Goal: Task Accomplishment & Management: Manage account settings

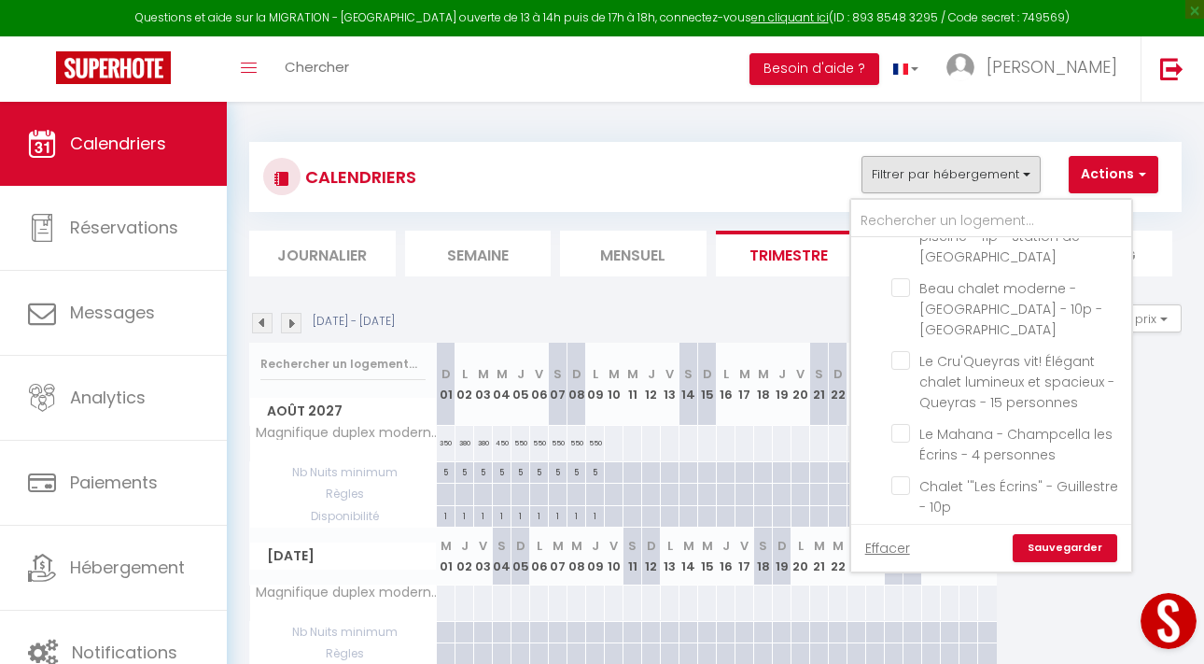
scroll to position [246, 0]
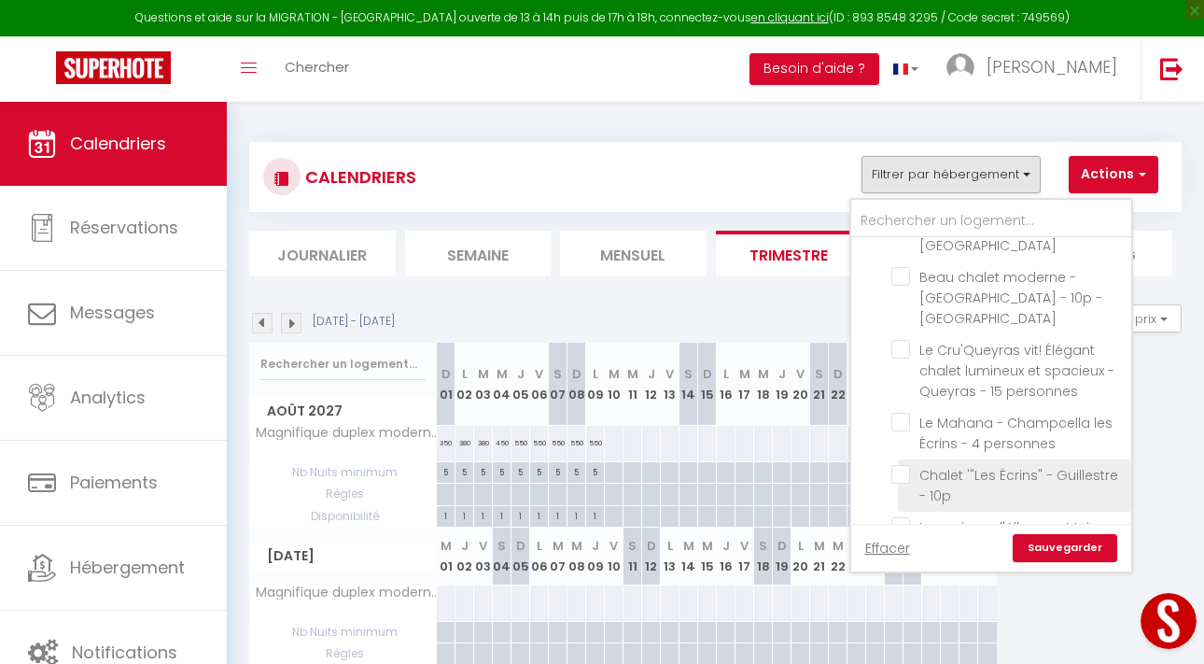
click at [904, 465] on input "Chalet '"Les Écrins" - Guillestre - 10p" at bounding box center [1007, 474] width 233 height 19
checkbox input "true"
checkbox input "false"
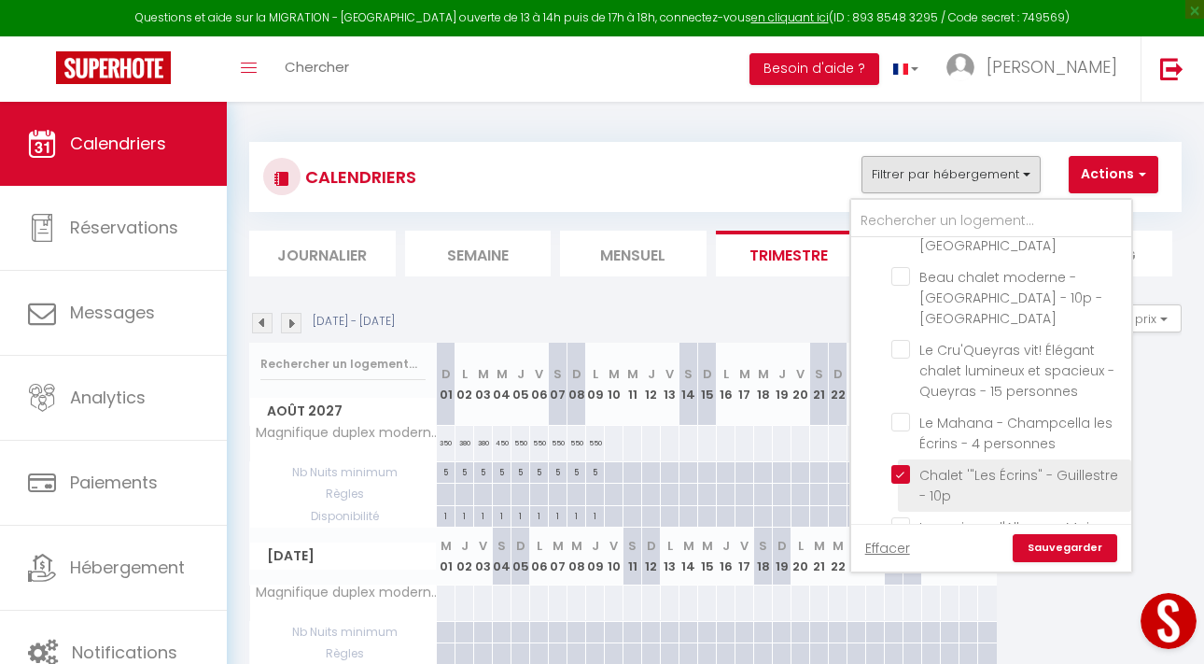
checkbox input "false"
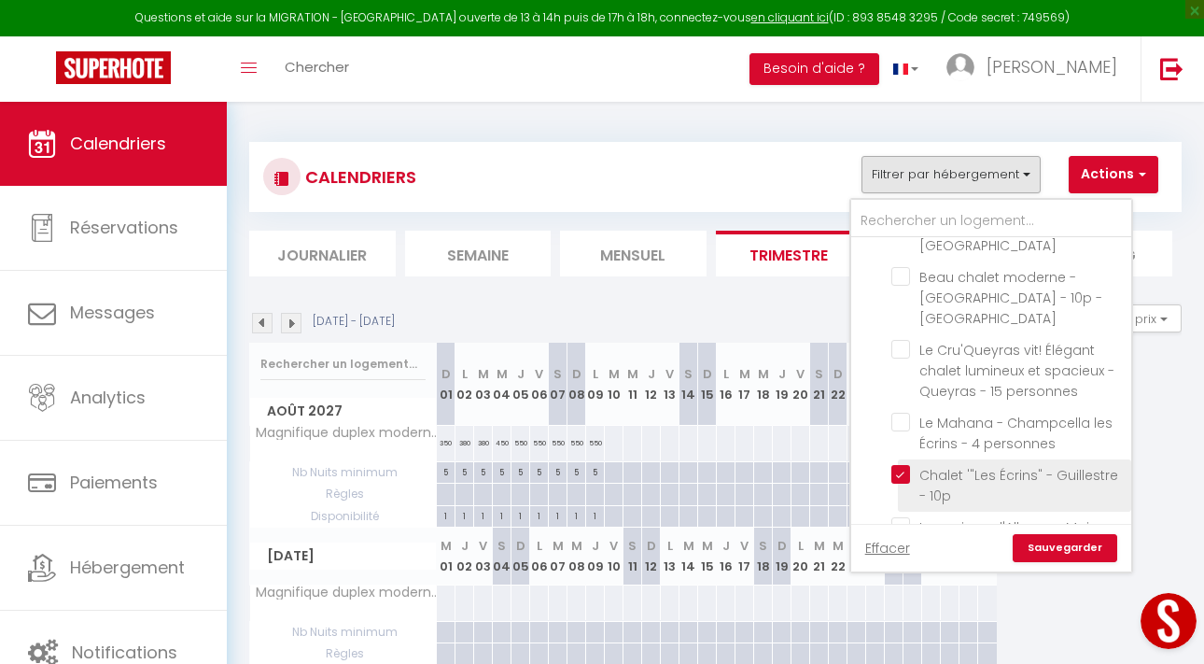
checkbox input "false"
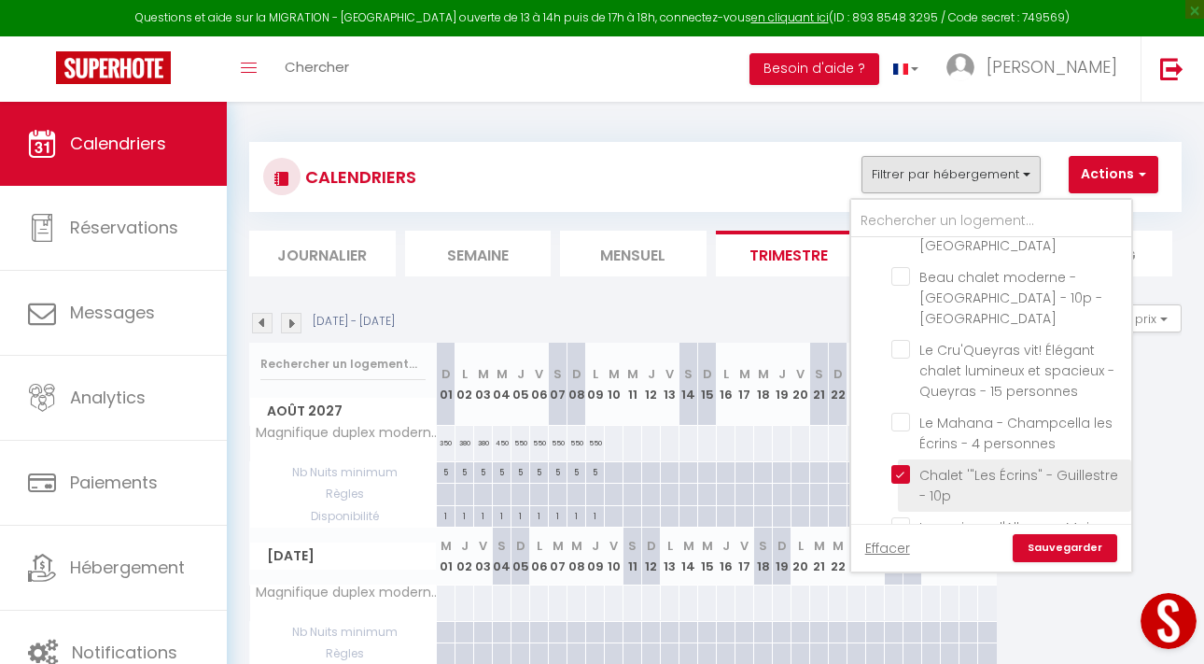
checkbox input "false"
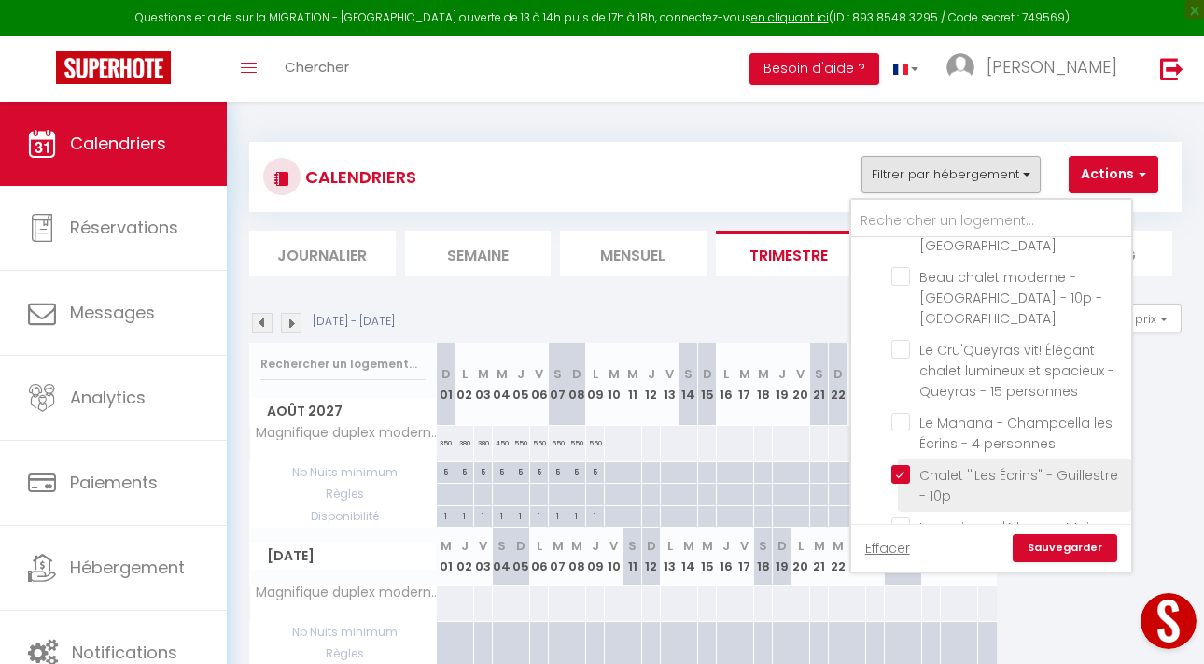
checkbox input "false"
click at [1071, 558] on link "Sauvegarder" at bounding box center [1065, 548] width 105 height 28
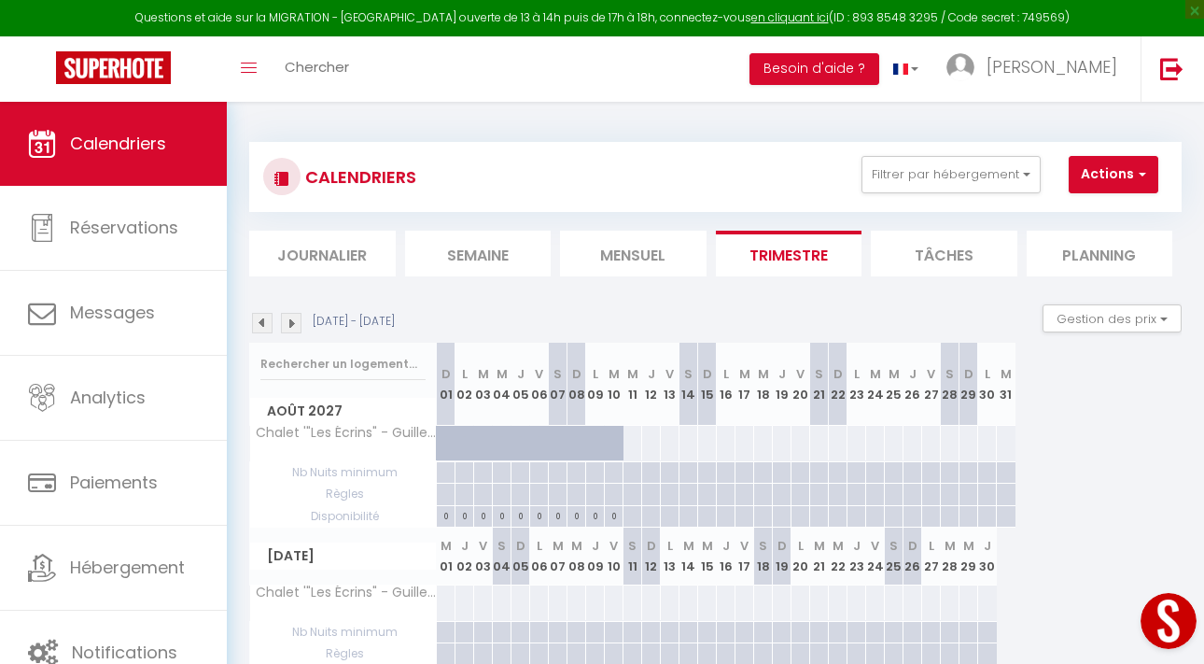
click at [263, 323] on img at bounding box center [262, 323] width 21 height 21
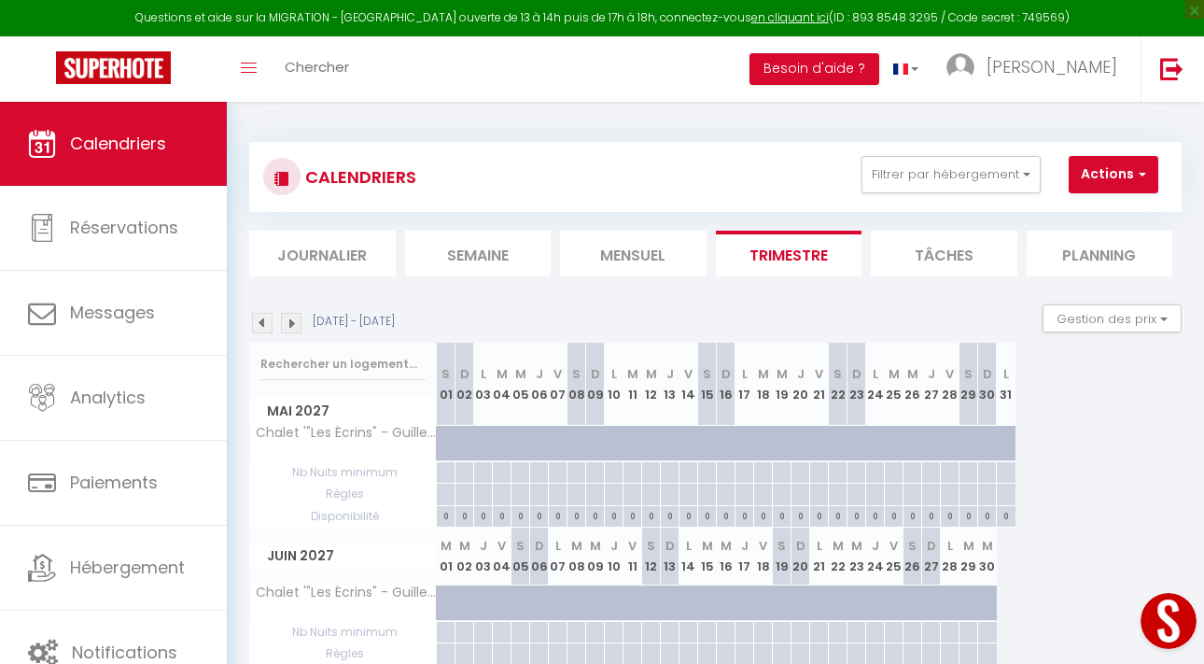
click at [263, 323] on img at bounding box center [262, 323] width 21 height 21
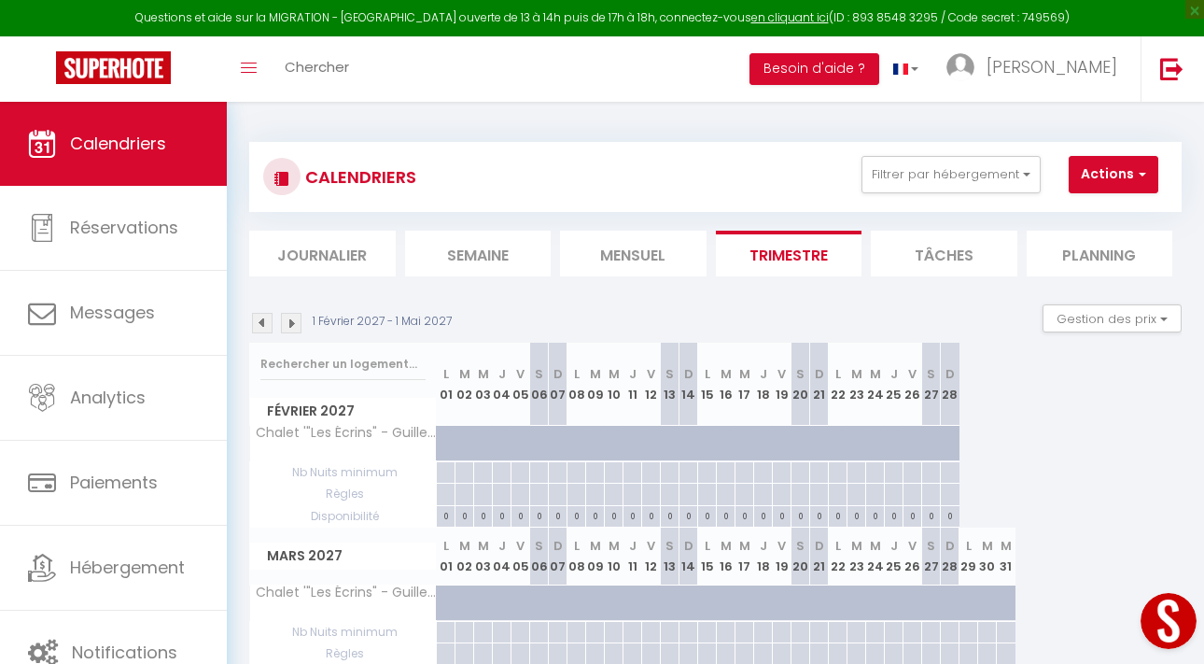
click at [263, 323] on img at bounding box center [262, 323] width 21 height 21
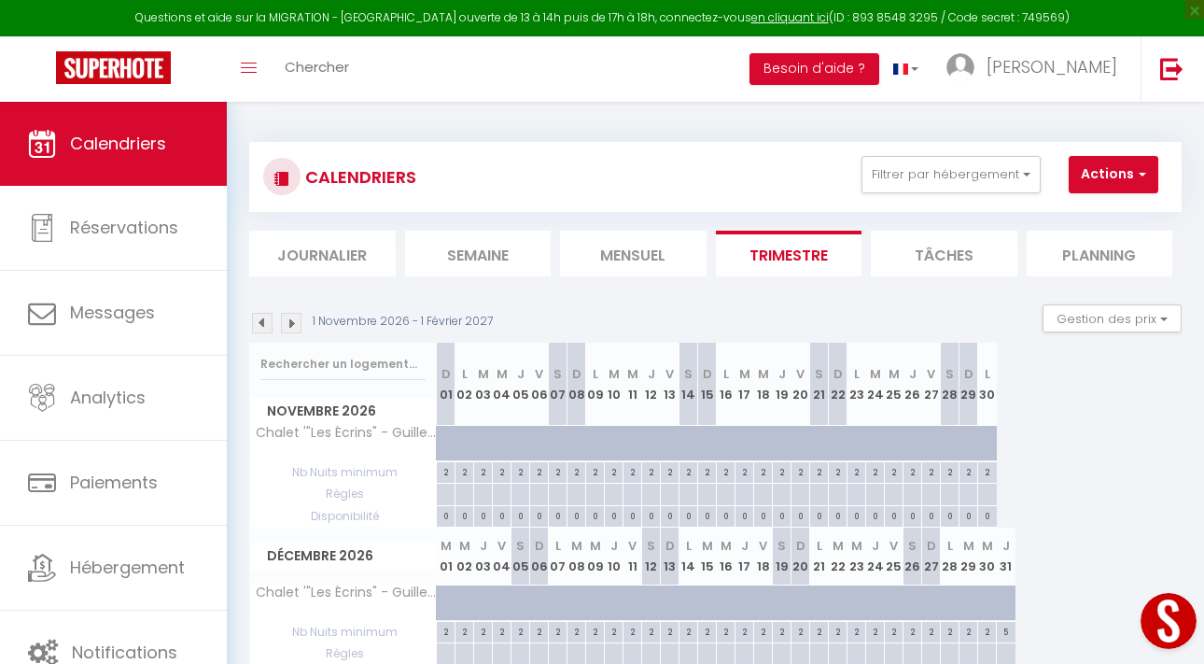
click at [263, 323] on img at bounding box center [262, 323] width 21 height 21
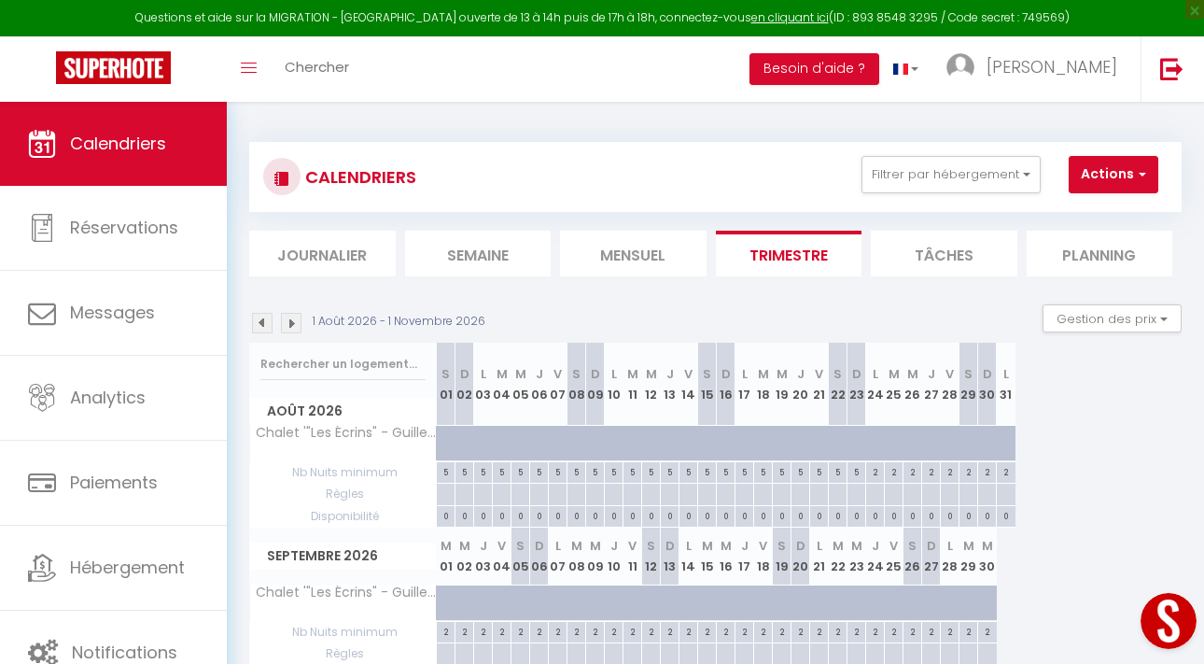
click at [263, 323] on img at bounding box center [262, 323] width 21 height 21
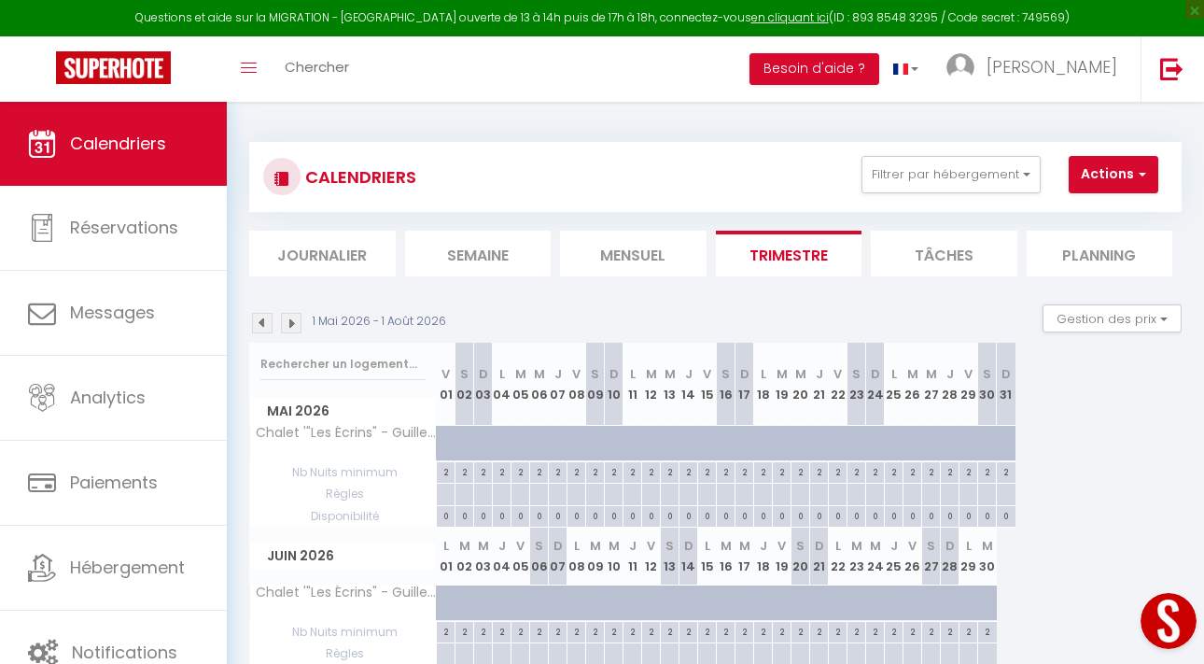
click at [263, 323] on img at bounding box center [262, 323] width 21 height 21
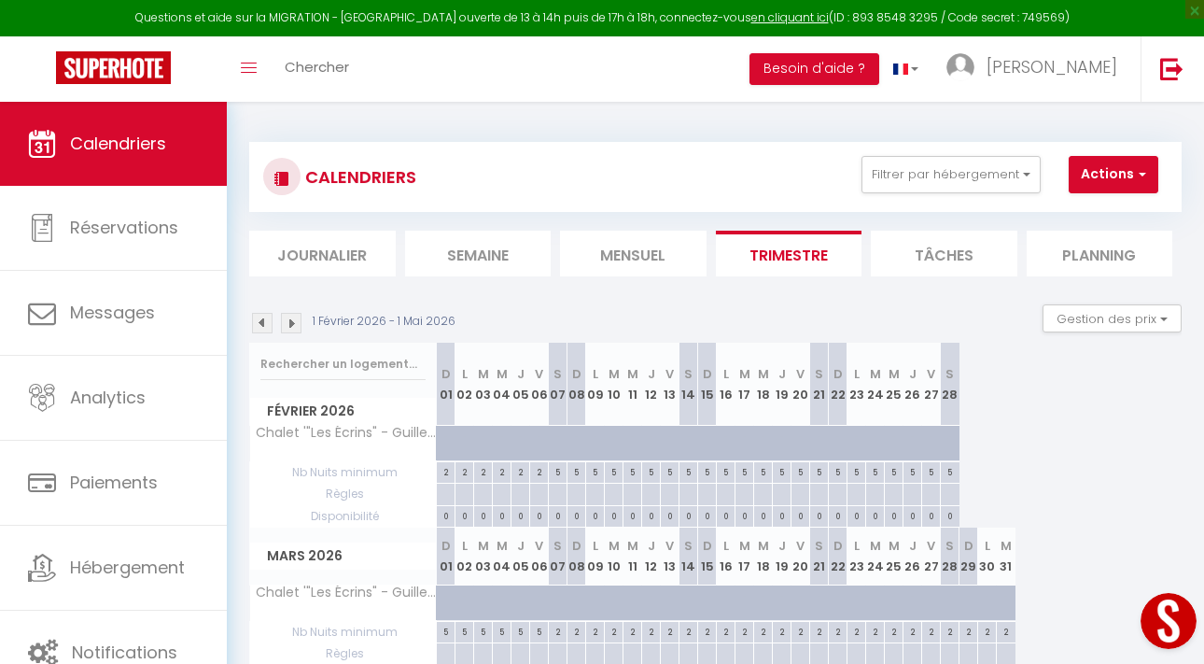
click at [263, 323] on img at bounding box center [262, 323] width 21 height 21
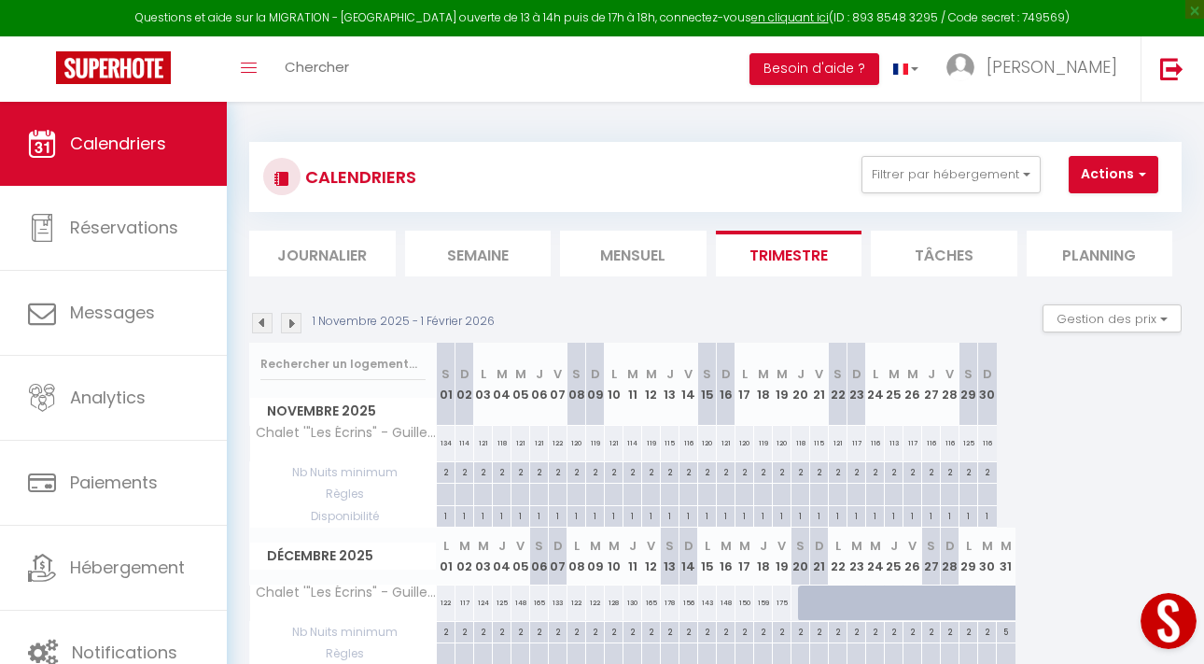
click at [801, 599] on div at bounding box center [807, 602] width 19 height 35
type input "302"
type input "[DATE]"
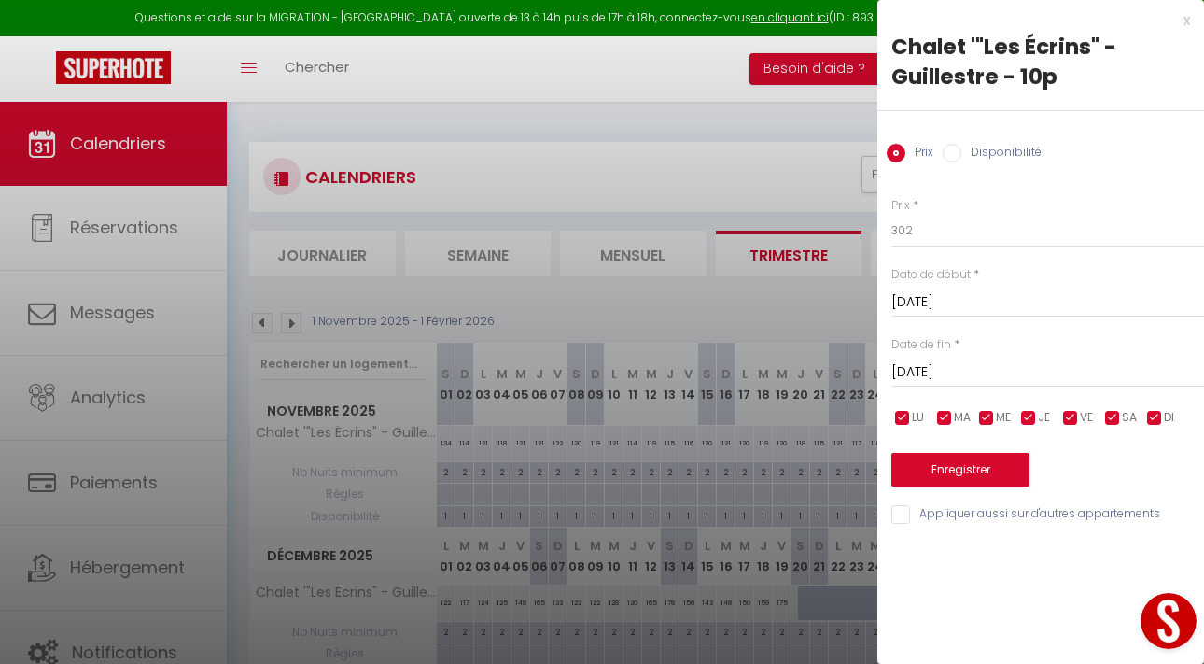
click at [932, 369] on input "[DATE]" at bounding box center [1047, 372] width 313 height 24
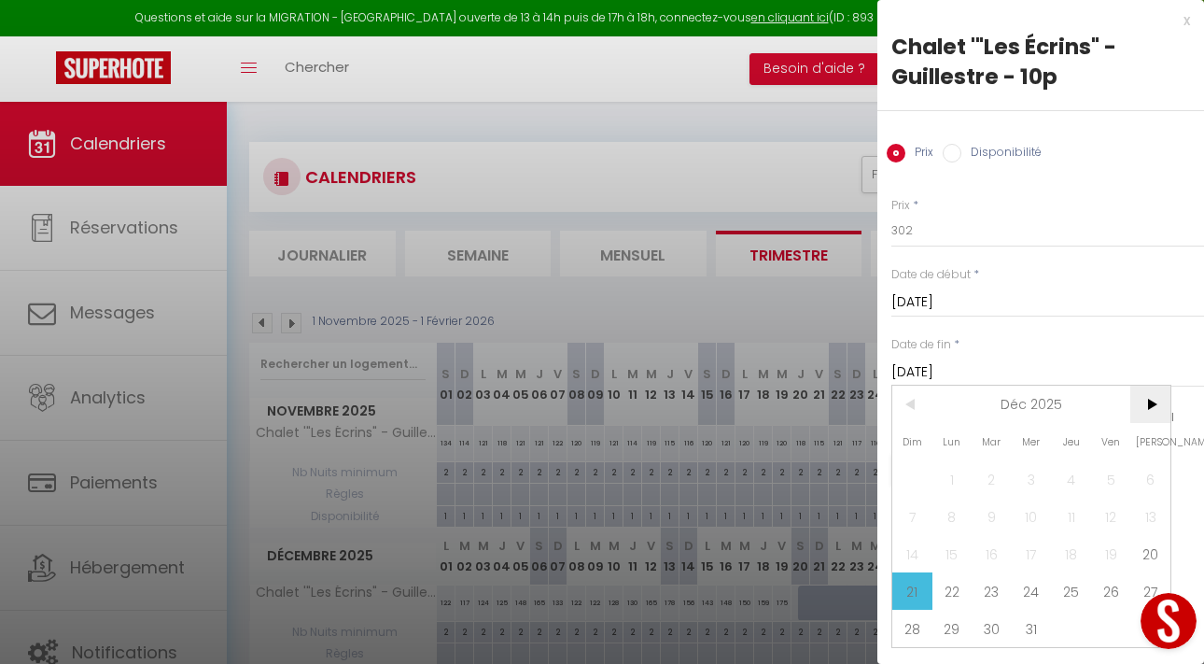
click at [1151, 414] on span ">" at bounding box center [1150, 404] width 40 height 37
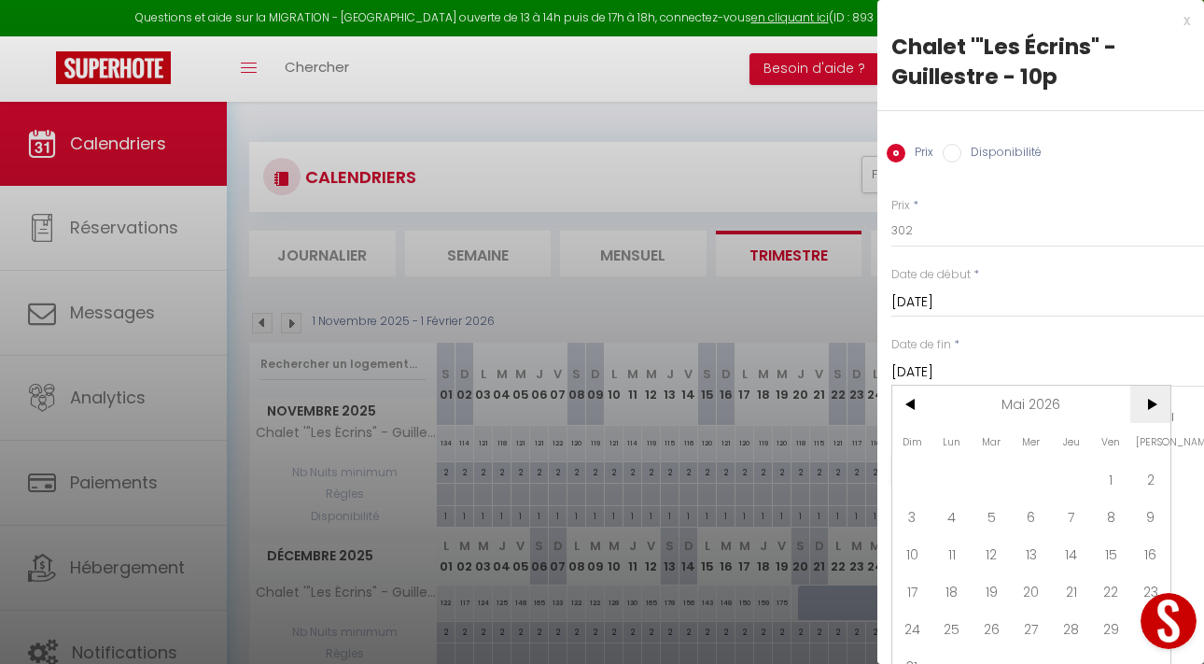
click at [1151, 414] on span ">" at bounding box center [1150, 404] width 40 height 37
click at [910, 414] on span "<" at bounding box center [912, 404] width 40 height 37
click at [988, 627] on span "30" at bounding box center [992, 628] width 40 height 37
type input "[DATE]"
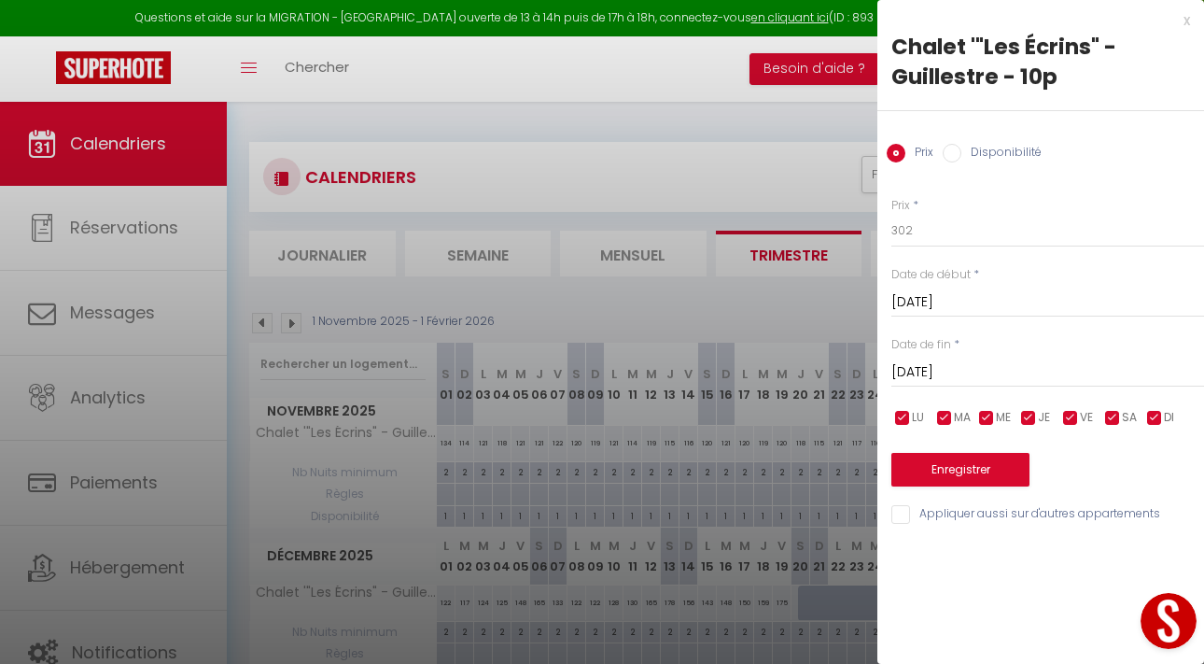
click at [950, 152] on input "Disponibilité" at bounding box center [952, 153] width 19 height 19
radio input "true"
radio input "false"
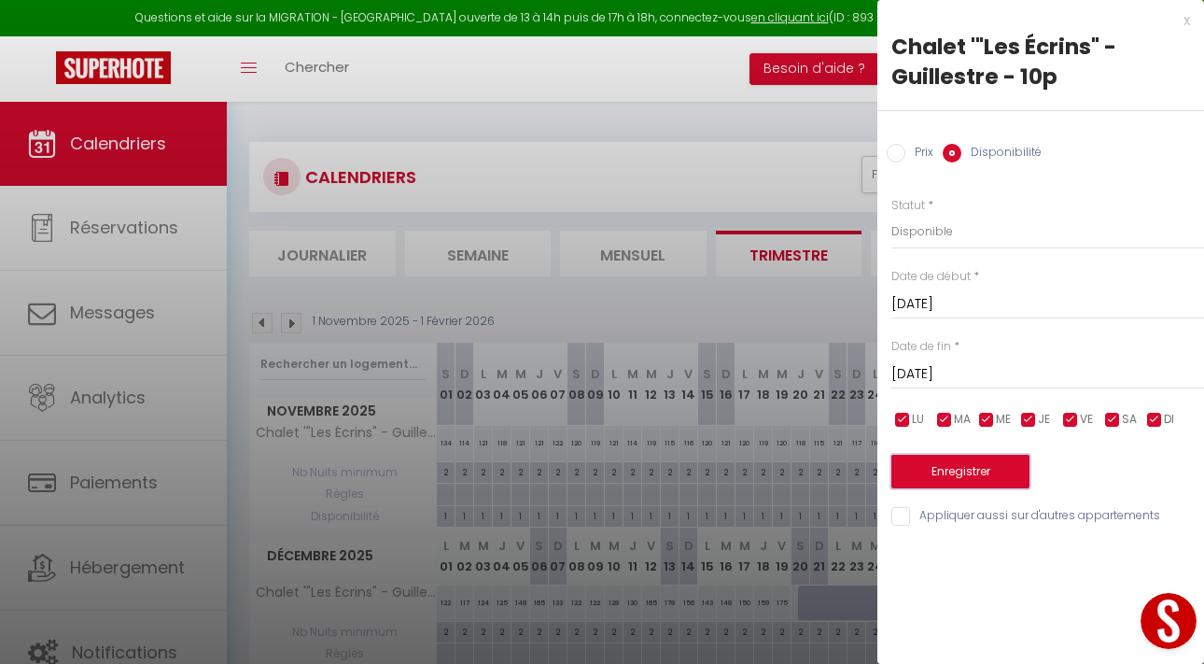
click at [935, 470] on button "Enregistrer" at bounding box center [960, 472] width 138 height 34
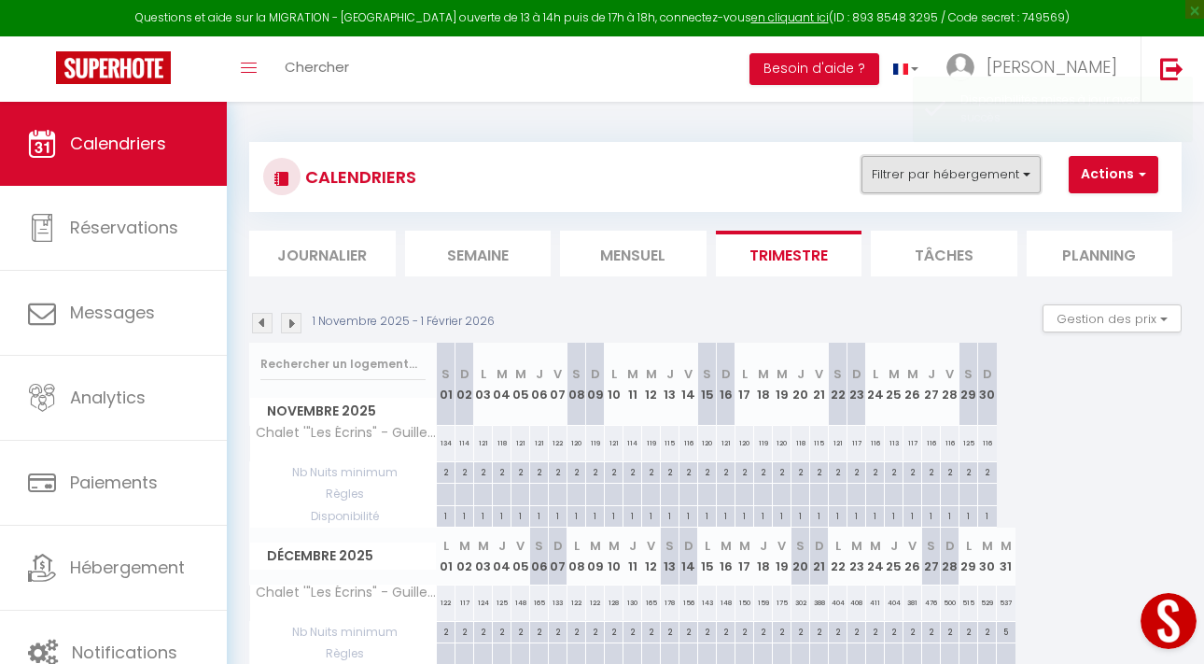
click at [894, 184] on button "Filtrer par hébergement" at bounding box center [951, 174] width 179 height 37
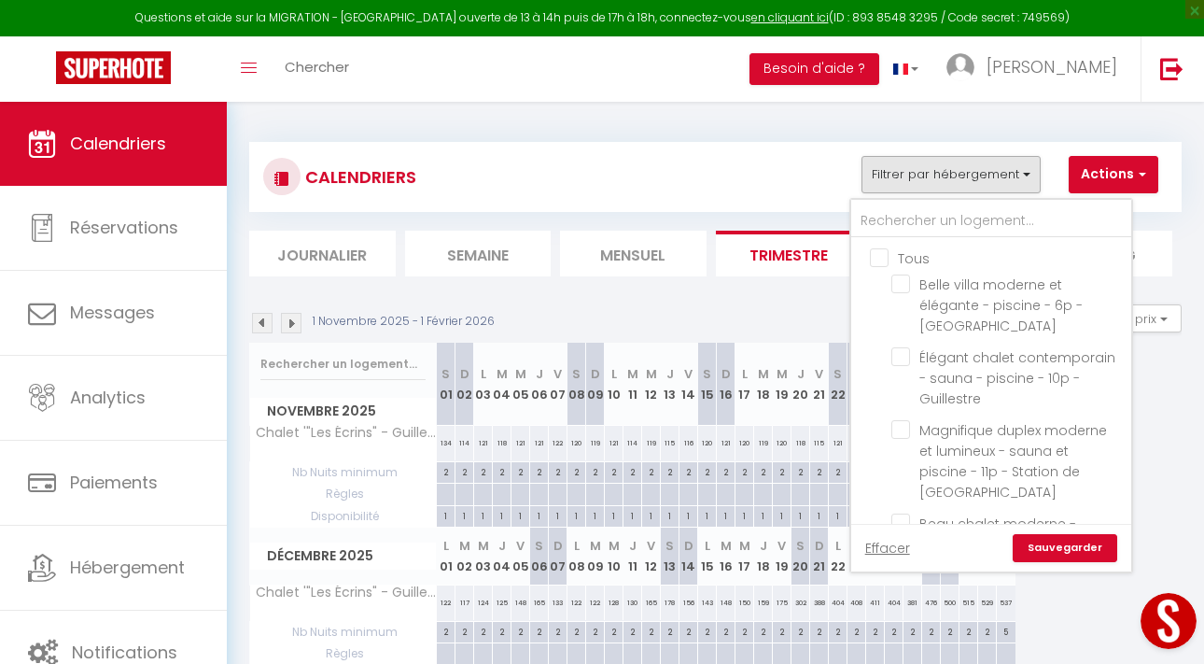
click at [883, 258] on input "Tous" at bounding box center [1010, 256] width 280 height 19
checkbox input "true"
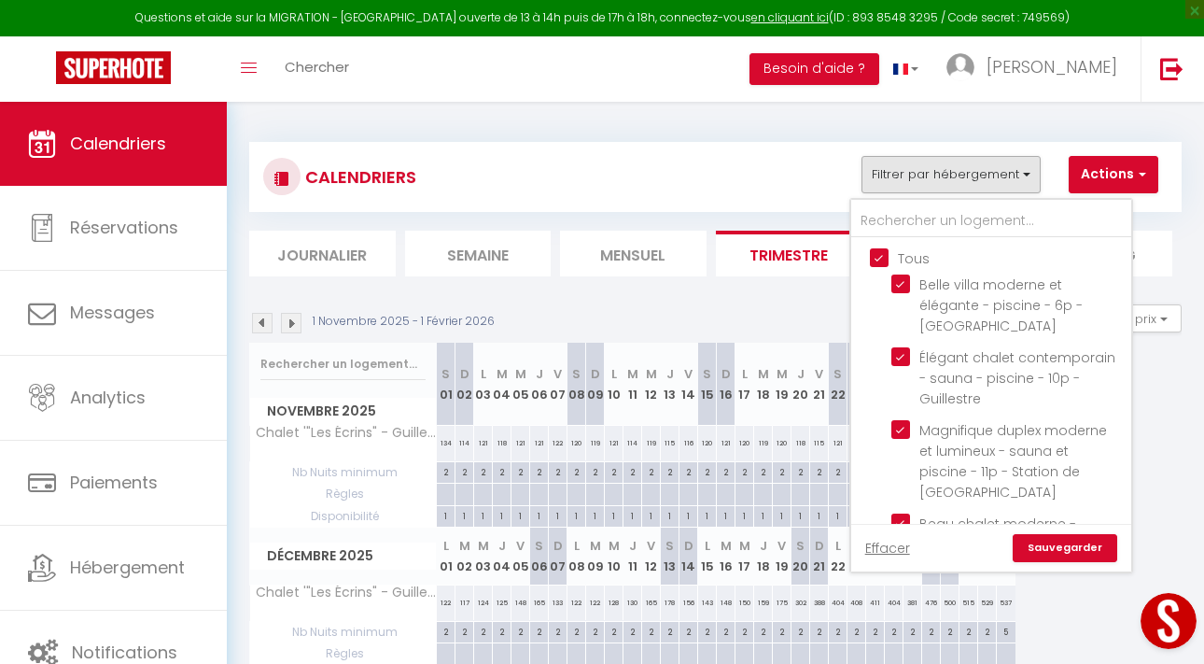
checkbox input "true"
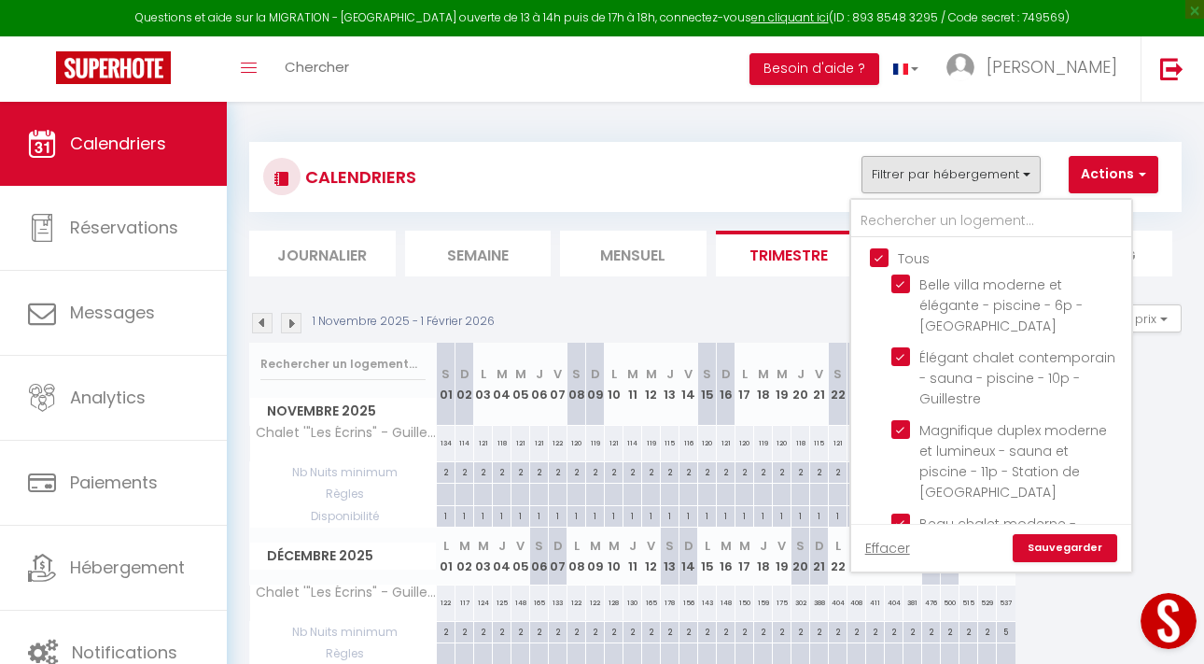
checkbox input "true"
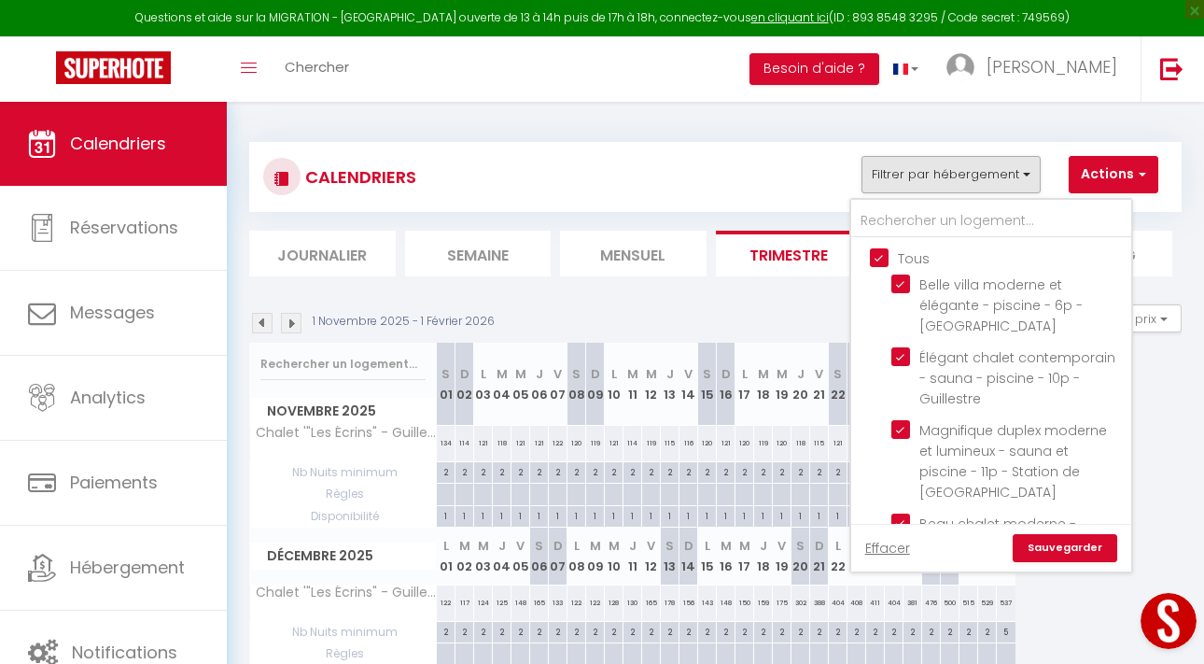
checkbox input "true"
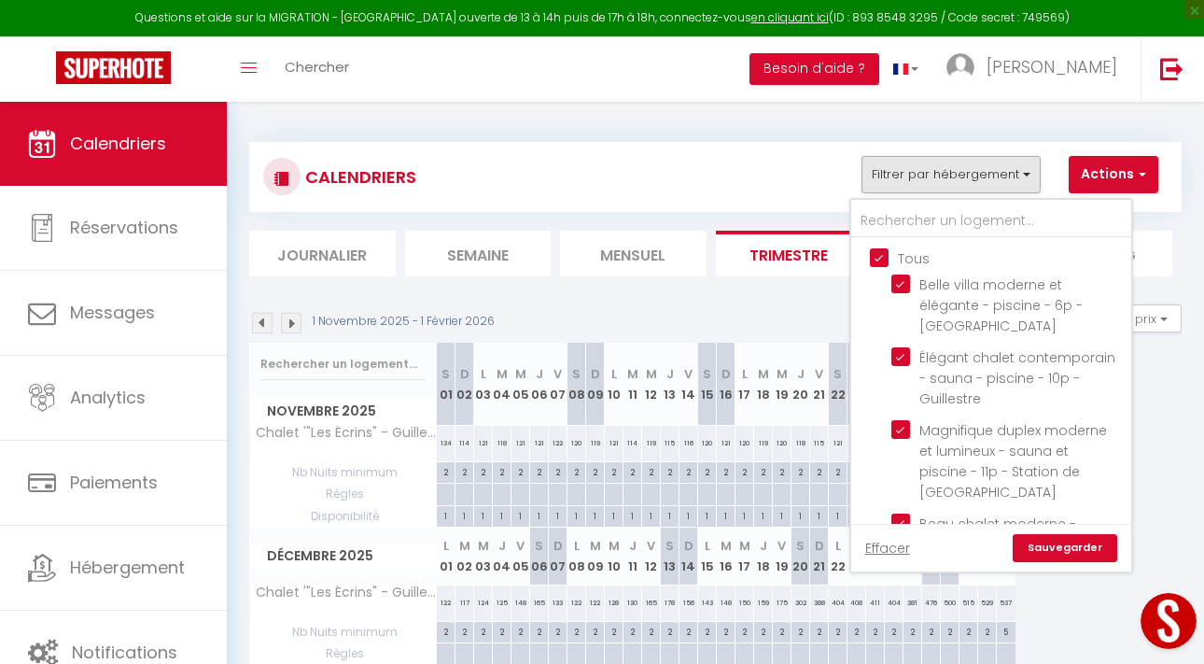
checkbox input "true"
click at [1045, 540] on link "Sauvegarder" at bounding box center [1065, 548] width 105 height 28
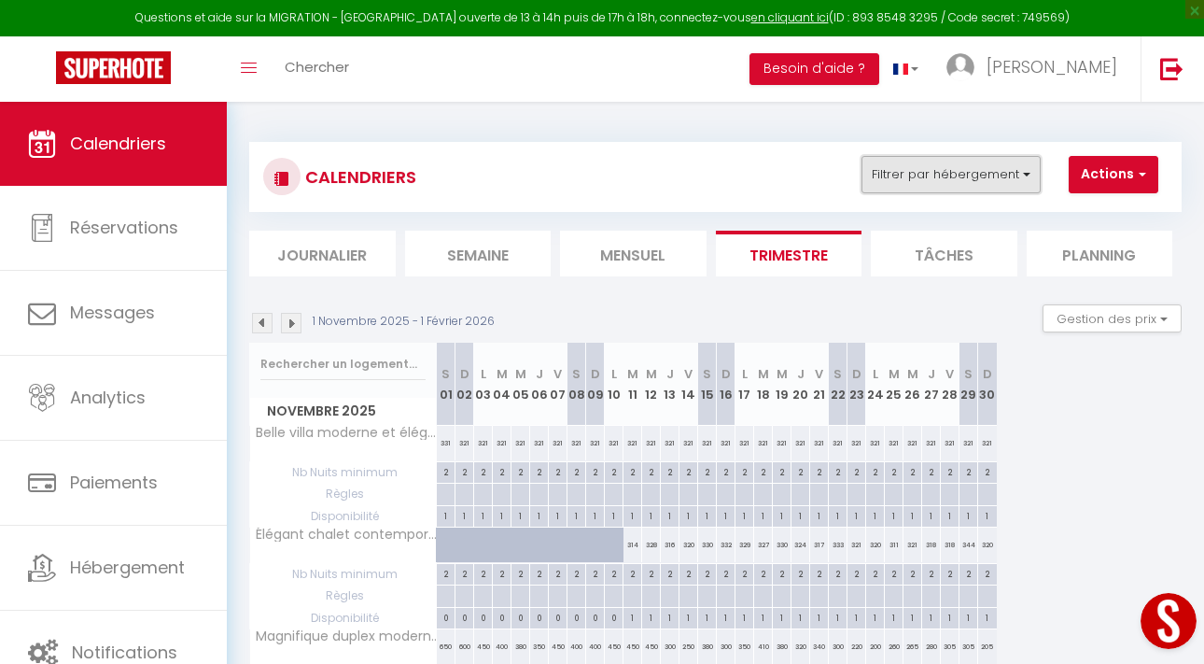
click at [908, 187] on button "Filtrer par hébergement" at bounding box center [951, 174] width 179 height 37
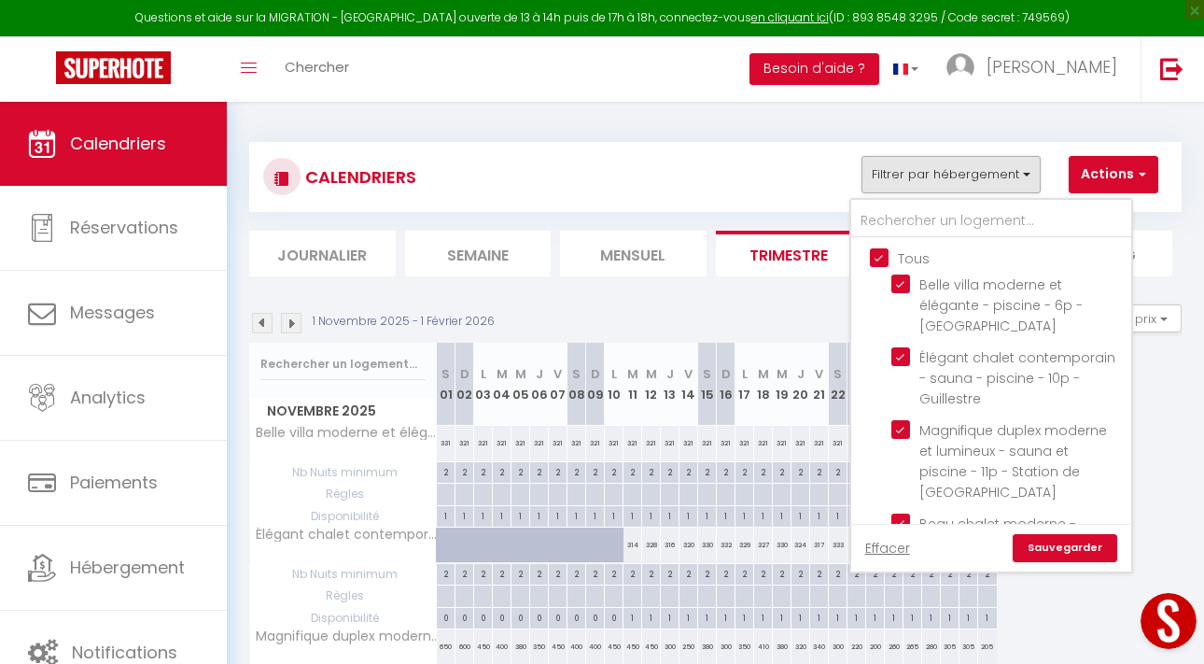
click at [791, 183] on div "CALENDRIERS Filtrer par hébergement Tous Belle villa moderne et élégante - pisc…" at bounding box center [715, 177] width 904 height 42
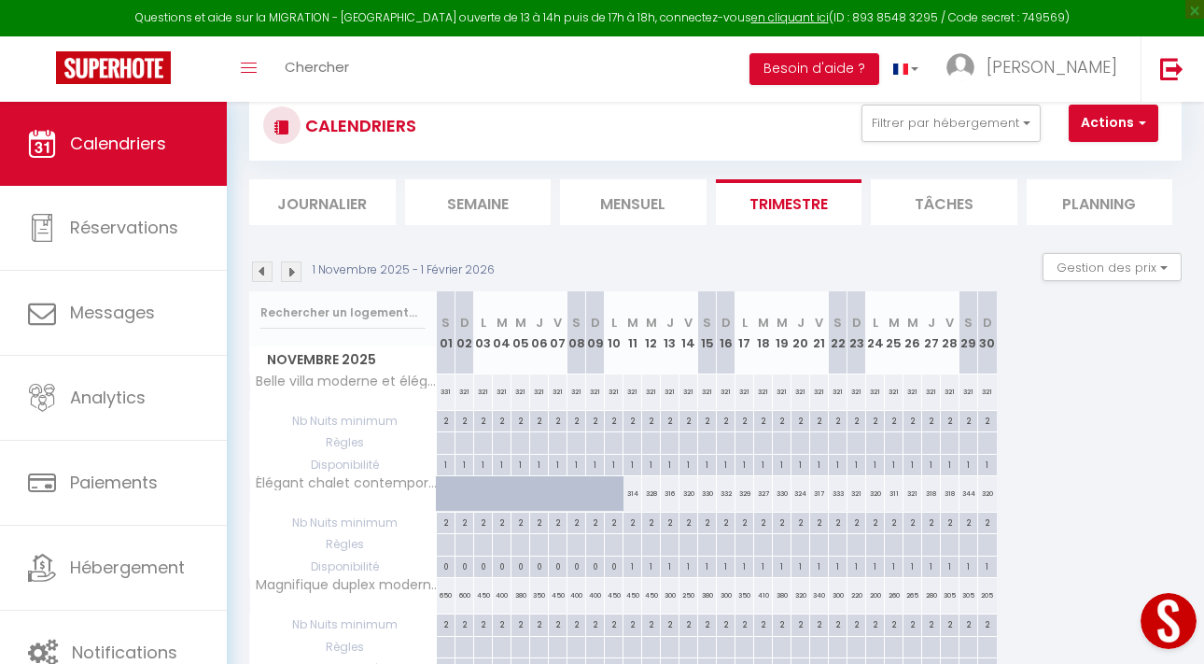
scroll to position [56, 0]
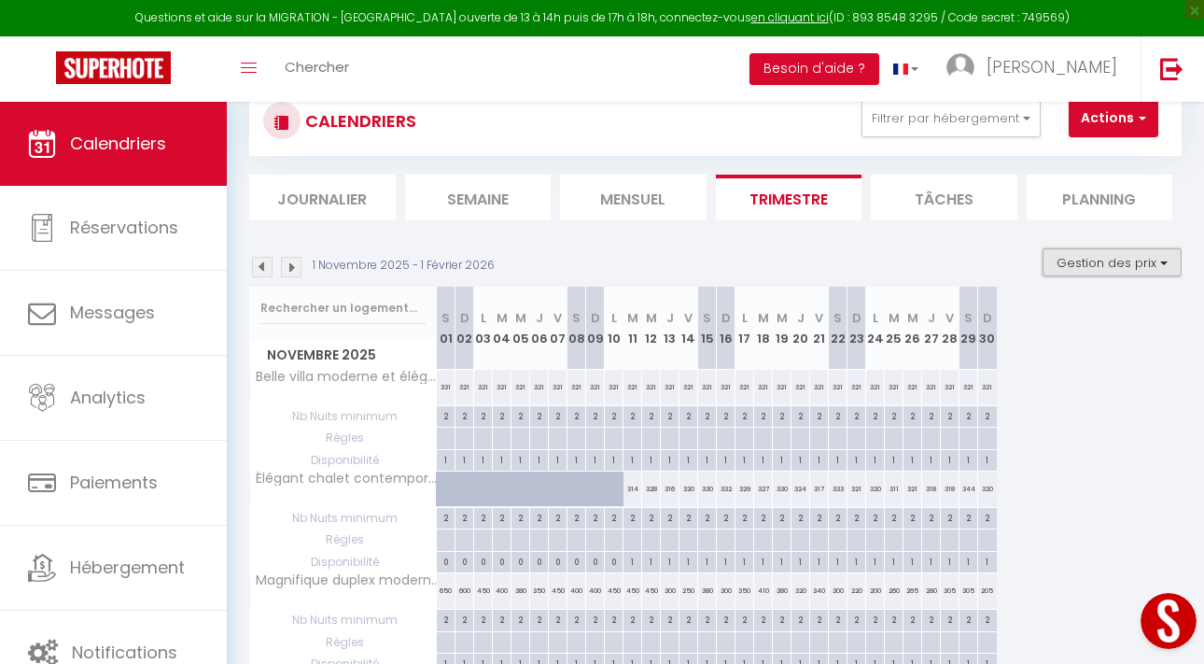
click at [1092, 265] on button "Gestion des prix" at bounding box center [1112, 262] width 139 height 28
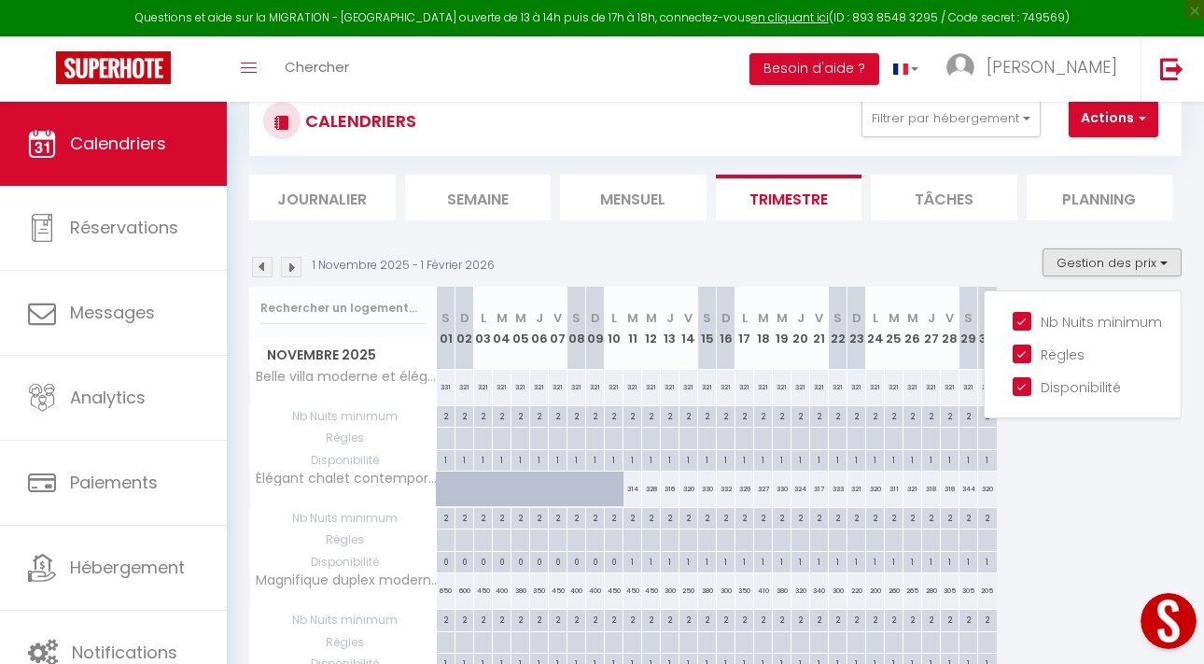
drag, startPoint x: 1022, startPoint y: 330, endPoint x: 1022, endPoint y: 347, distance: 16.8
click at [1031, 330] on label "Nb Nuits minimum" at bounding box center [1096, 322] width 131 height 21
click at [1022, 330] on input "Nb Nuits minimum" at bounding box center [1097, 320] width 168 height 19
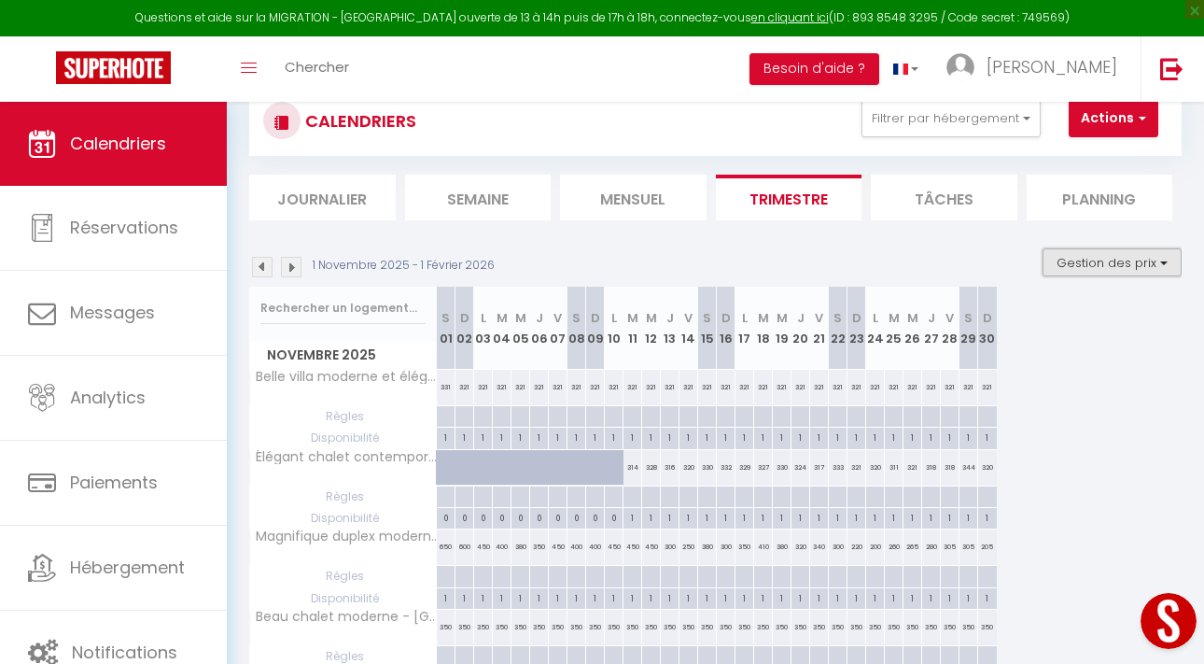
click at [1065, 274] on button "Gestion des prix" at bounding box center [1112, 262] width 139 height 28
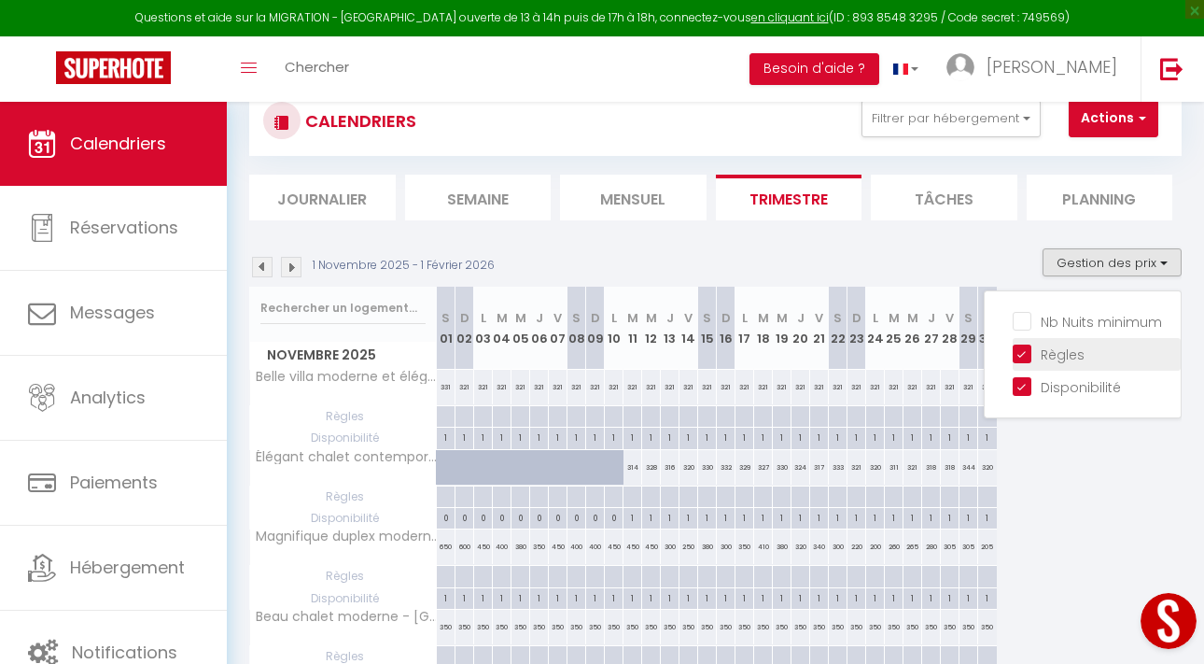
click at [1019, 350] on input "Règles" at bounding box center [1097, 353] width 168 height 19
checkbox input "false"
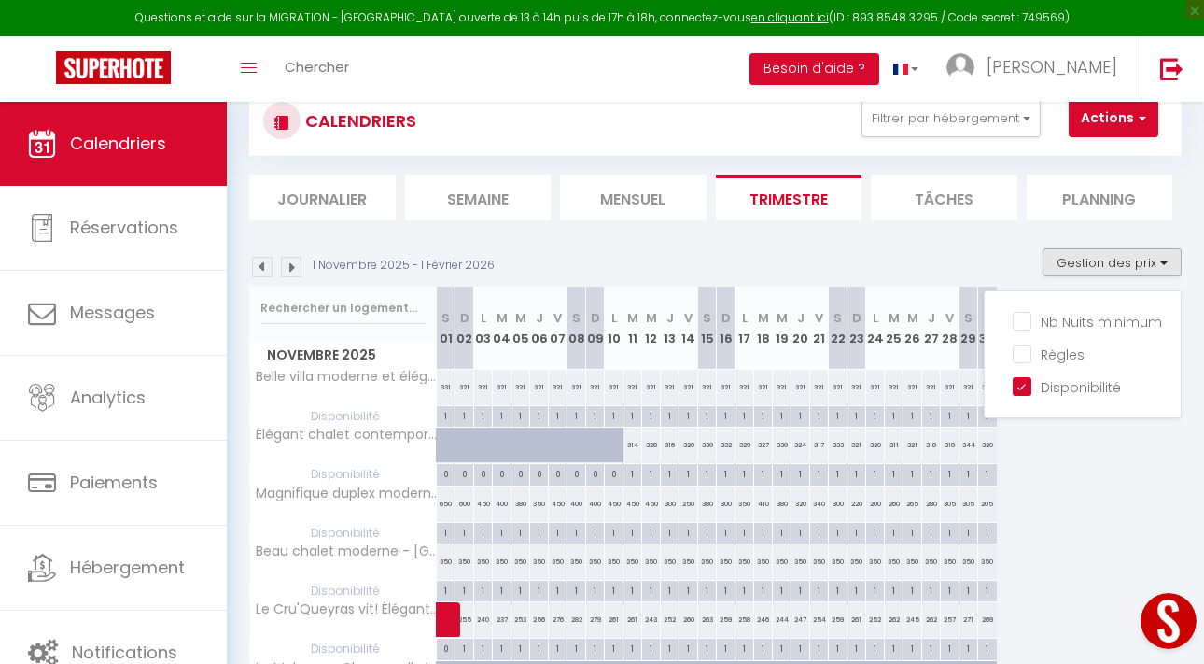
click at [1044, 454] on div "[DATE] S 01 D 02 L 03 M 04 M 05 J 06 V 07 S 08 D 09 L 10 M 11 M 12 J 13 V 14 S …" at bounding box center [715, 642] width 932 height 711
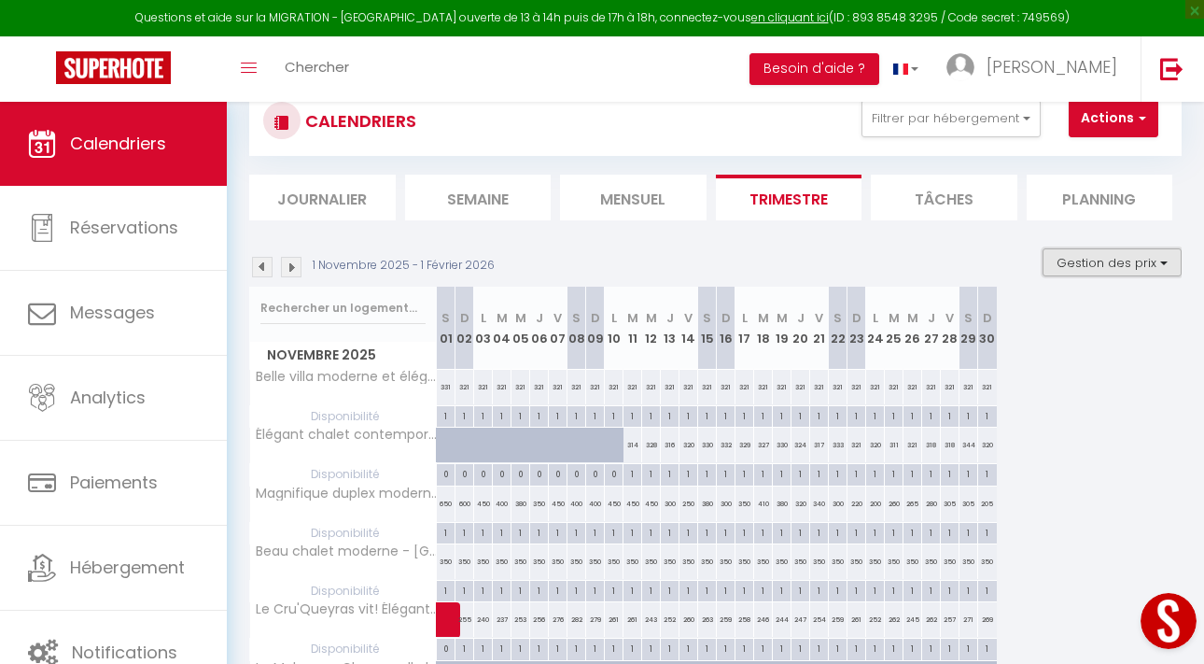
click at [1069, 259] on button "Gestion des prix" at bounding box center [1112, 262] width 139 height 28
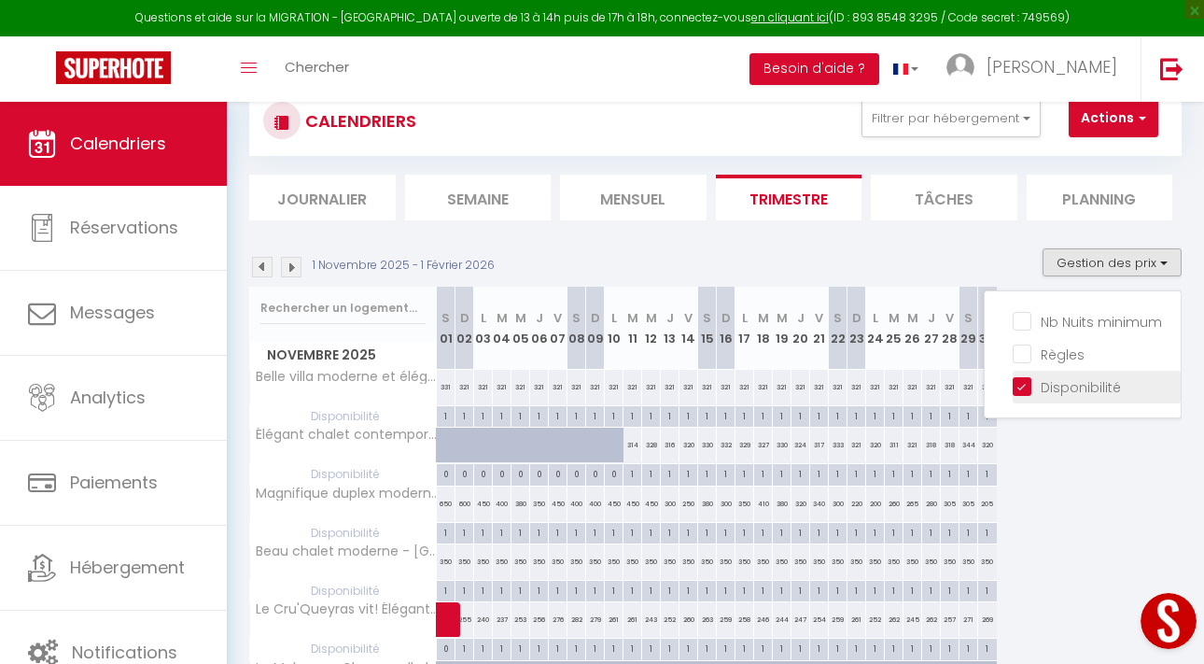
click at [1026, 387] on input "Disponibilité" at bounding box center [1097, 385] width 168 height 19
checkbox input "false"
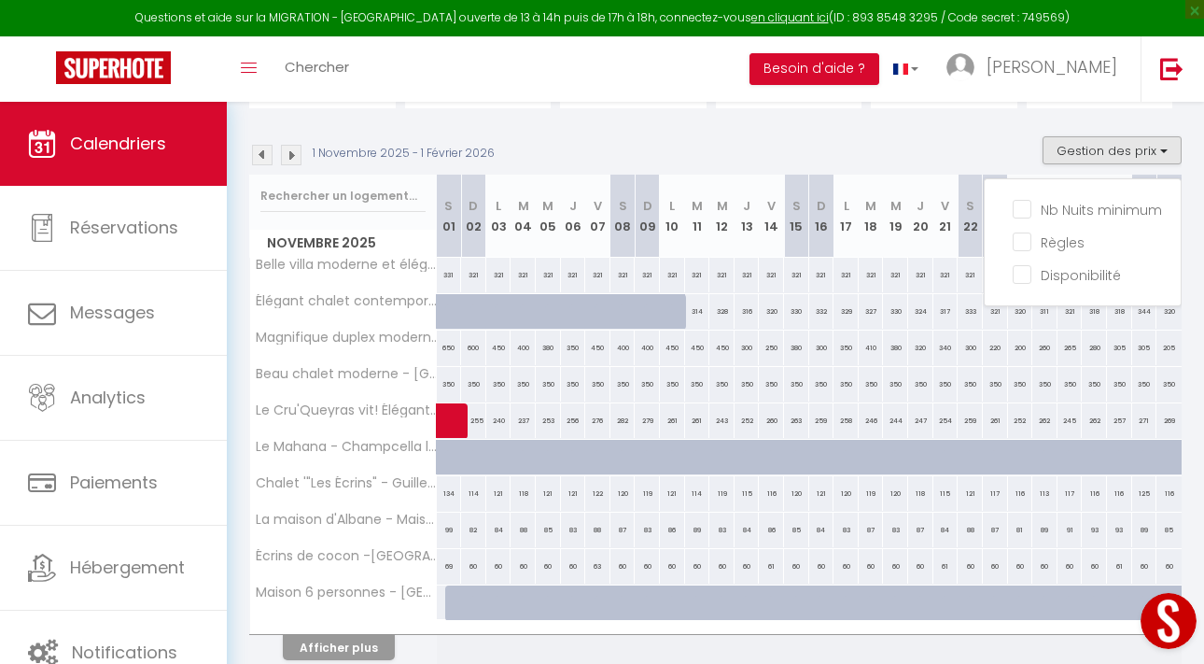
scroll to position [177, 0]
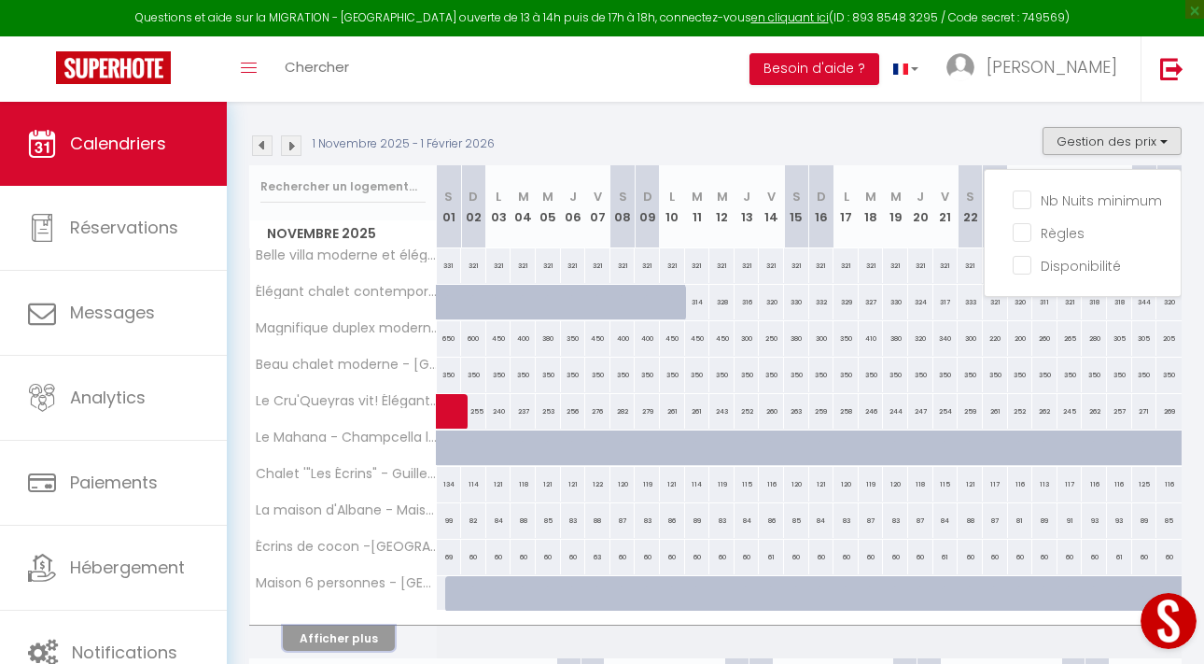
click at [353, 637] on button "Afficher plus" at bounding box center [339, 637] width 112 height 25
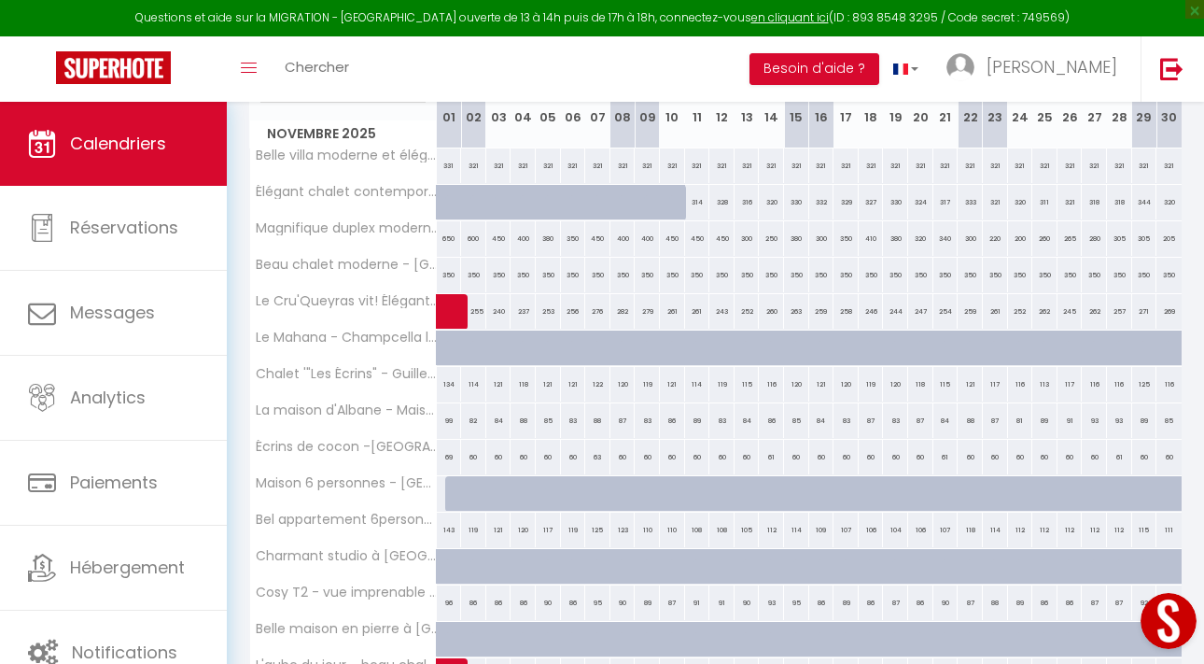
scroll to position [0, 0]
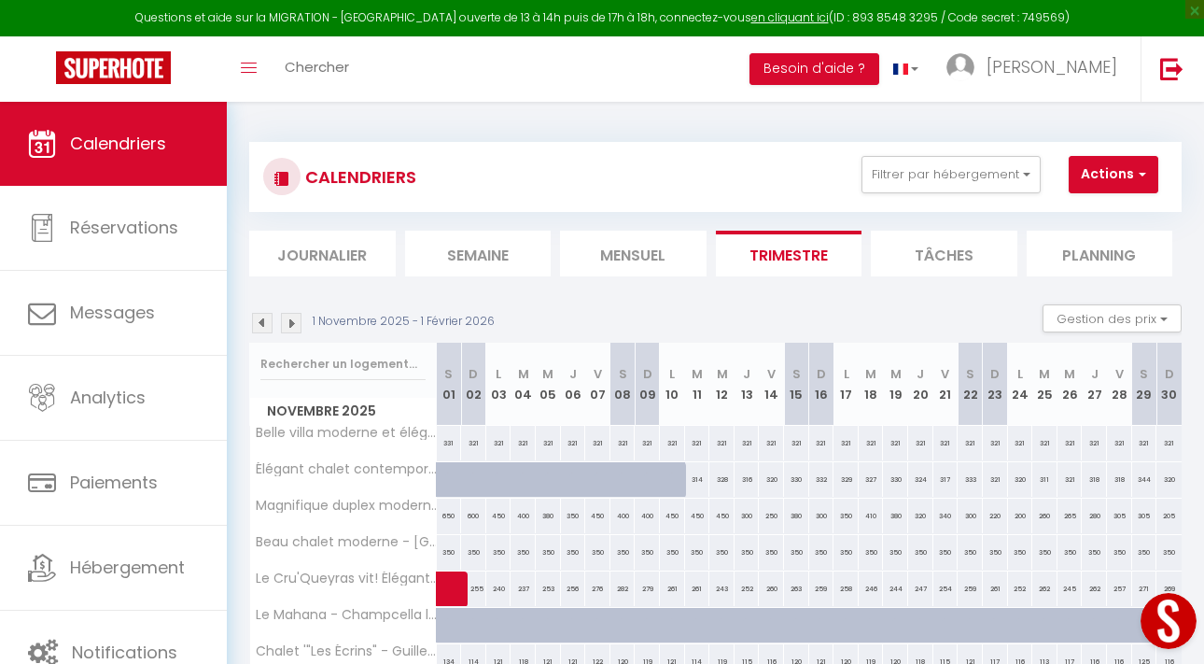
click at [291, 318] on img at bounding box center [291, 323] width 21 height 21
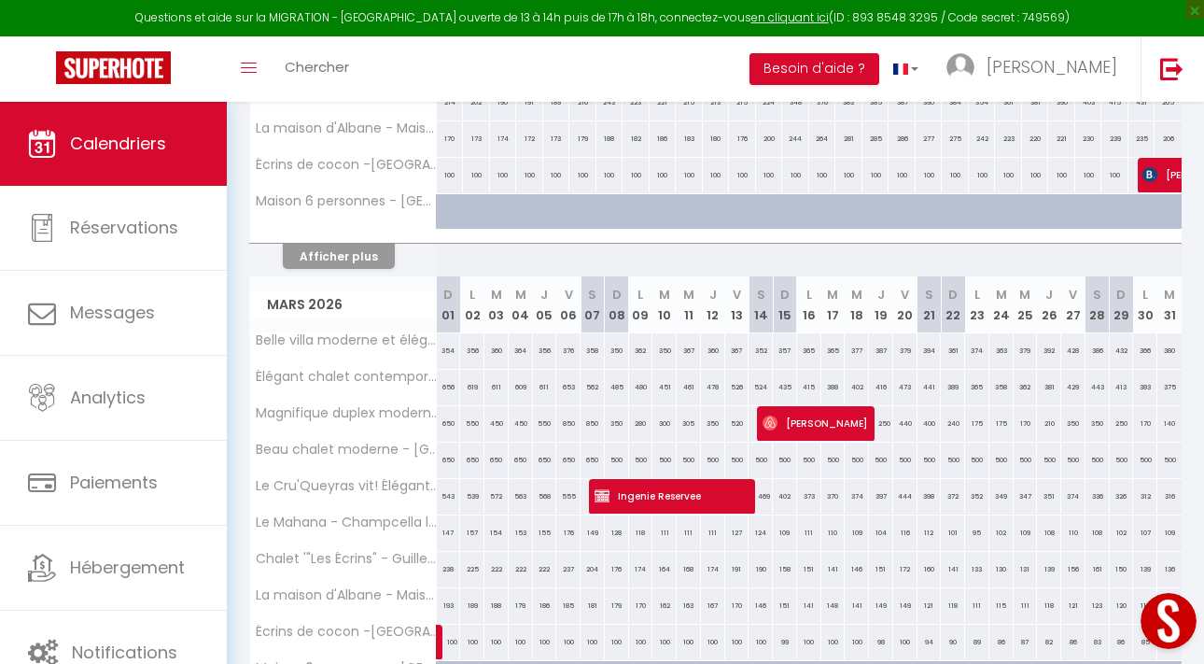
scroll to position [562, 0]
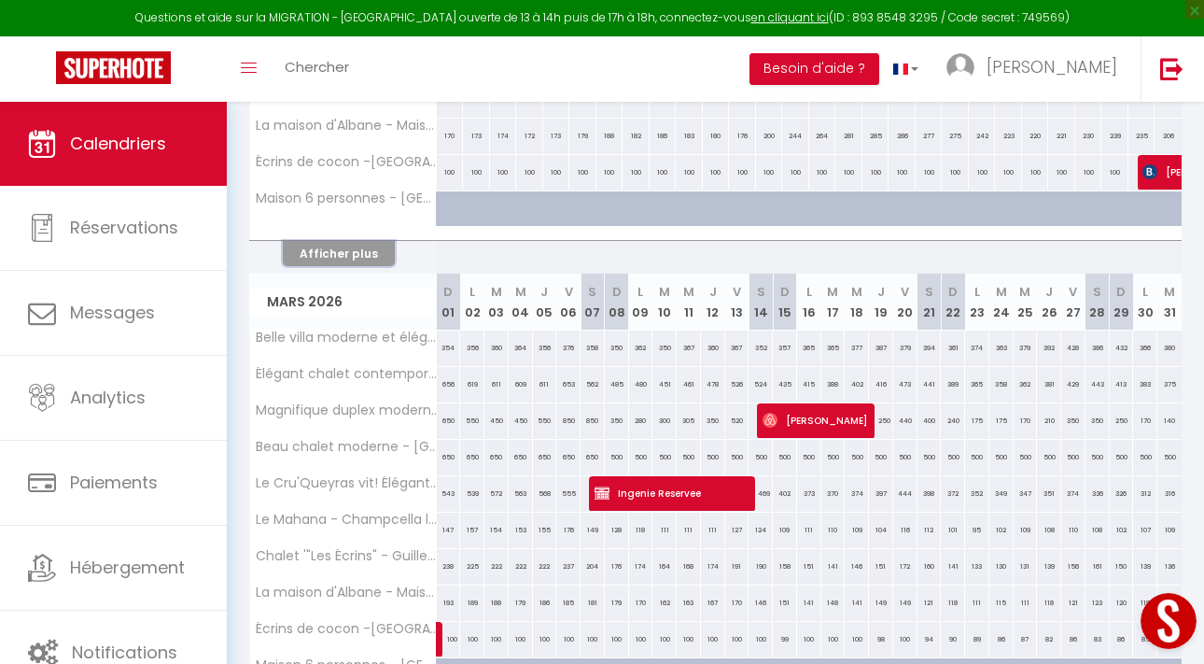
click at [314, 248] on button "Afficher plus" at bounding box center [339, 253] width 112 height 25
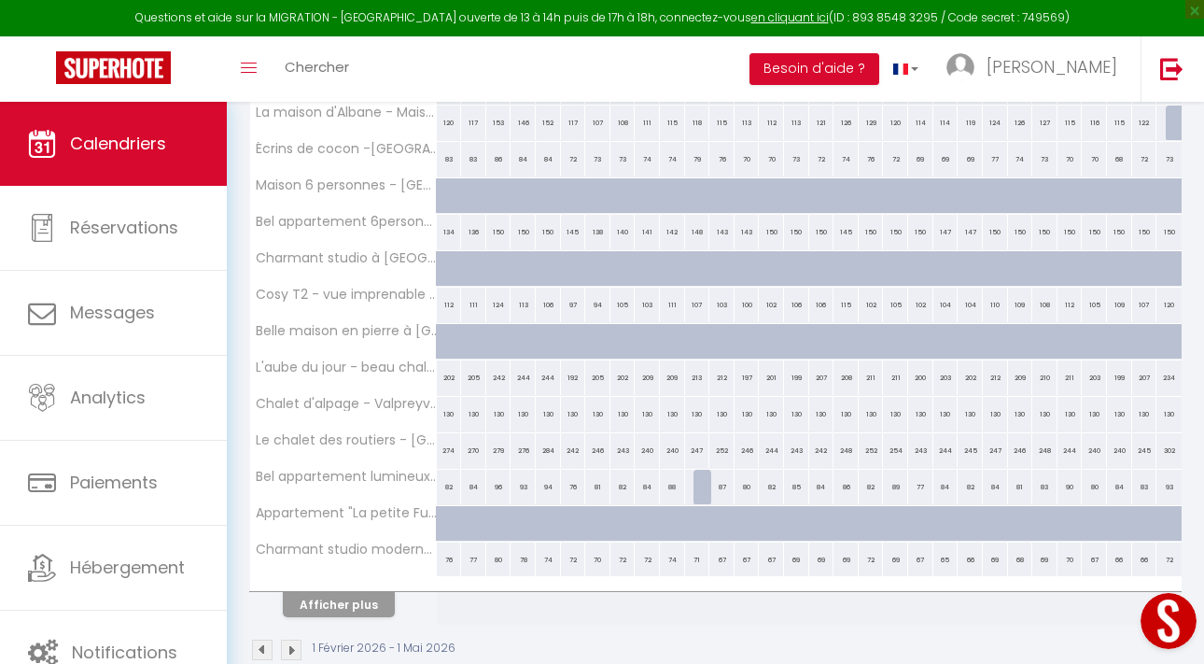
scroll to position [2240, 0]
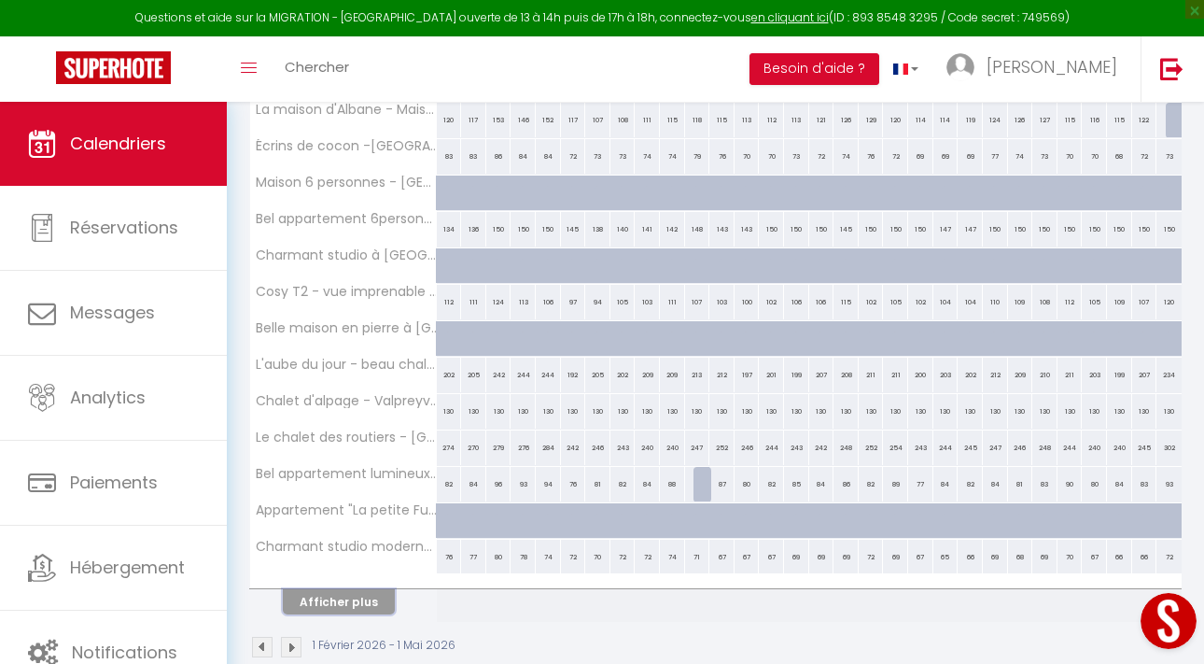
click at [350, 596] on button "Afficher plus" at bounding box center [339, 601] width 112 height 25
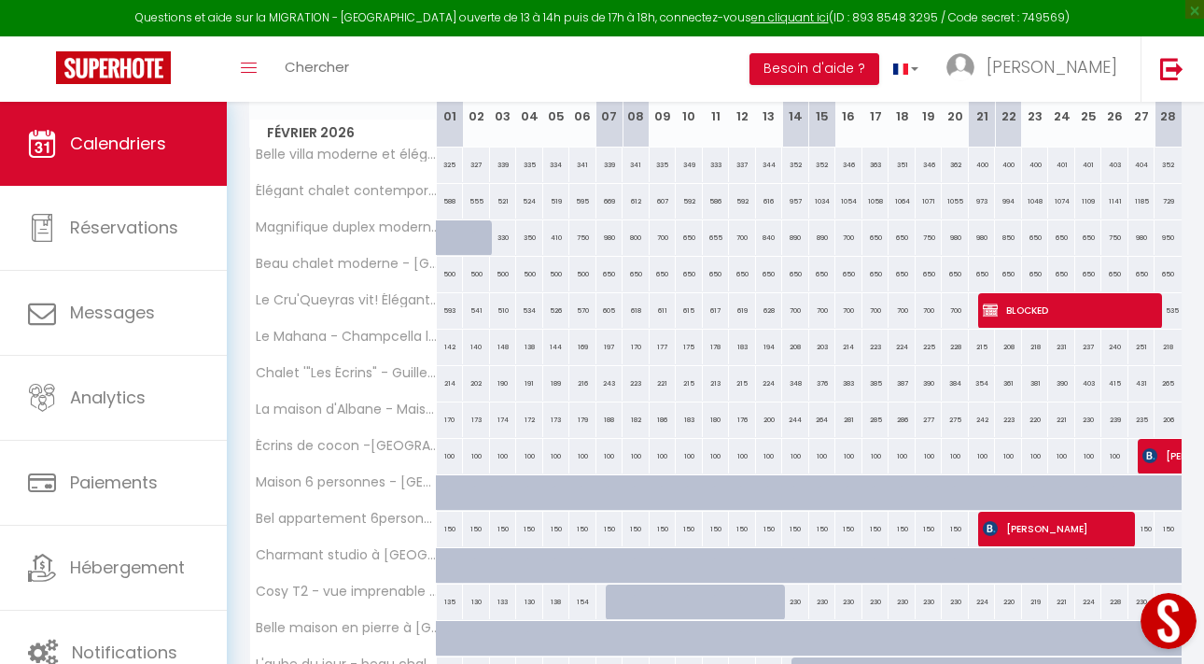
scroll to position [0, 0]
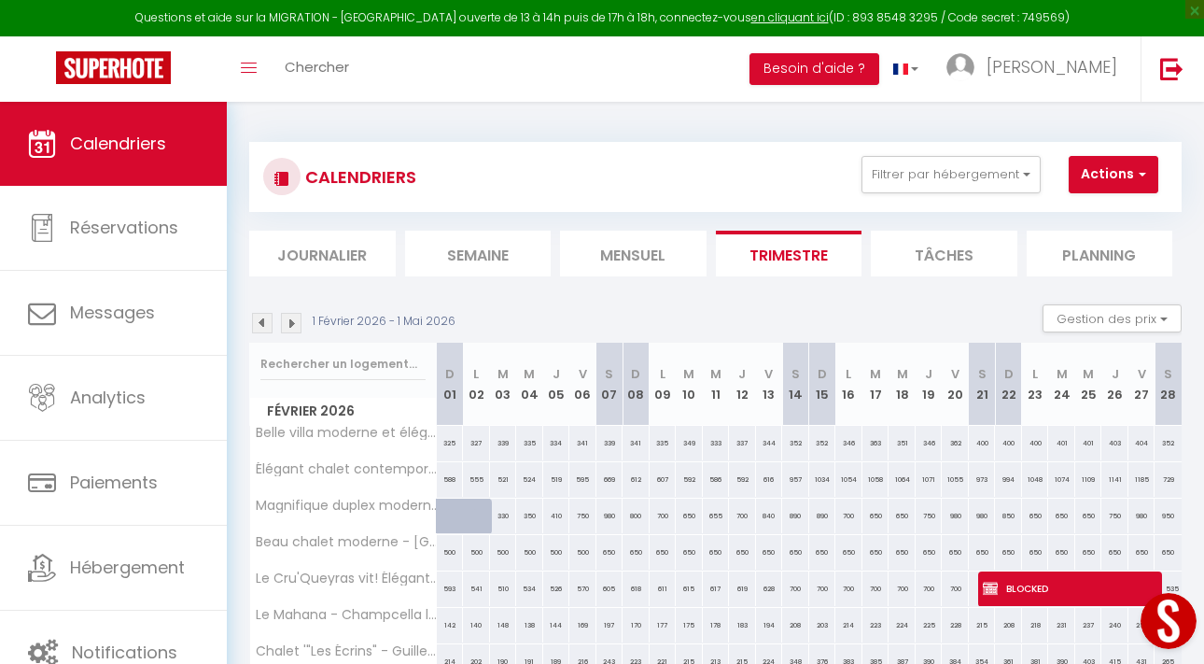
click at [290, 319] on img at bounding box center [291, 323] width 21 height 21
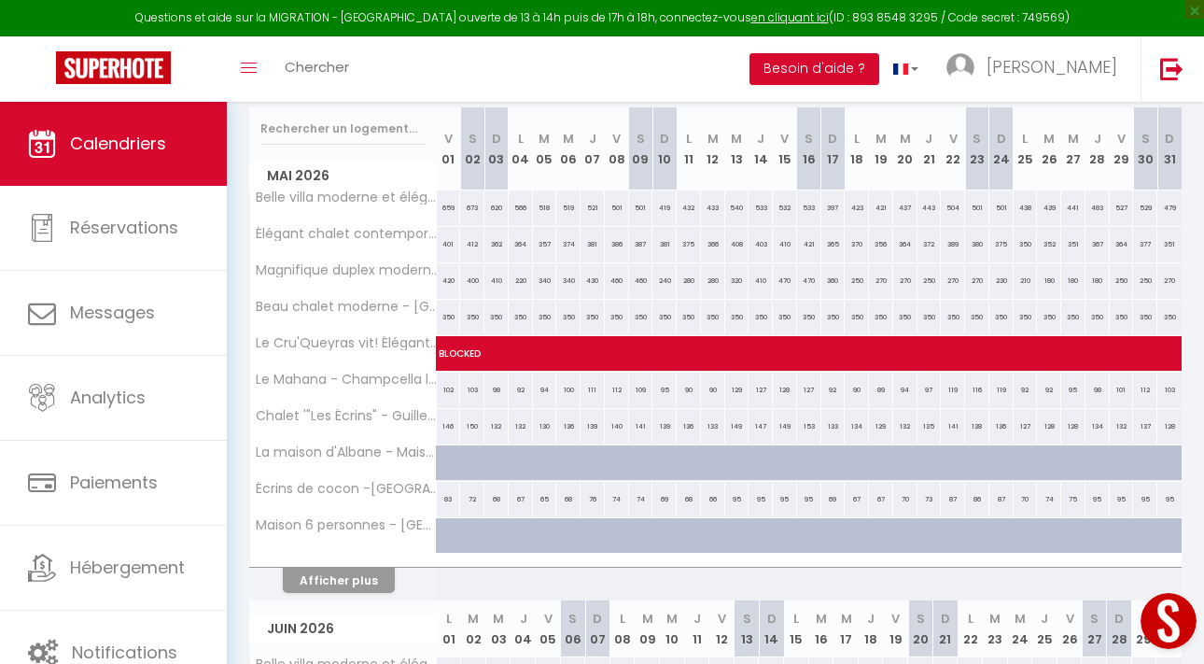
scroll to position [240, 0]
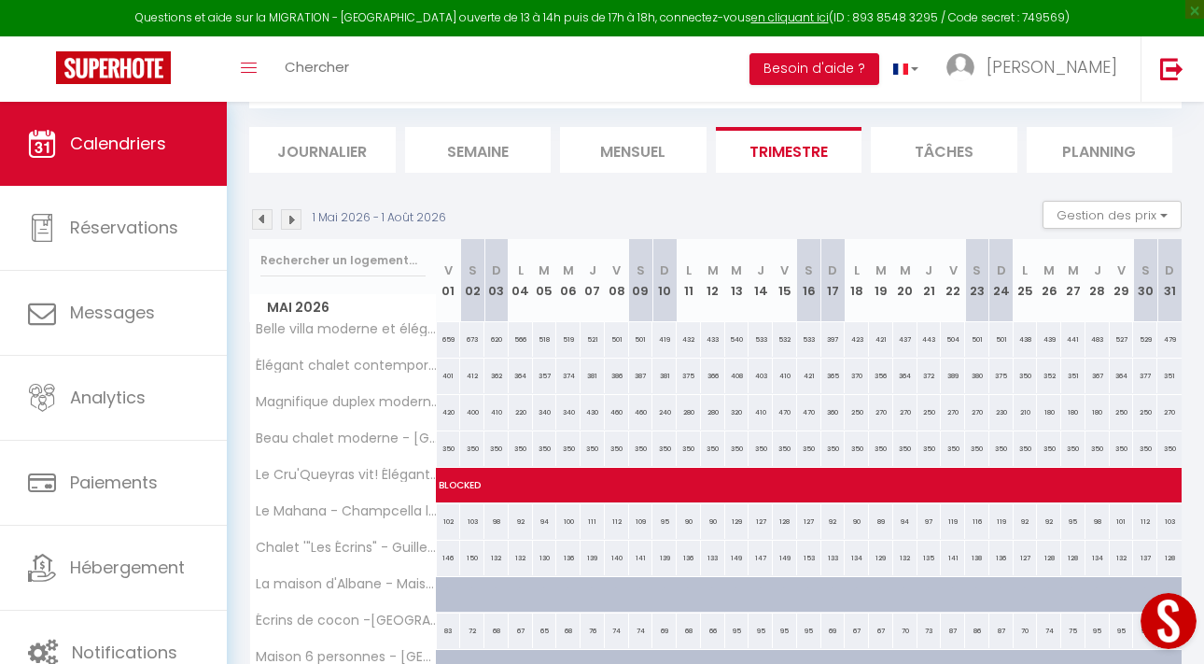
click at [265, 222] on img at bounding box center [262, 219] width 21 height 21
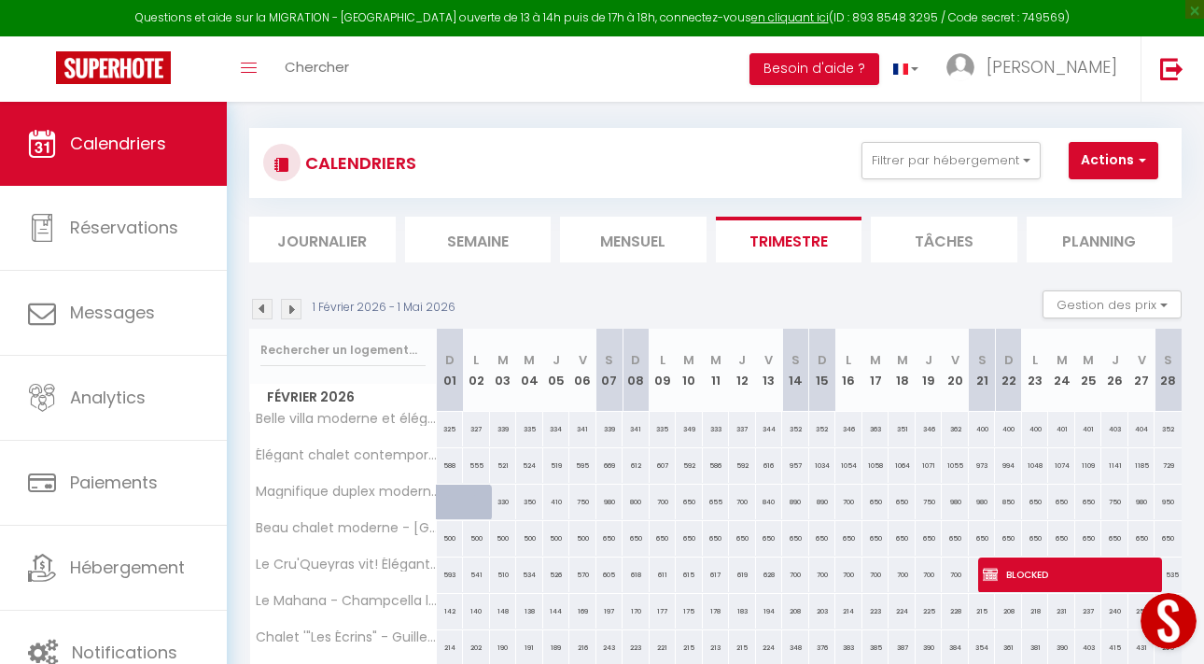
scroll to position [0, 0]
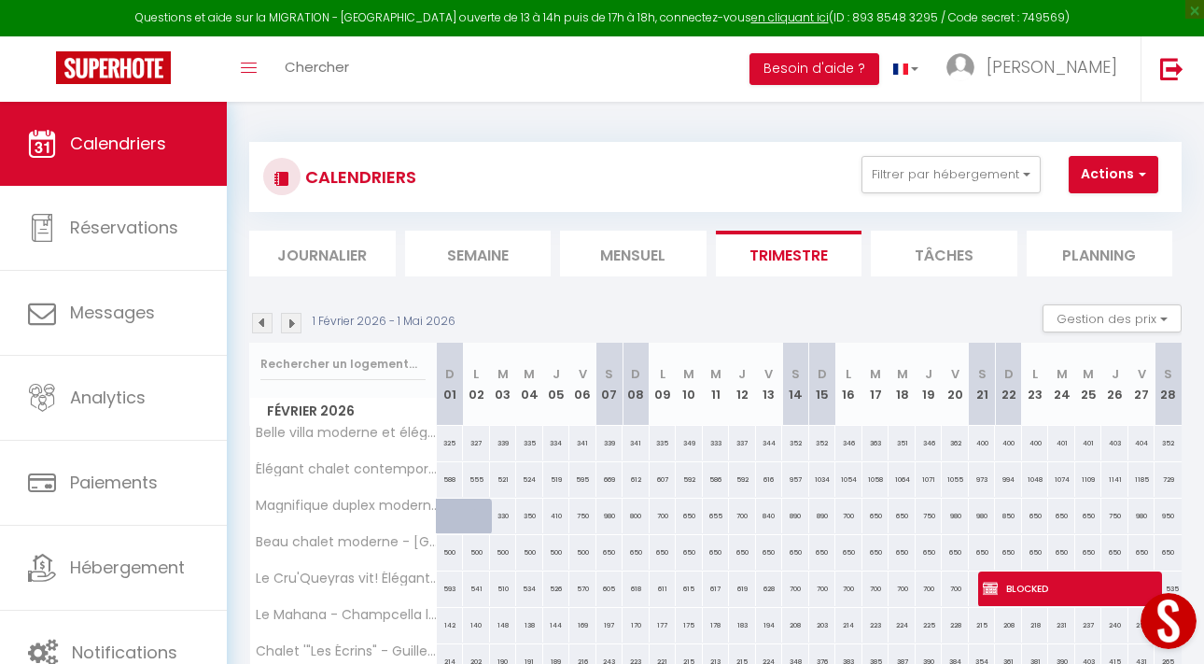
click at [297, 328] on img at bounding box center [291, 323] width 21 height 21
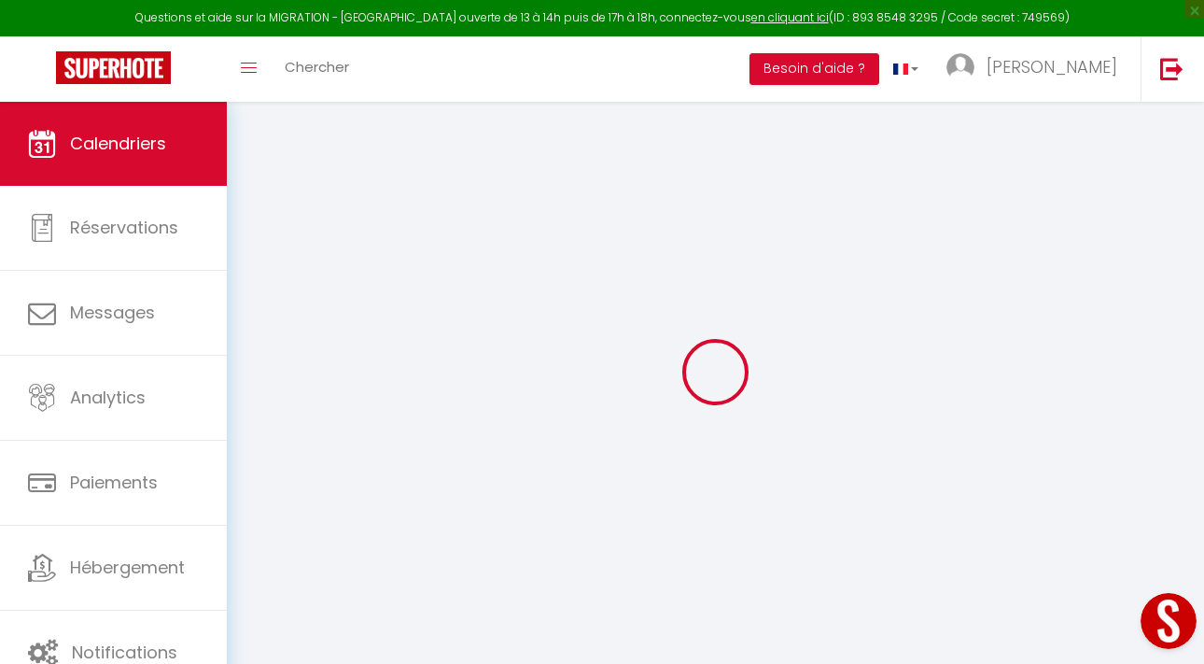
select select
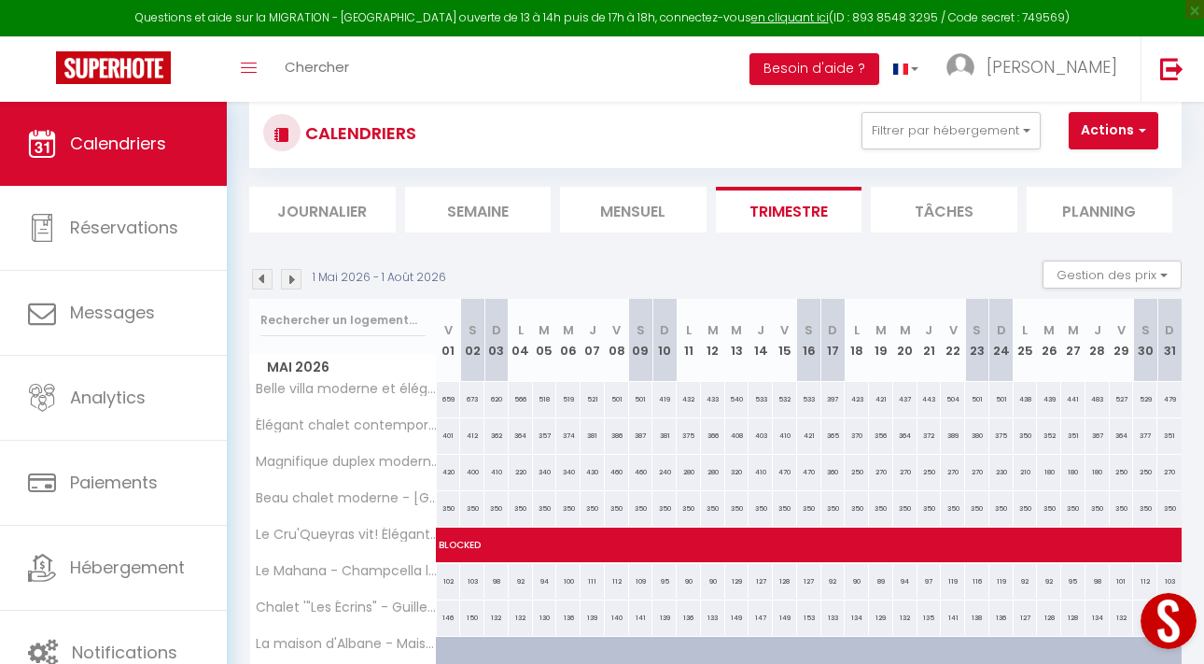
scroll to position [21, 0]
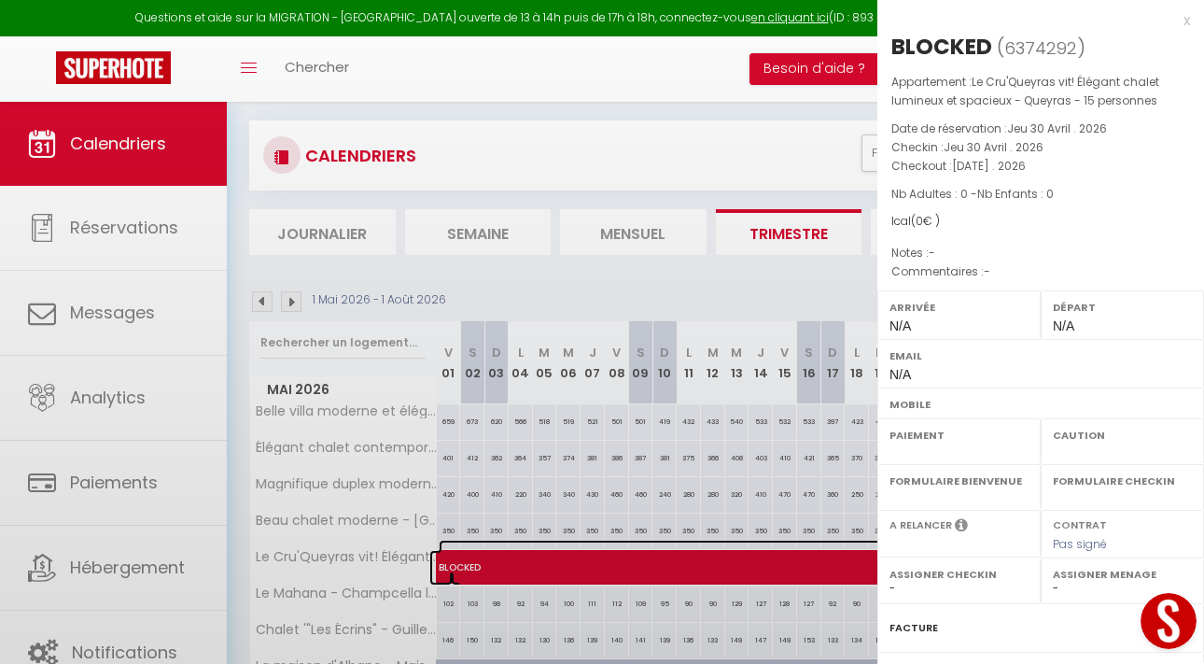
select select "OK"
select select "KO"
select select "0"
select select "1"
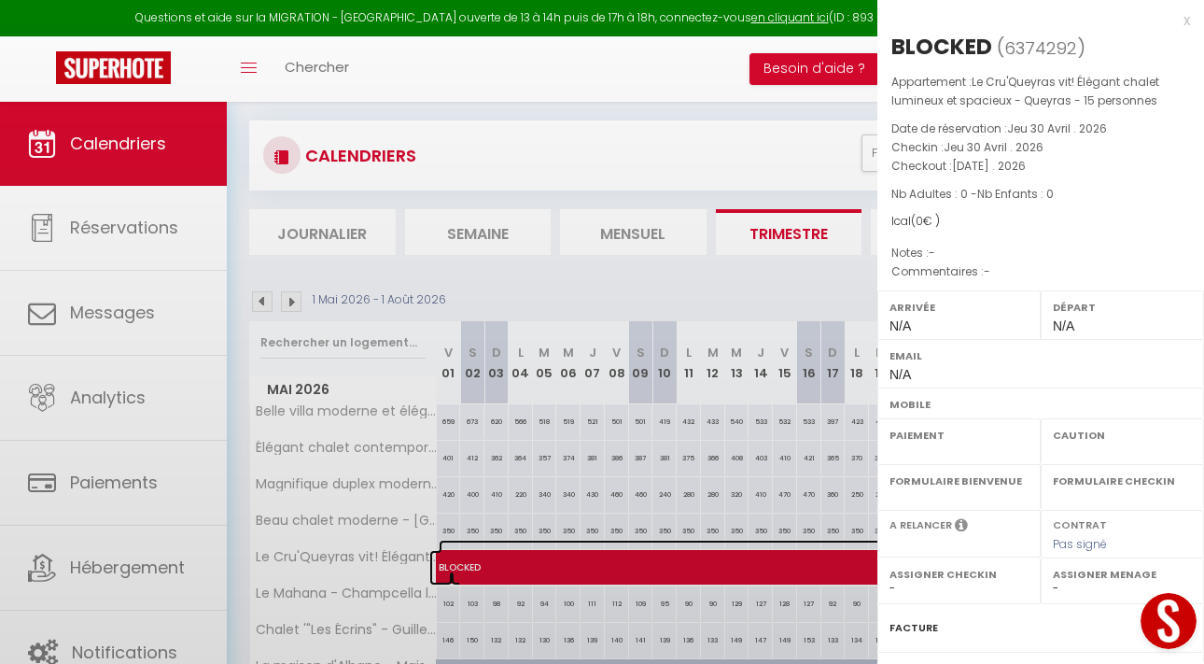
select select
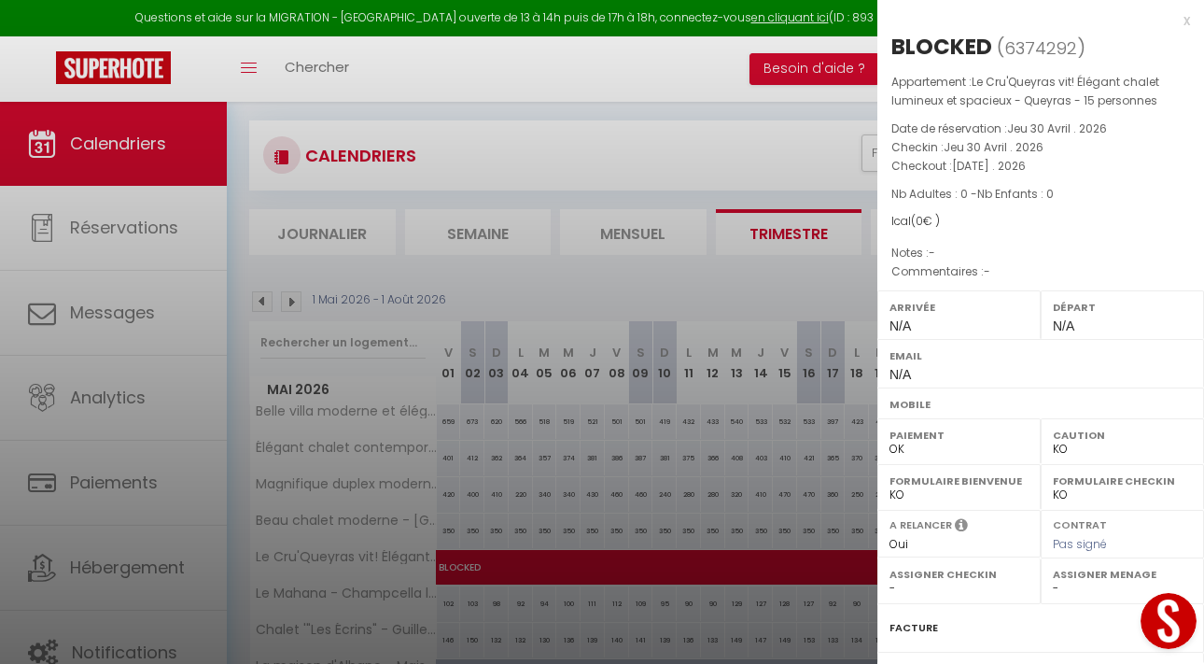
click at [449, 566] on div at bounding box center [602, 332] width 1204 height 664
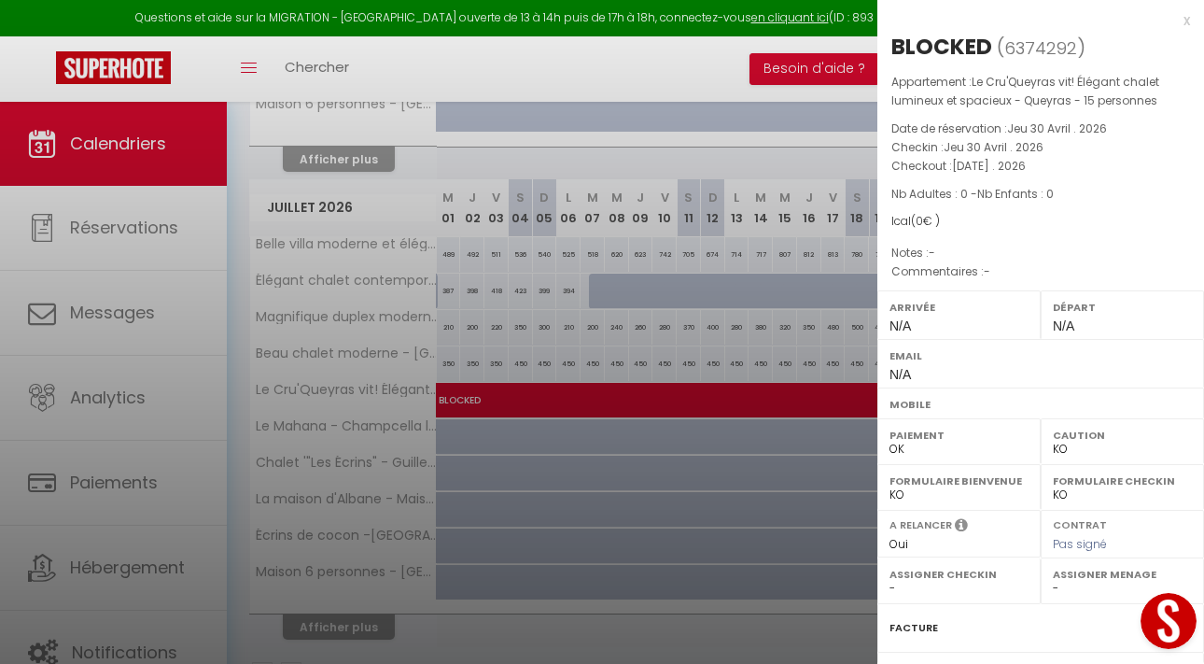
scroll to position [1143, 0]
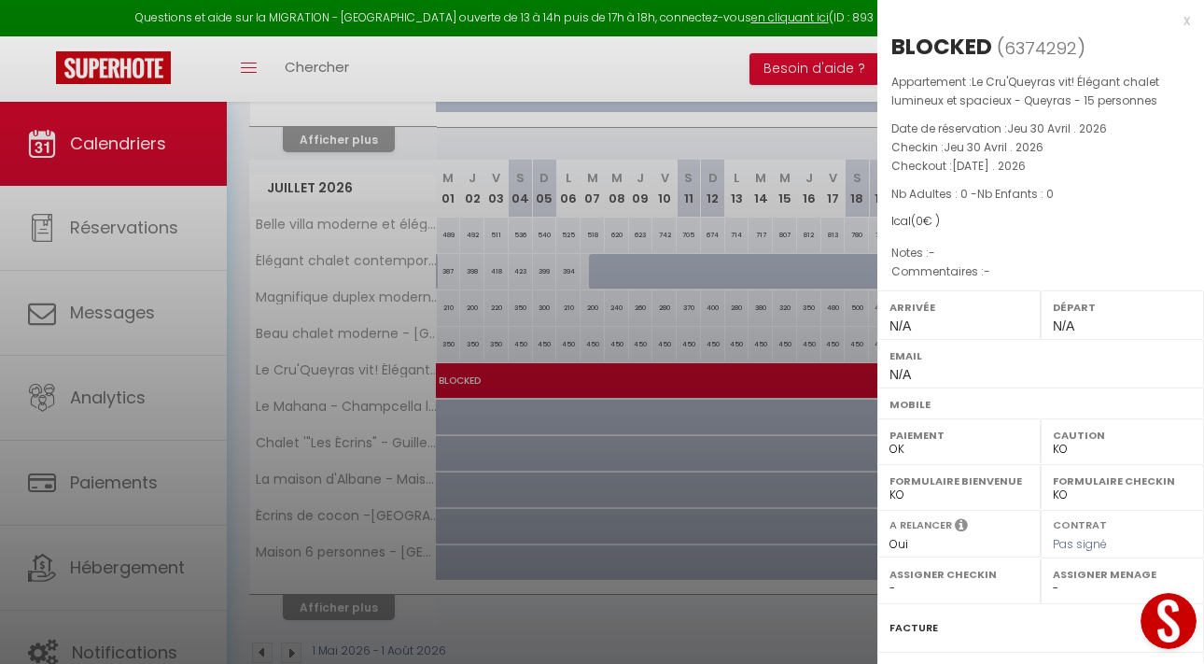
click at [346, 607] on div at bounding box center [602, 332] width 1204 height 664
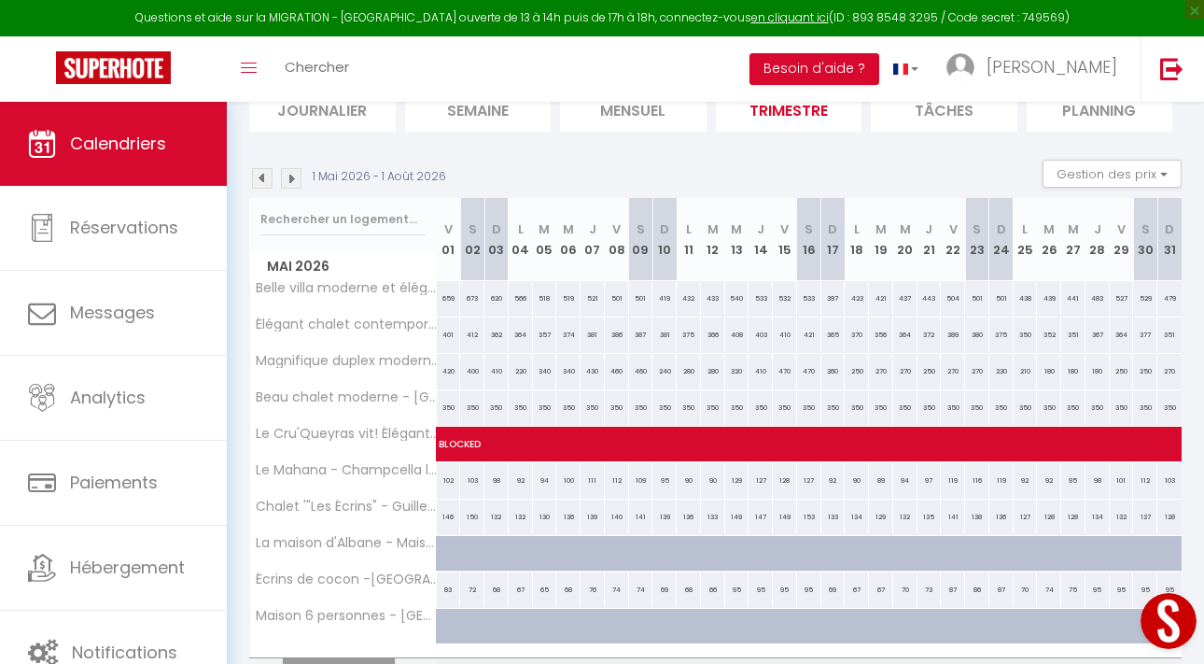
scroll to position [143, 0]
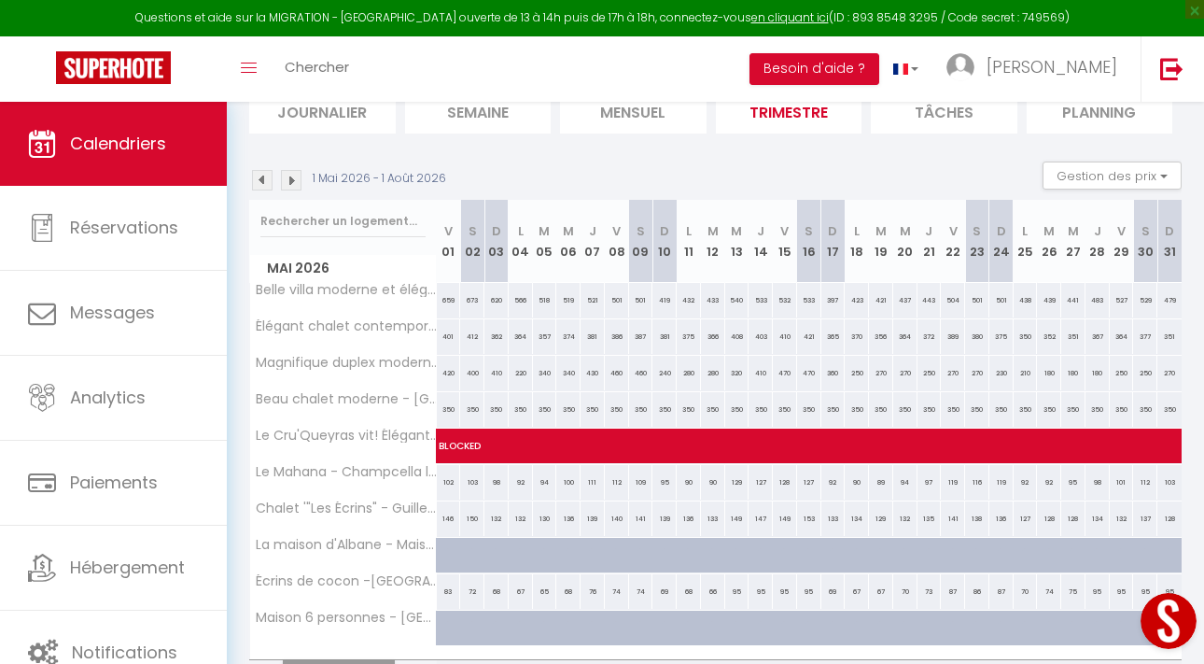
click at [257, 181] on img at bounding box center [262, 180] width 21 height 21
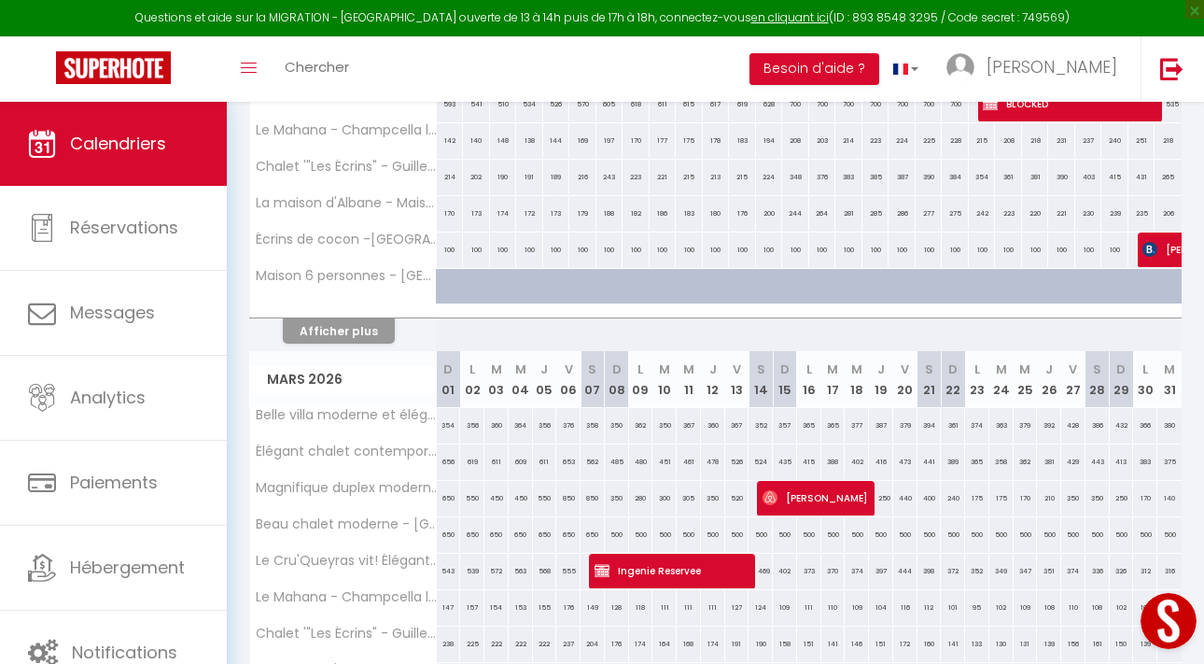
scroll to position [498, 0]
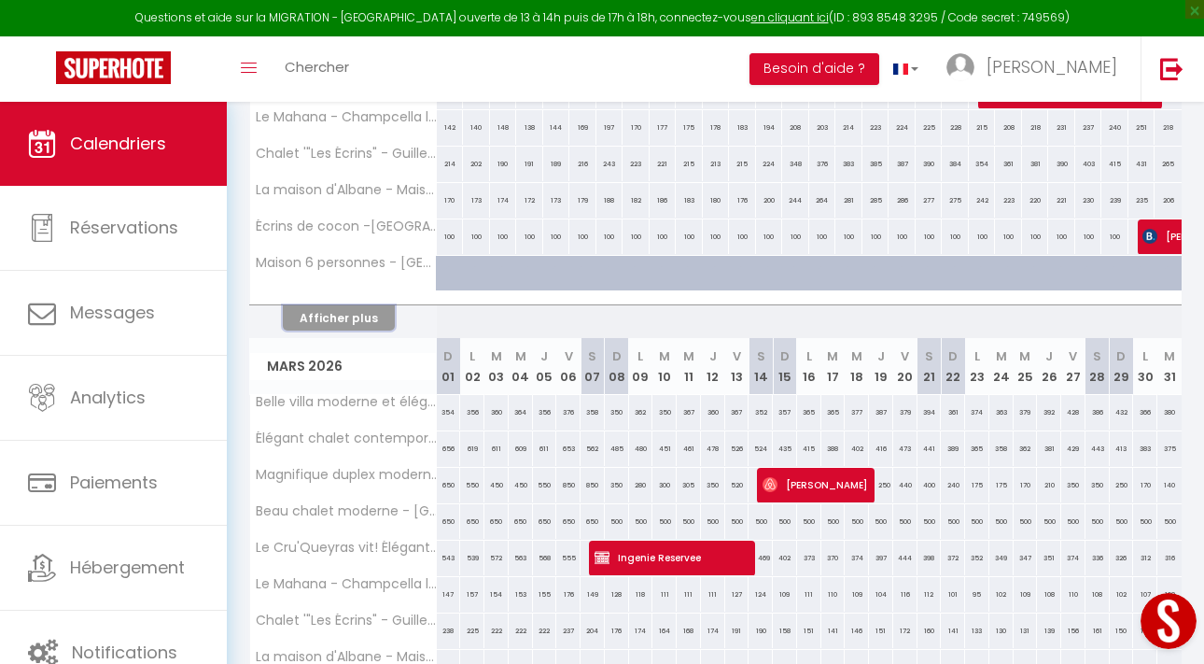
click at [374, 326] on button "Afficher plus" at bounding box center [339, 317] width 112 height 25
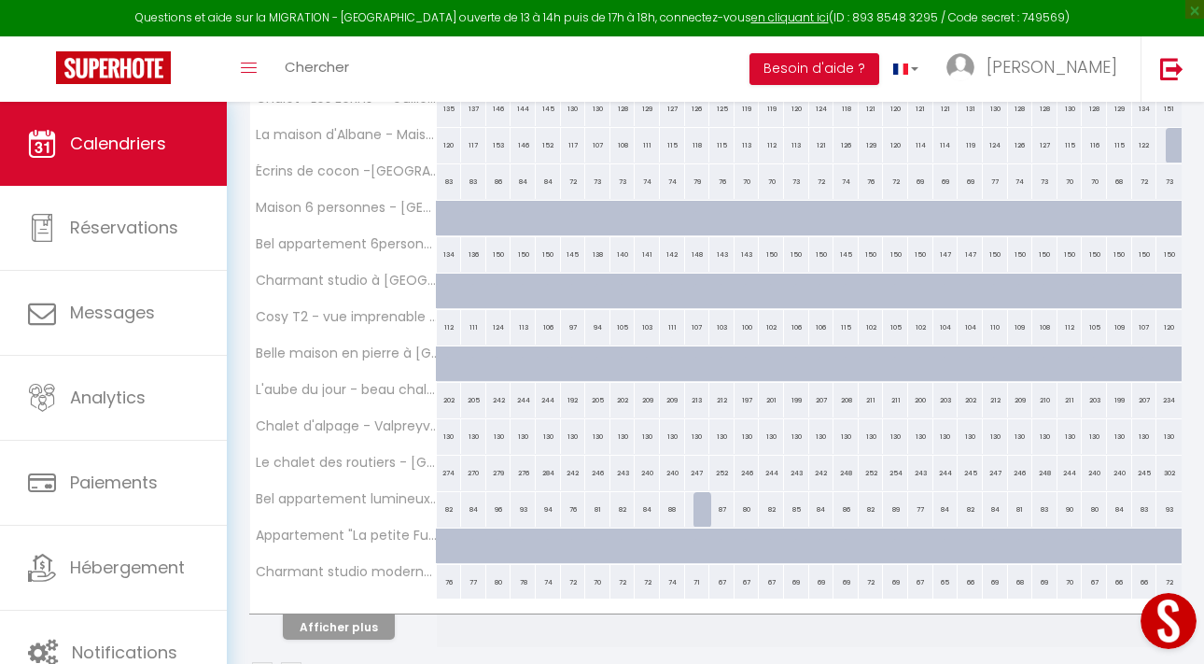
scroll to position [2275, 0]
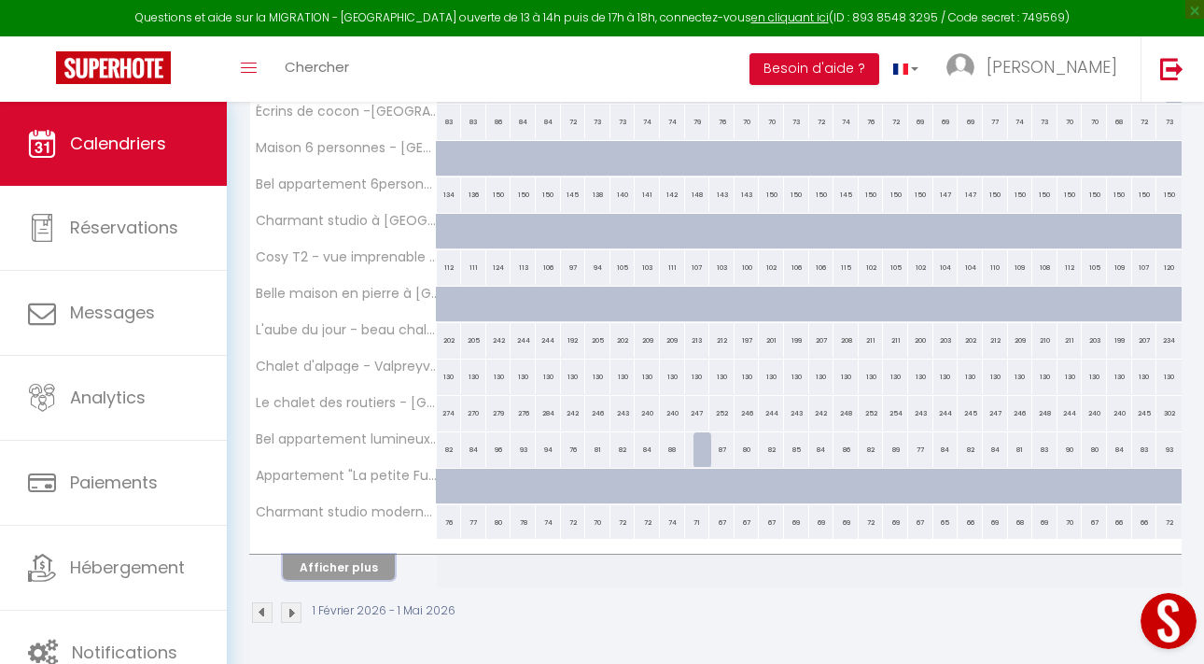
click at [352, 568] on button "Afficher plus" at bounding box center [339, 566] width 112 height 25
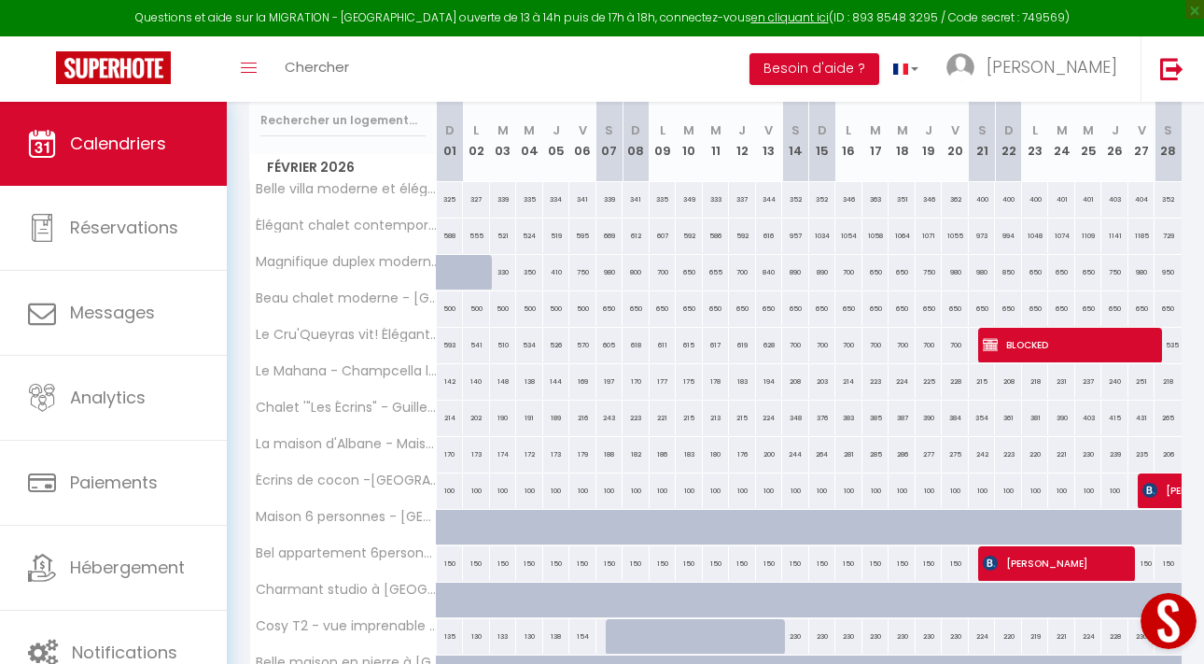
scroll to position [0, 0]
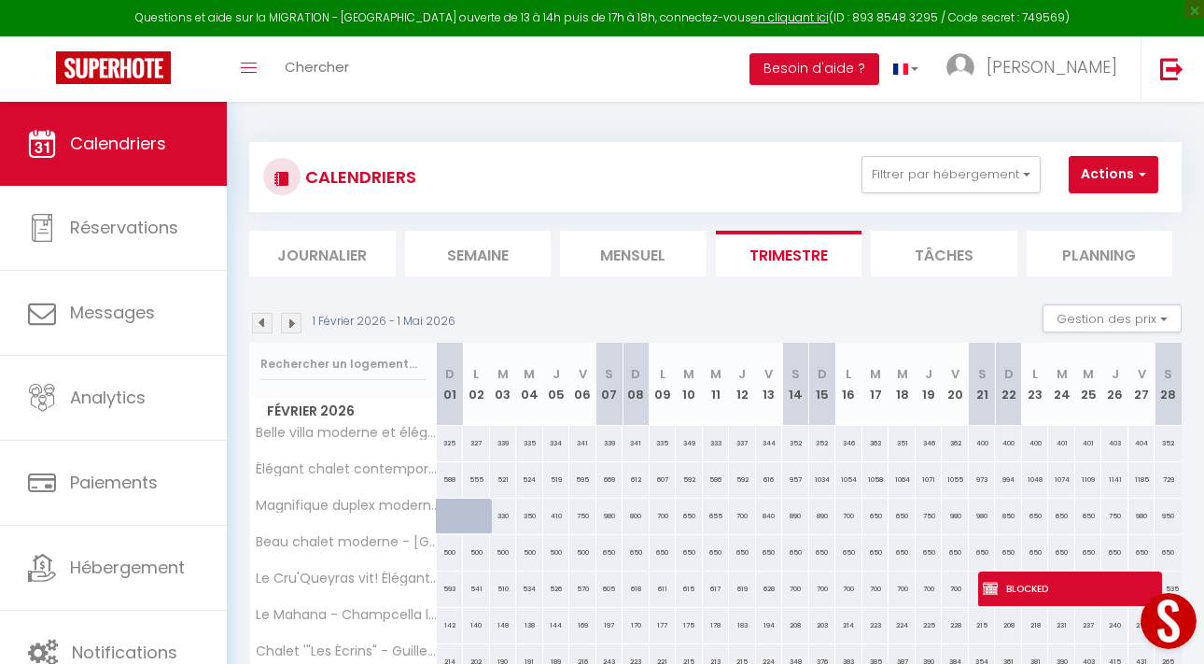
click at [298, 325] on img at bounding box center [291, 323] width 21 height 21
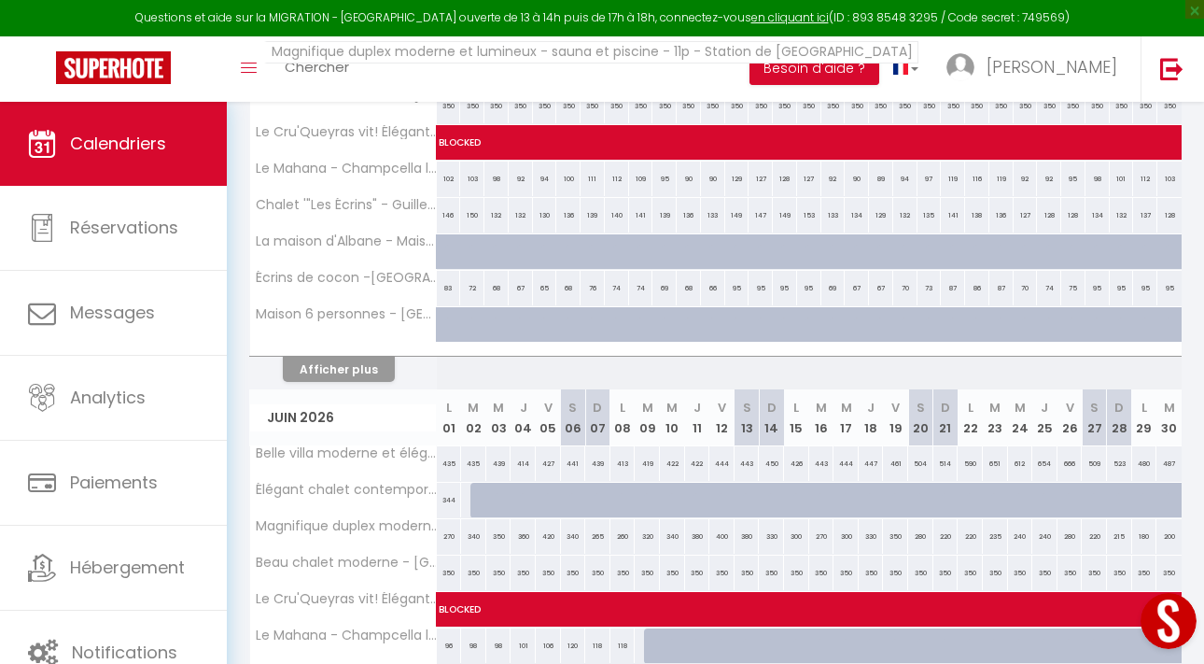
scroll to position [496, 0]
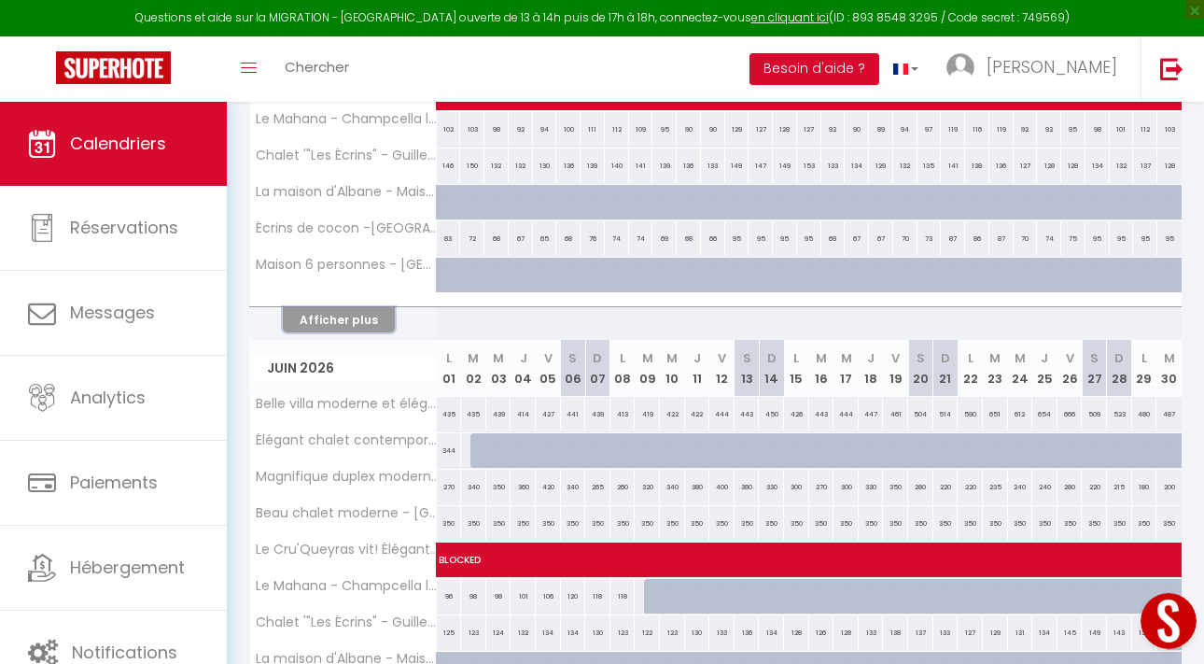
click at [342, 317] on button "Afficher plus" at bounding box center [339, 319] width 112 height 25
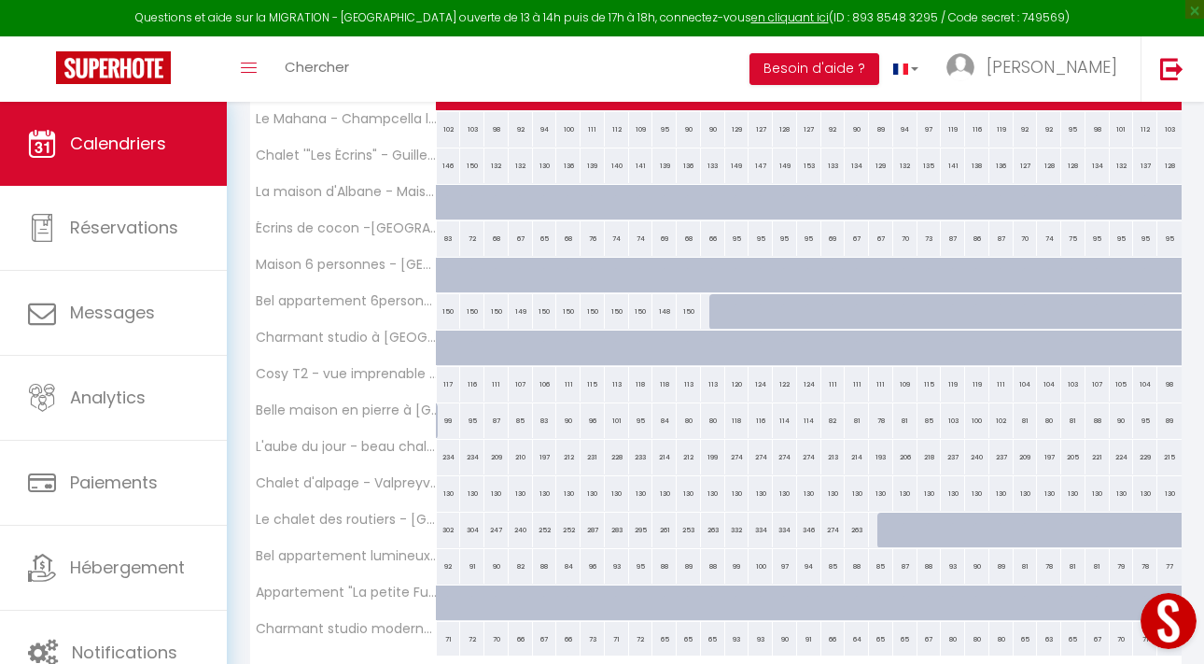
click at [444, 210] on div at bounding box center [449, 202] width 24 height 35
select select "1"
type input "Ven 01 Mai 2026"
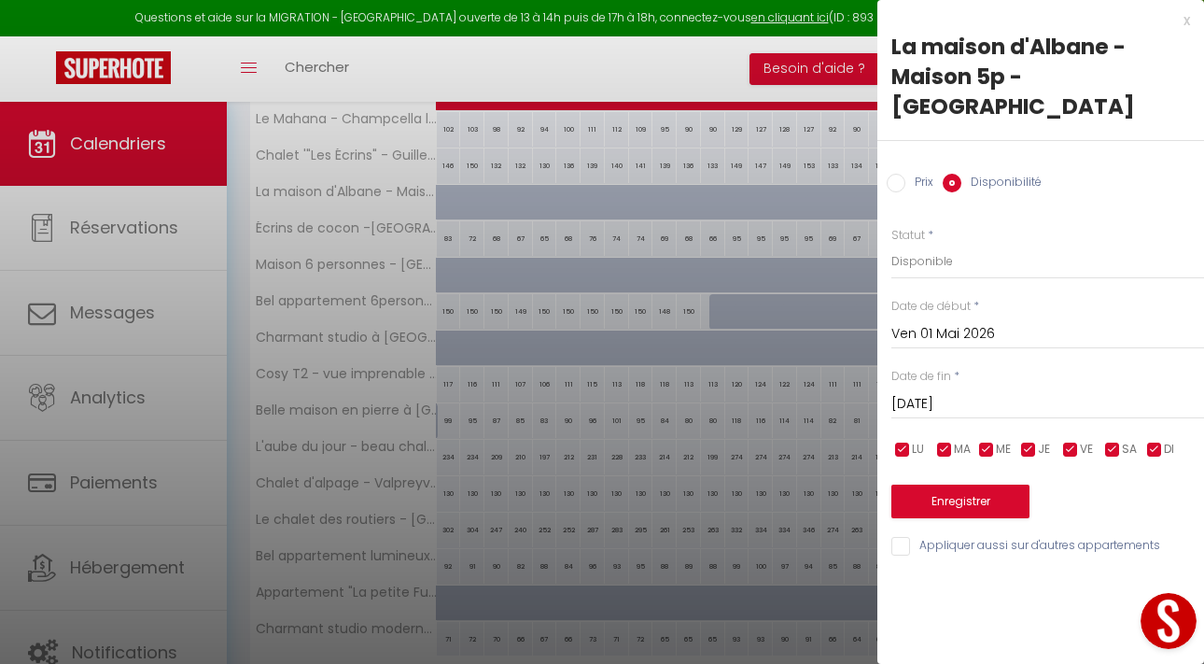
click at [927, 392] on input "[DATE]" at bounding box center [1047, 404] width 313 height 24
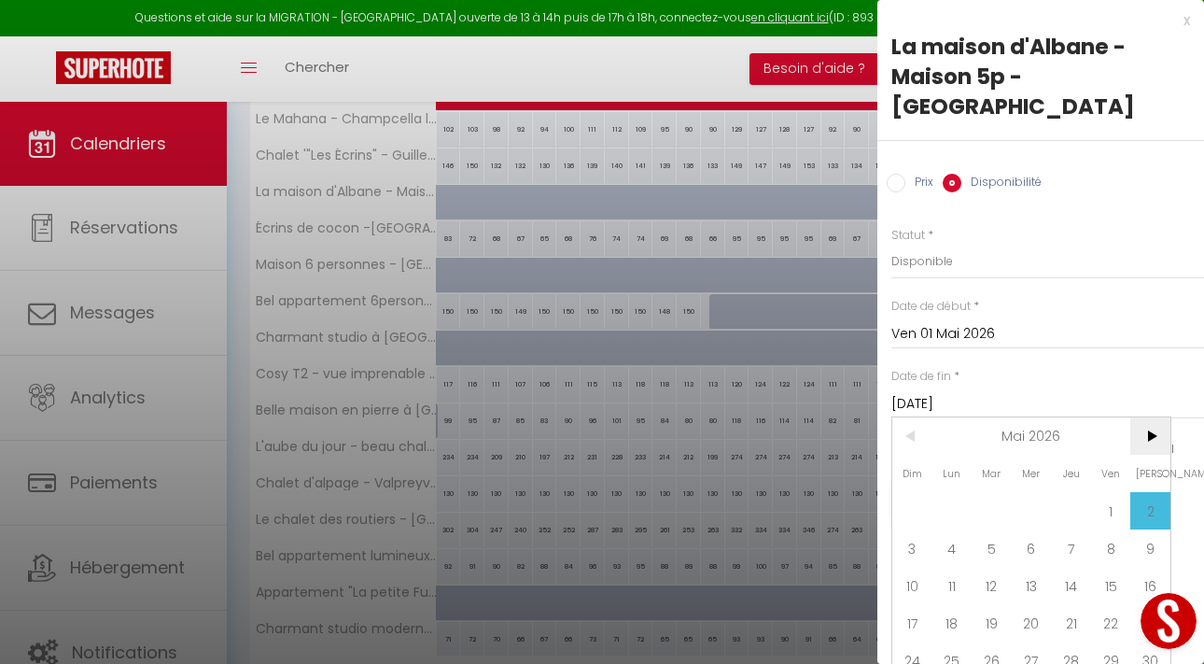
click at [1149, 417] on span ">" at bounding box center [1150, 435] width 40 height 37
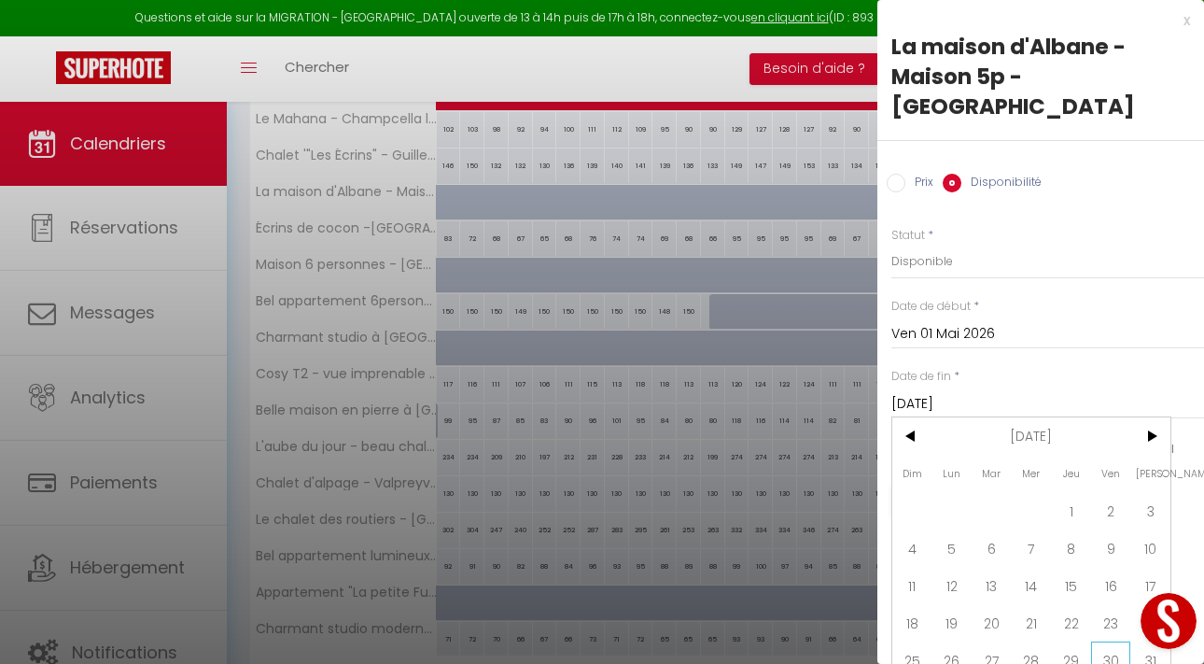
click at [1115, 641] on span "30" at bounding box center [1111, 659] width 40 height 37
type input "[DATE]"
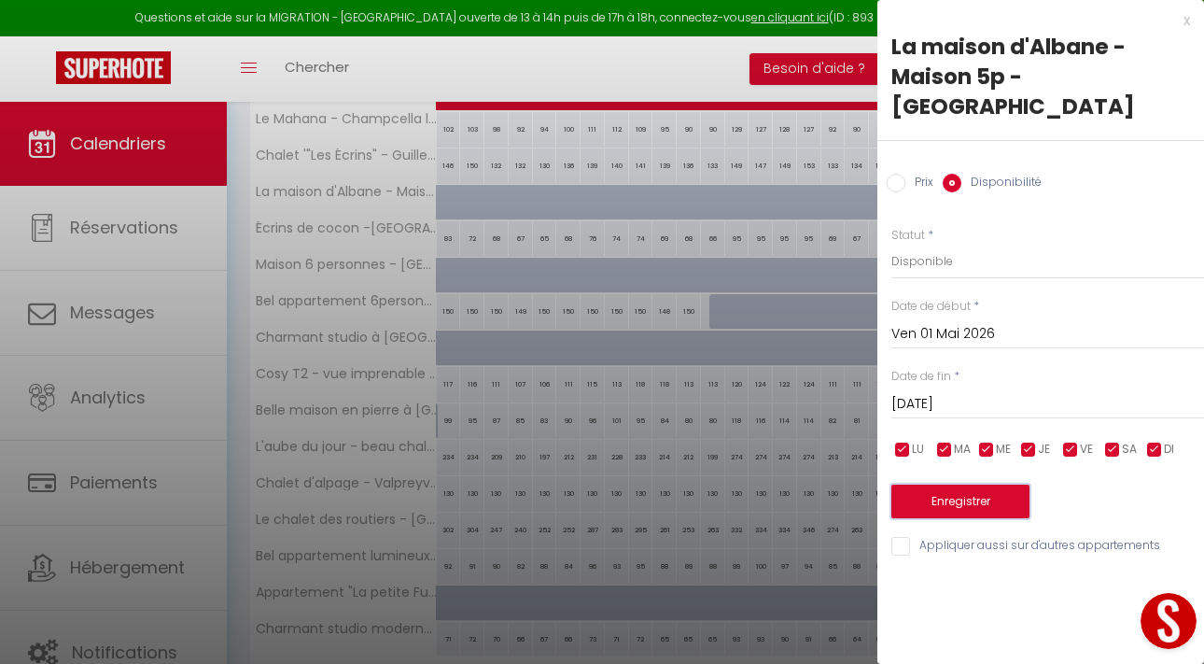
click at [973, 484] on button "Enregistrer" at bounding box center [960, 501] width 138 height 34
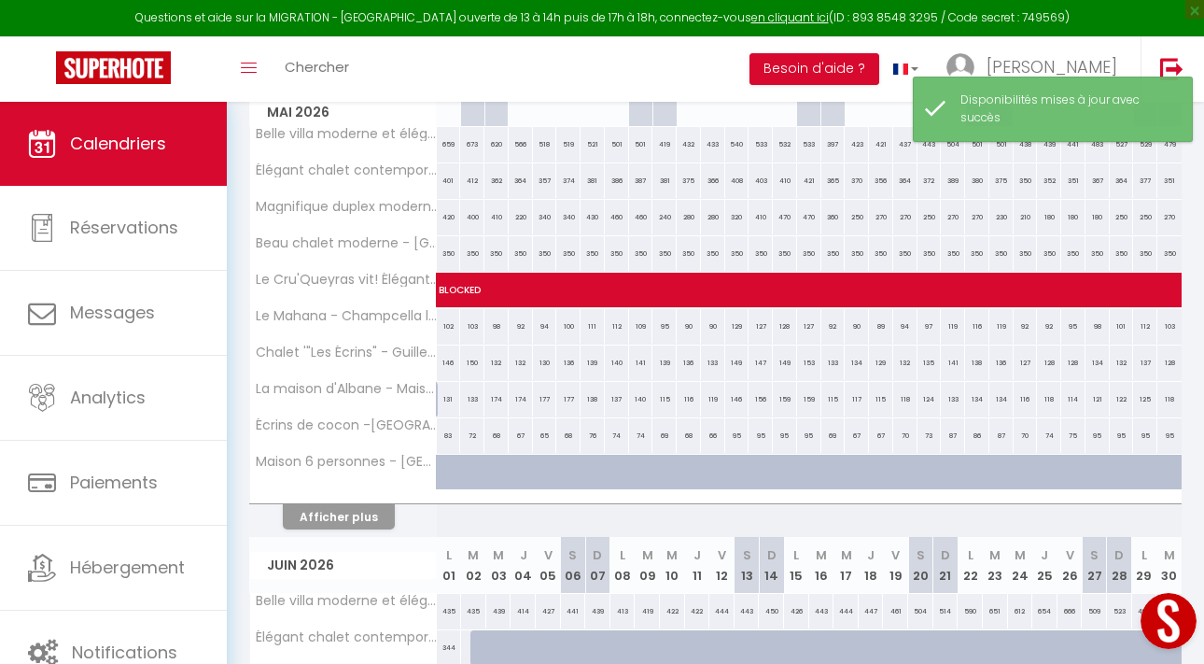
scroll to position [302, 0]
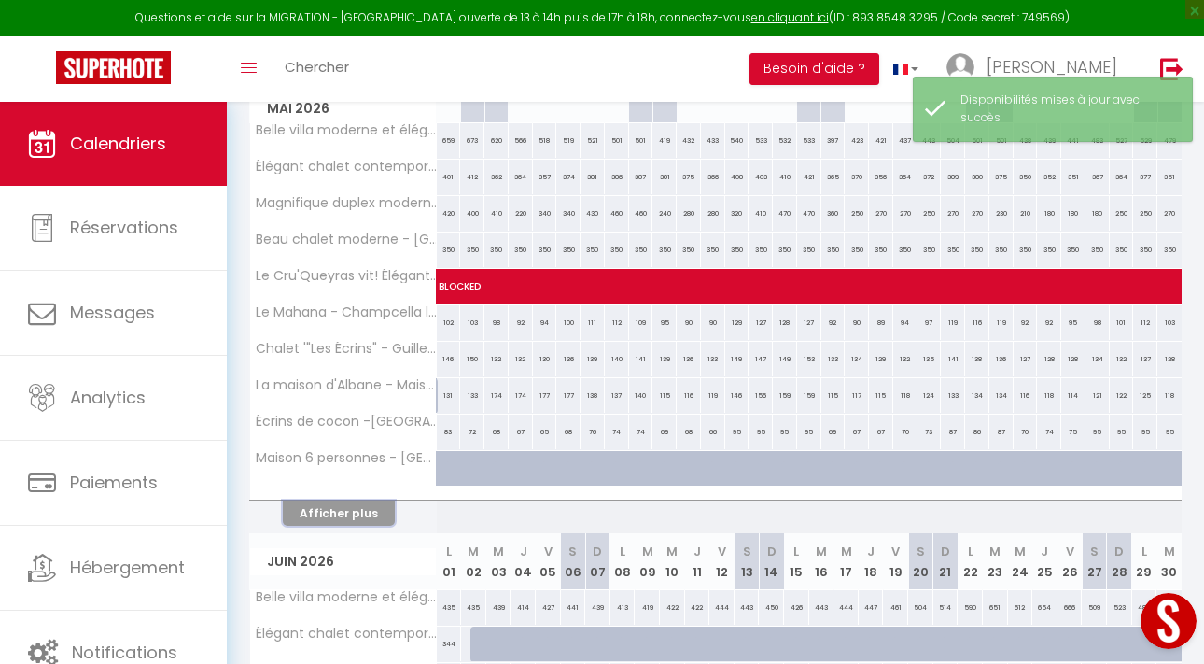
click at [357, 512] on button "Afficher plus" at bounding box center [339, 512] width 112 height 25
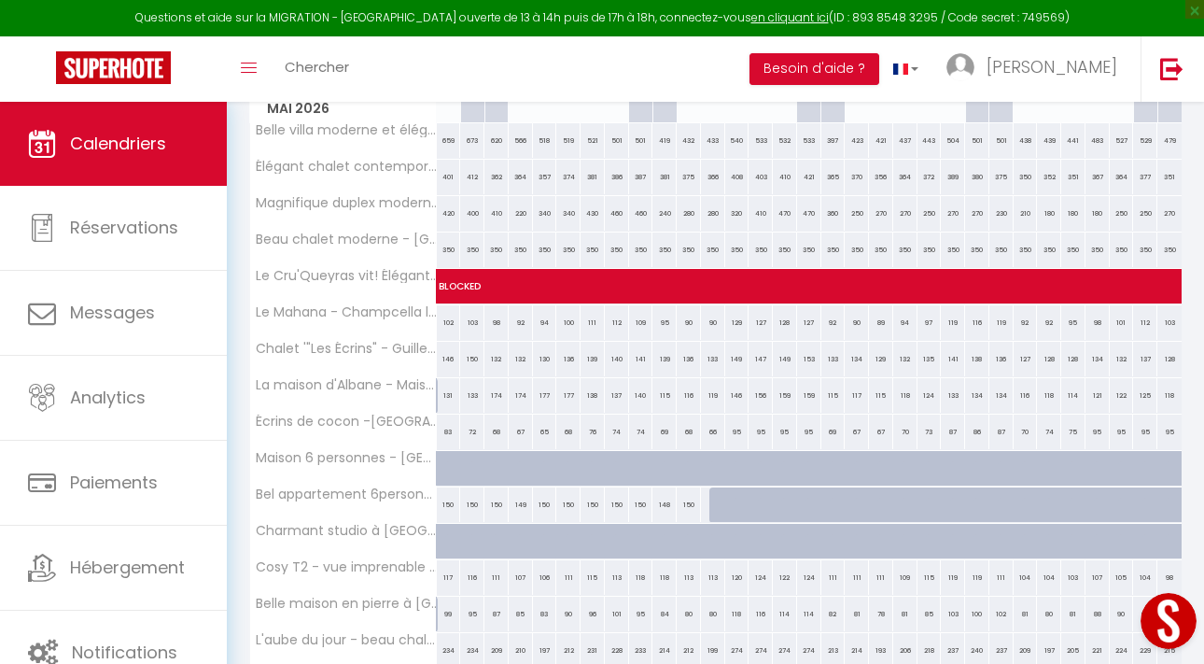
click at [446, 468] on div at bounding box center [457, 478] width 24 height 35
select select "1"
type input "Ven 01 Mai 2026"
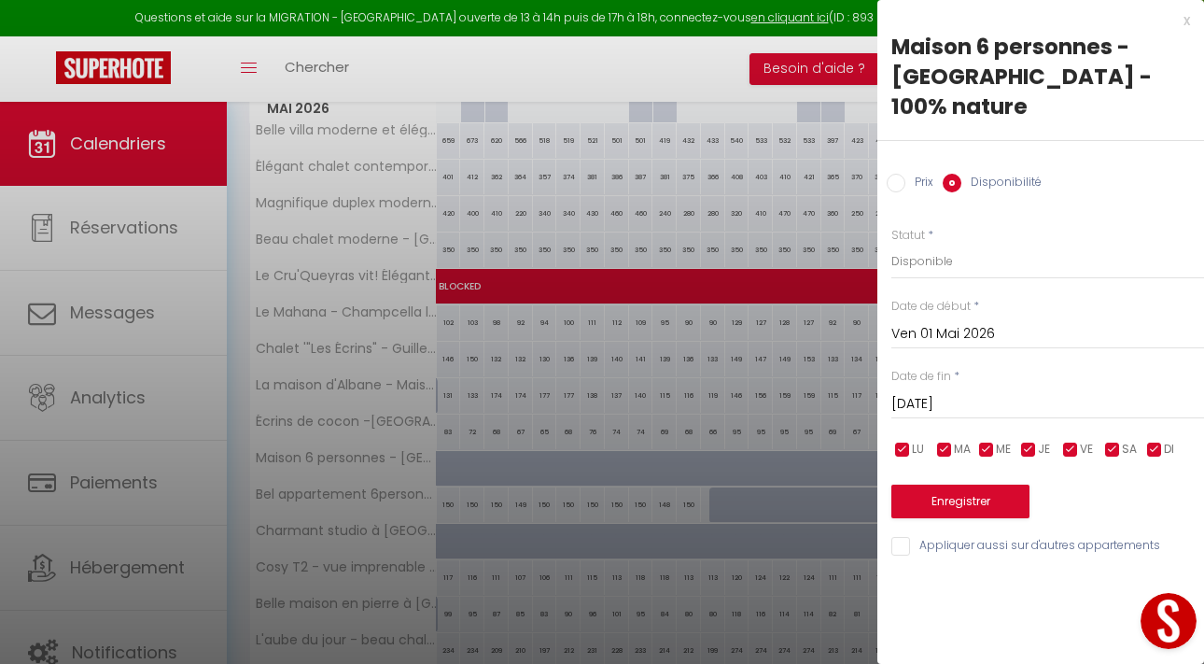
click at [920, 392] on input "[DATE]" at bounding box center [1047, 404] width 313 height 24
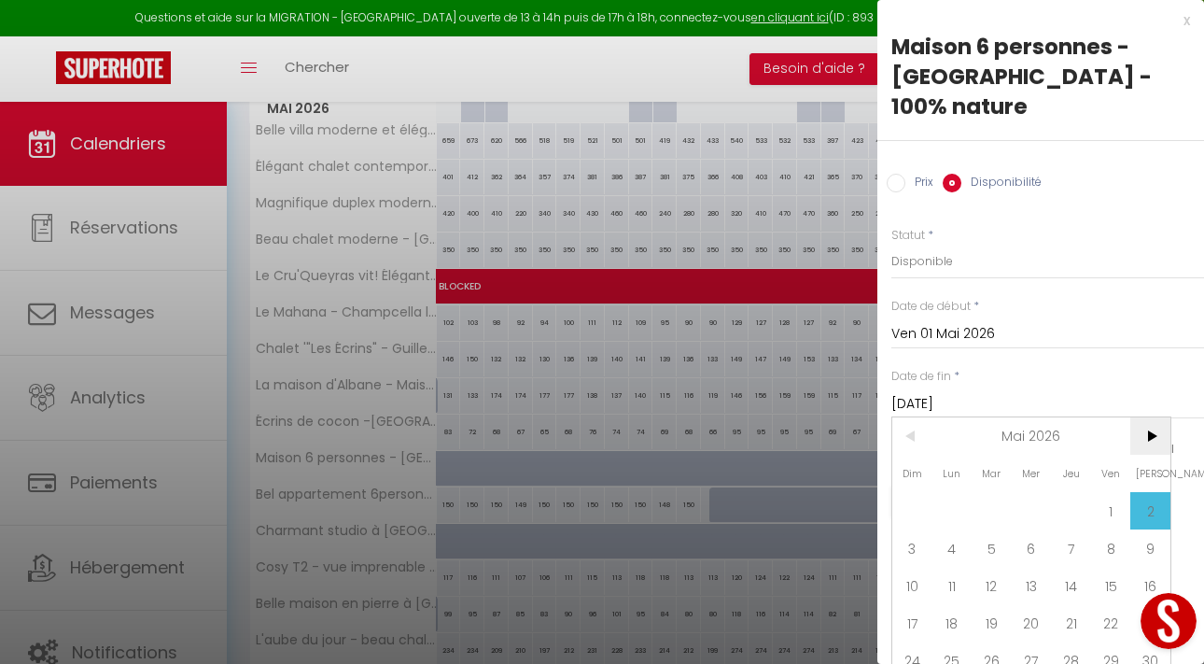
click at [1143, 417] on span ">" at bounding box center [1150, 435] width 40 height 37
click at [1144, 417] on span ">" at bounding box center [1150, 435] width 40 height 37
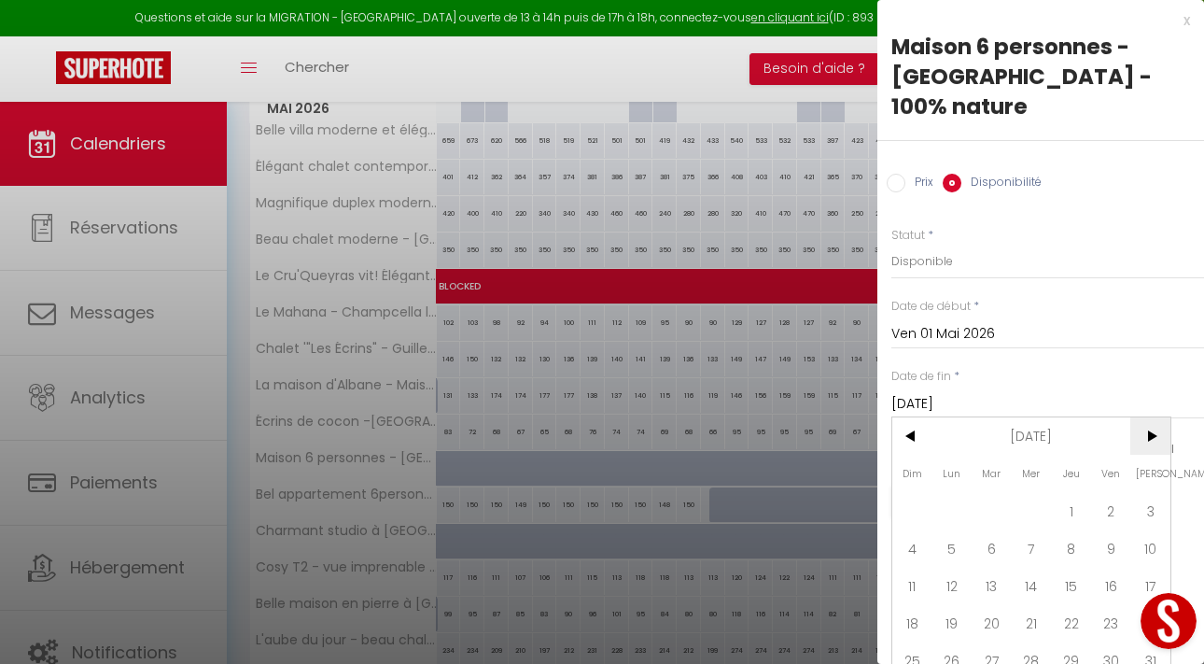
click at [1144, 417] on span ">" at bounding box center [1150, 435] width 40 height 37
click at [919, 417] on span "<" at bounding box center [912, 435] width 40 height 37
click at [1102, 641] on span "30" at bounding box center [1111, 659] width 40 height 37
type input "[DATE]"
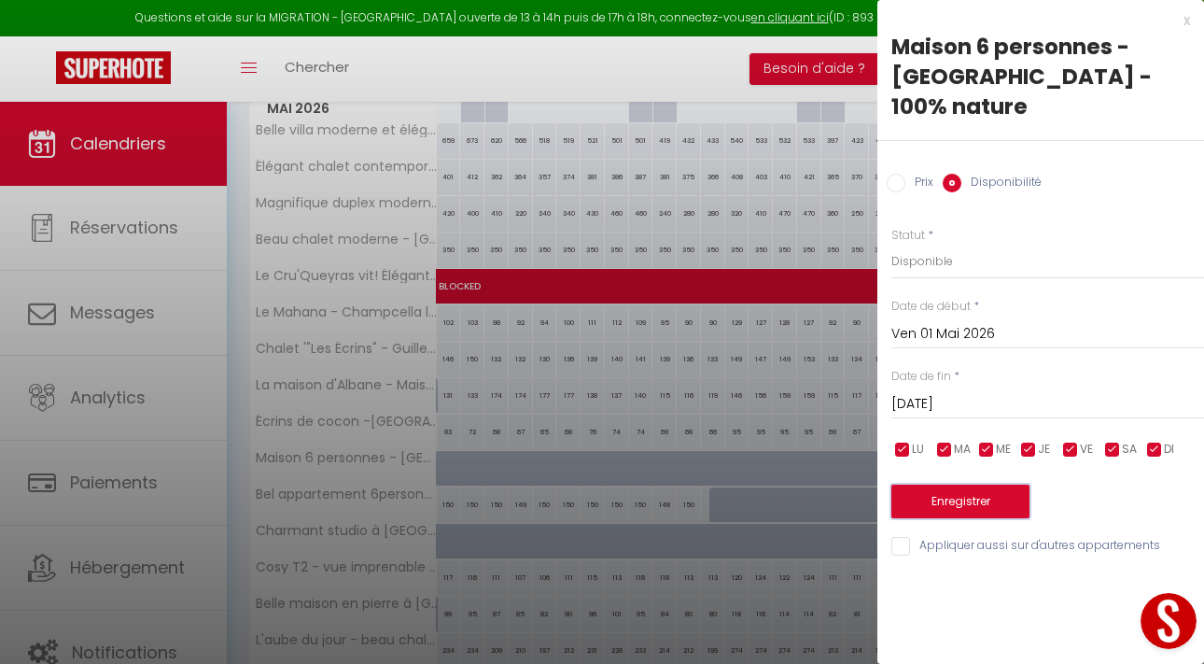
click at [970, 484] on button "Enregistrer" at bounding box center [960, 501] width 138 height 34
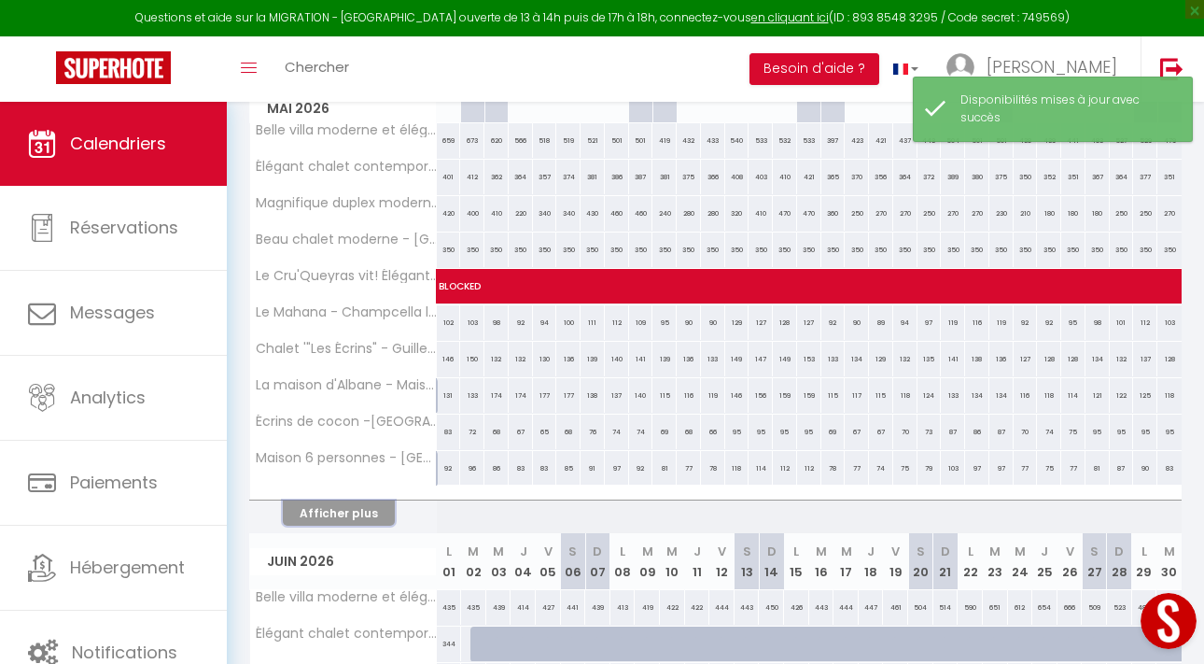
click at [340, 514] on button "Afficher plus" at bounding box center [339, 512] width 112 height 25
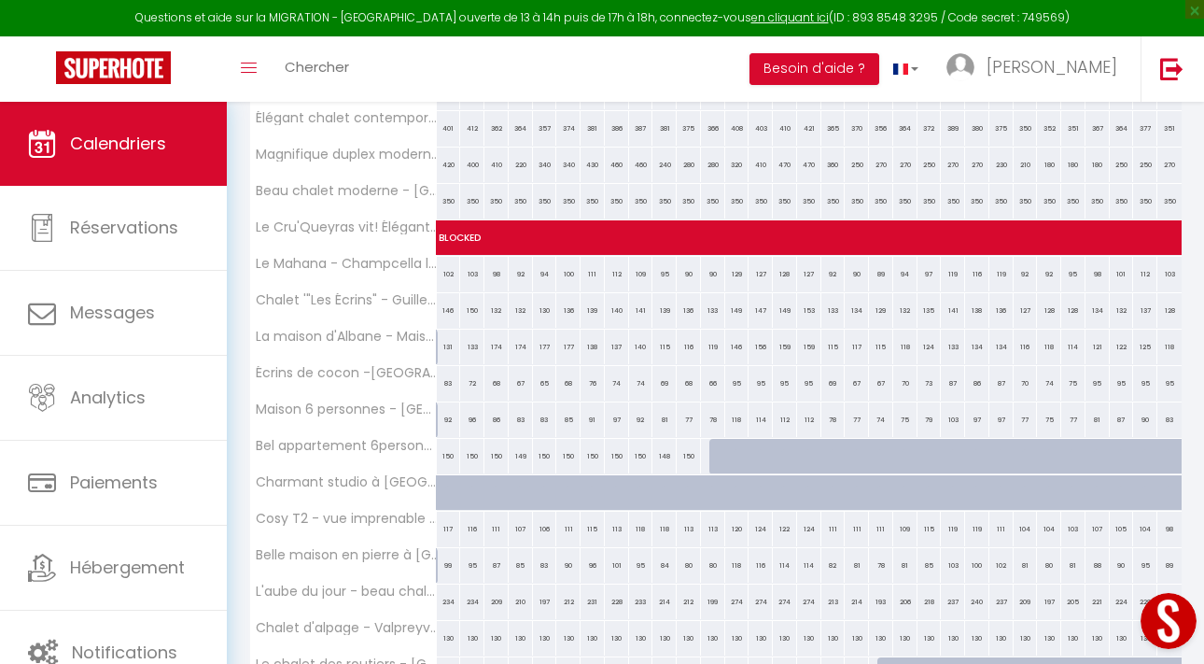
scroll to position [360, 0]
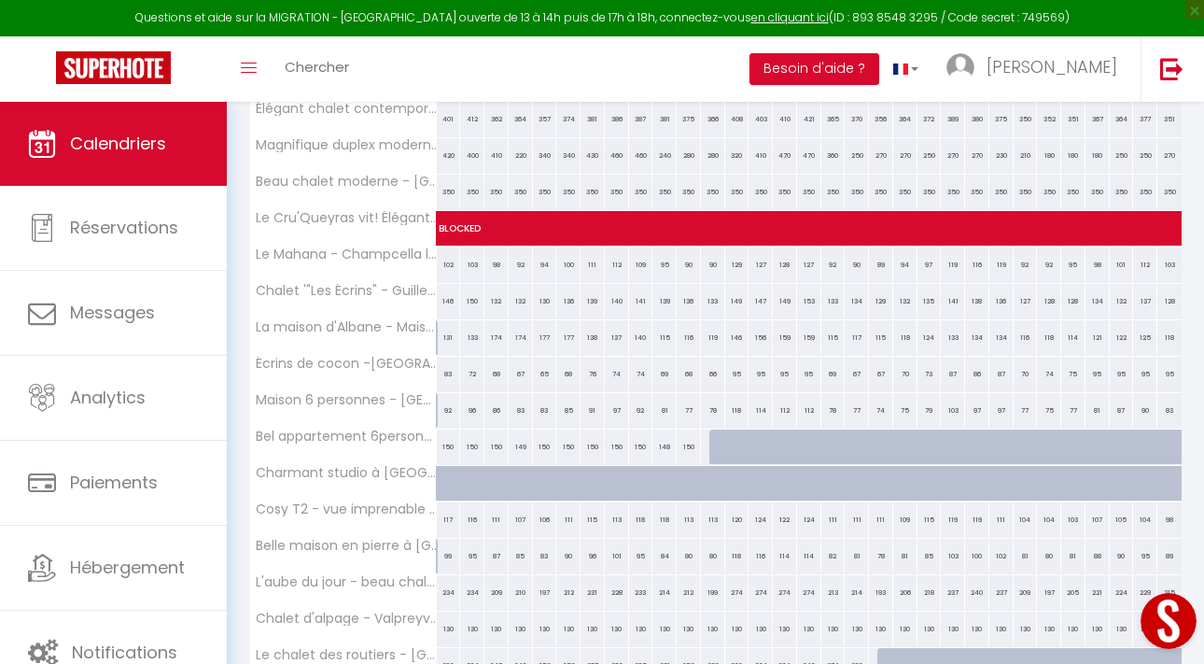
click at [716, 449] on div at bounding box center [721, 446] width 24 height 35
select select "1"
type input "[DATE]"
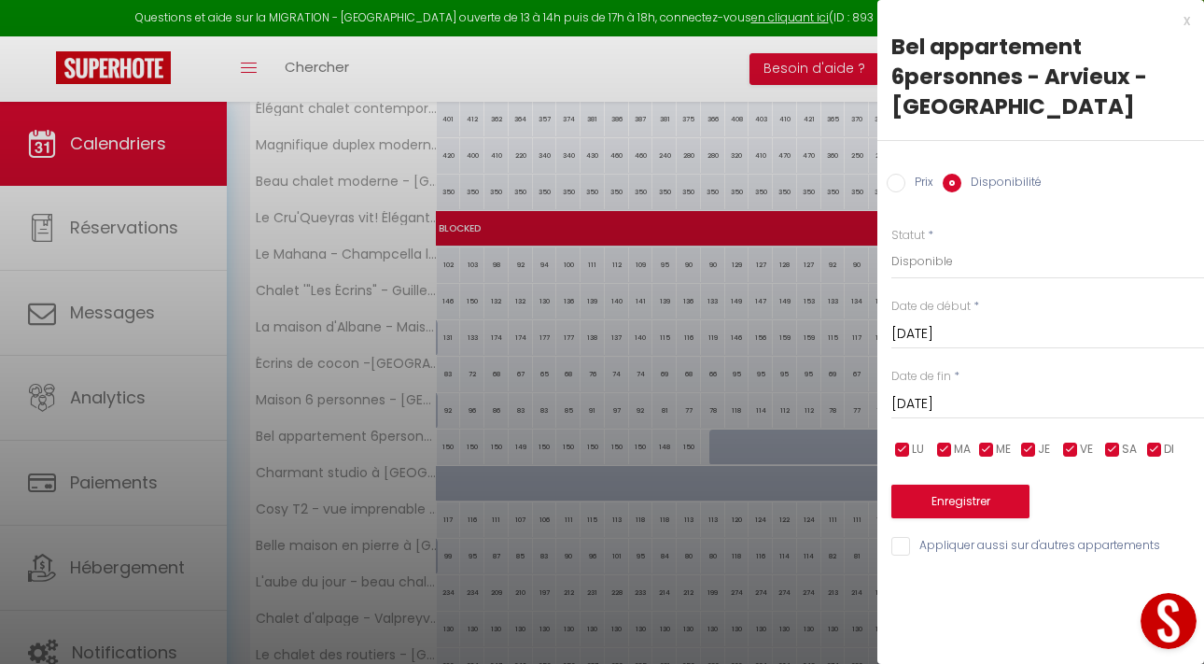
click at [938, 396] on input "[DATE]" at bounding box center [1047, 404] width 313 height 24
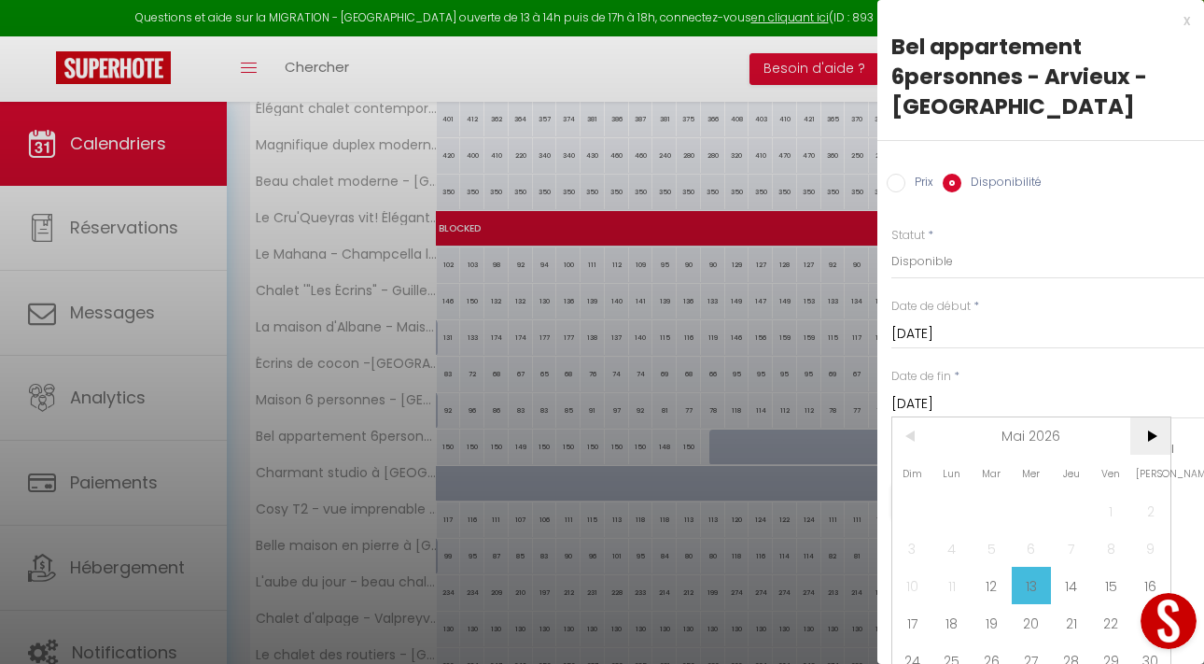
click at [1146, 435] on span ">" at bounding box center [1150, 435] width 40 height 37
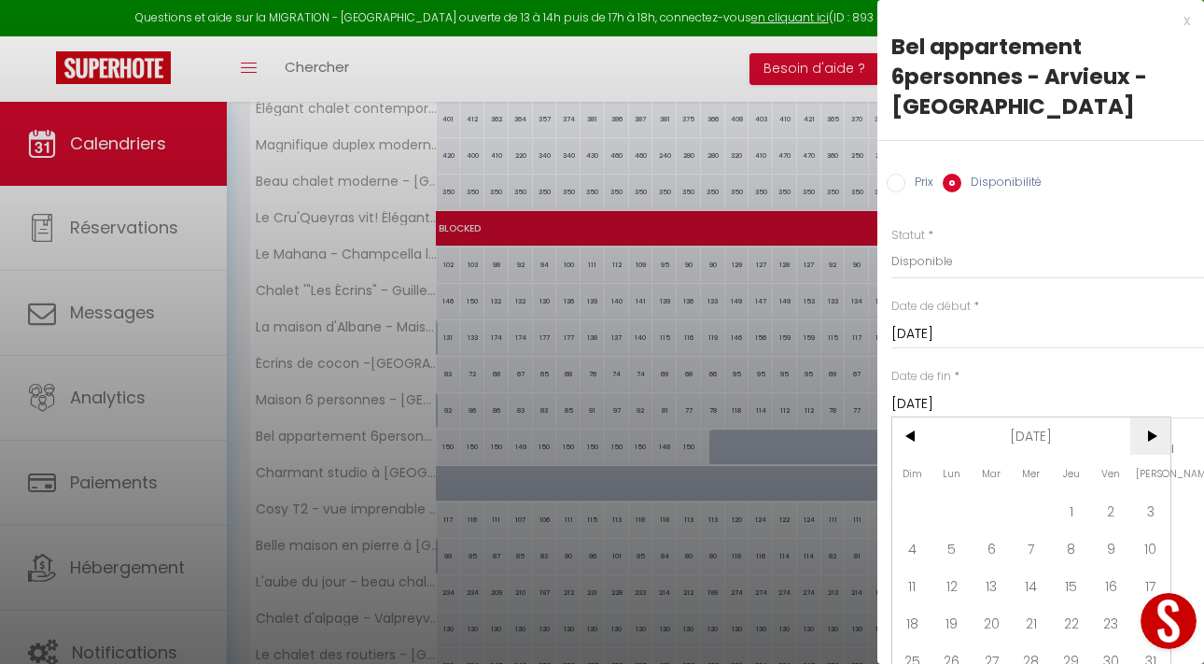
click at [1146, 435] on span ">" at bounding box center [1150, 435] width 40 height 37
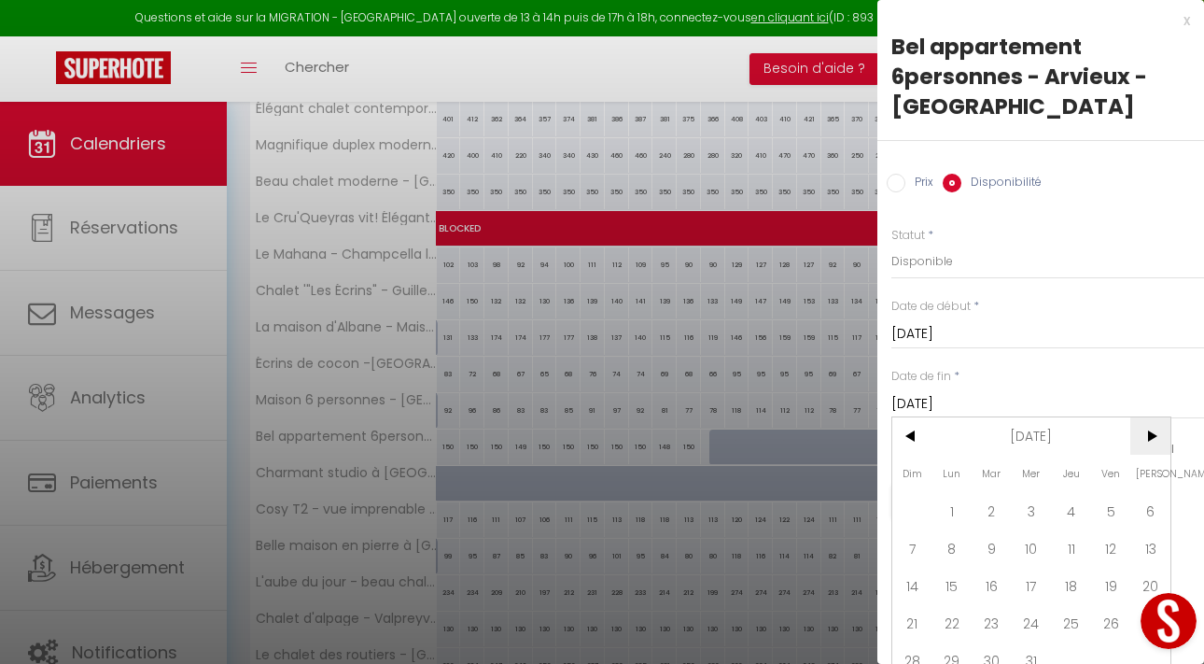
click at [1146, 435] on span ">" at bounding box center [1150, 435] width 40 height 37
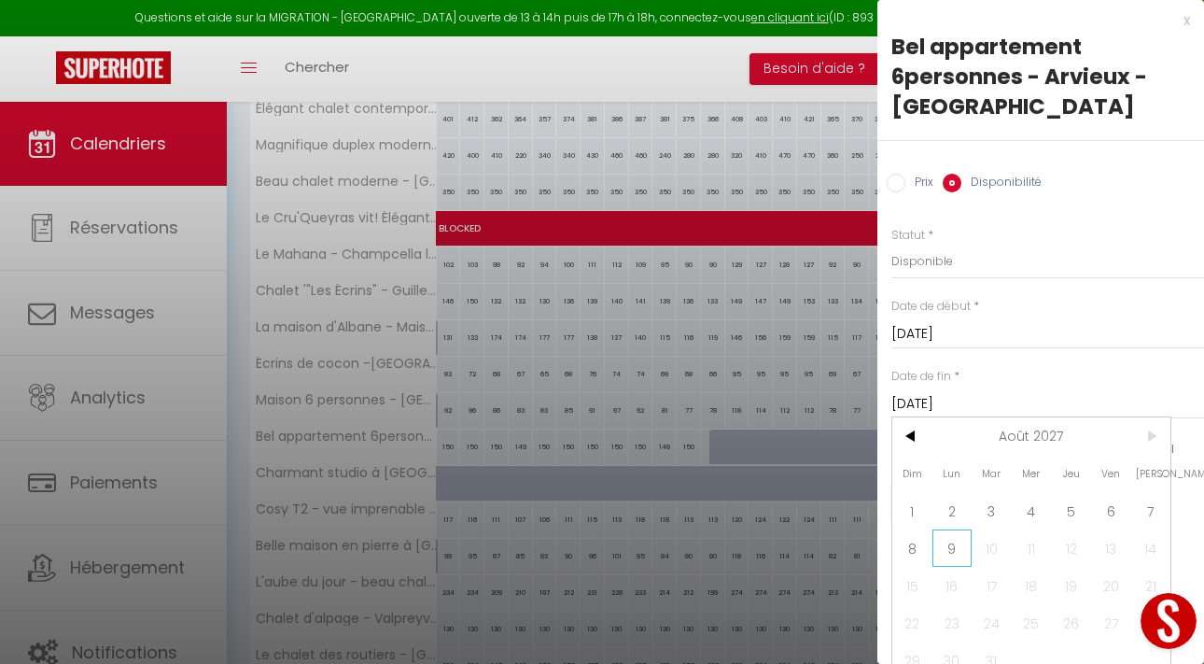
click at [943, 543] on span "9" at bounding box center [952, 547] width 40 height 37
type input "Lun 09 Août 2027"
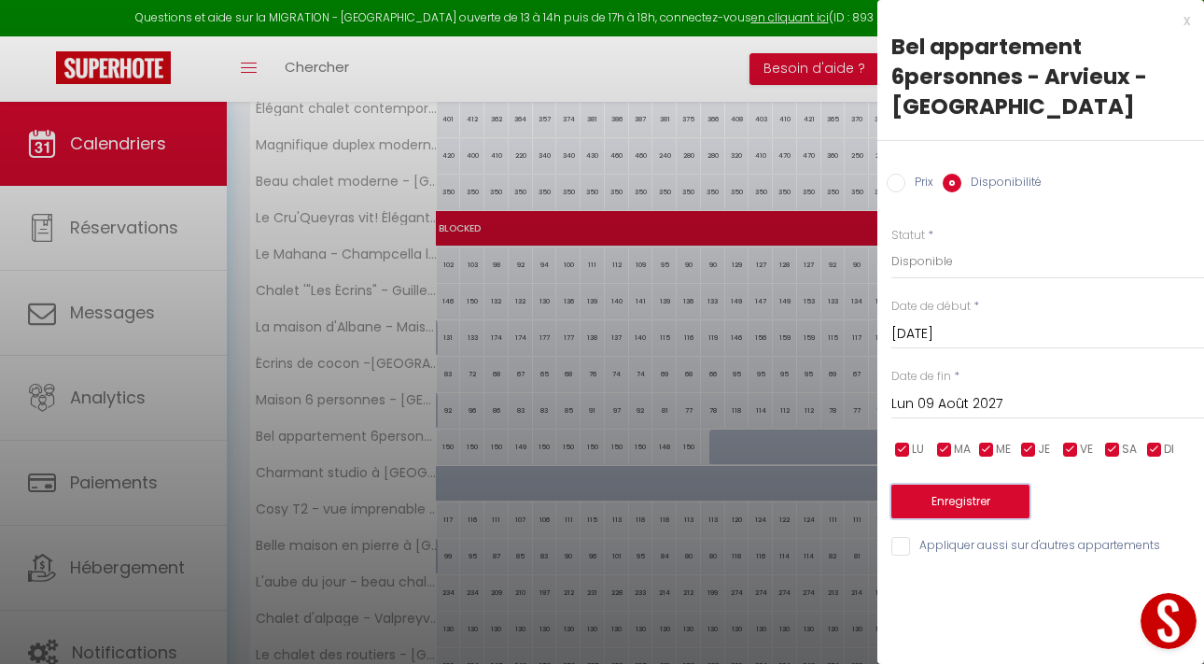
click at [939, 501] on button "Enregistrer" at bounding box center [960, 501] width 138 height 34
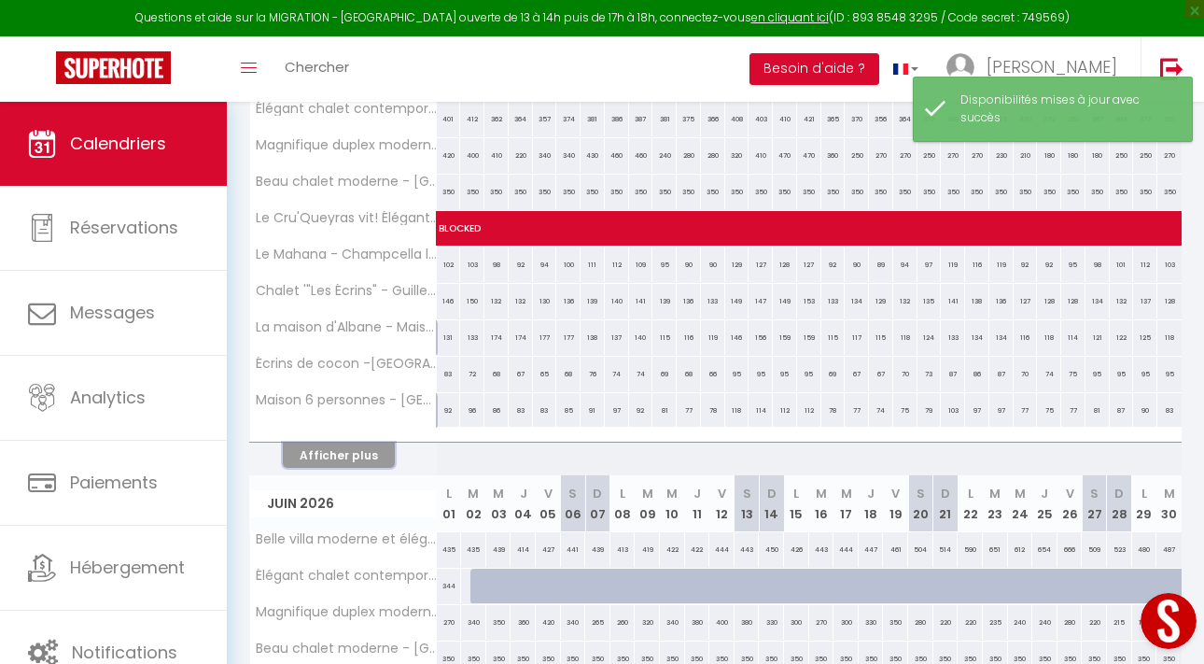
click at [327, 457] on button "Afficher plus" at bounding box center [339, 454] width 112 height 25
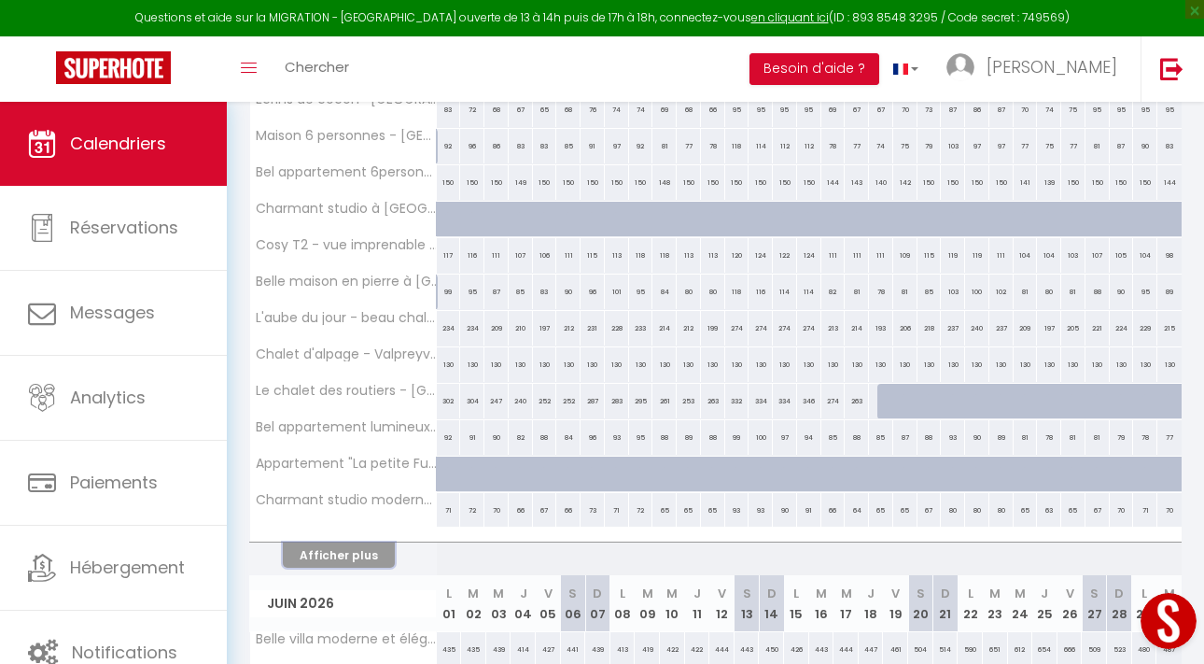
scroll to position [600, 0]
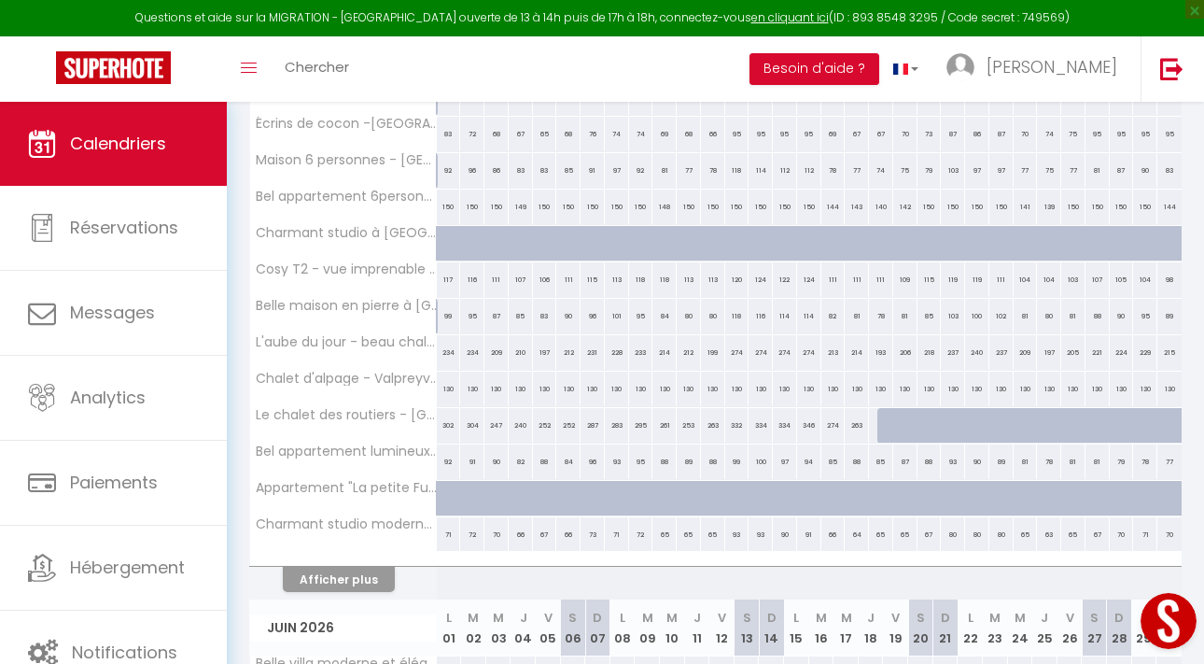
click at [887, 427] on div at bounding box center [889, 425] width 24 height 35
select select "1"
type input "[DATE]"
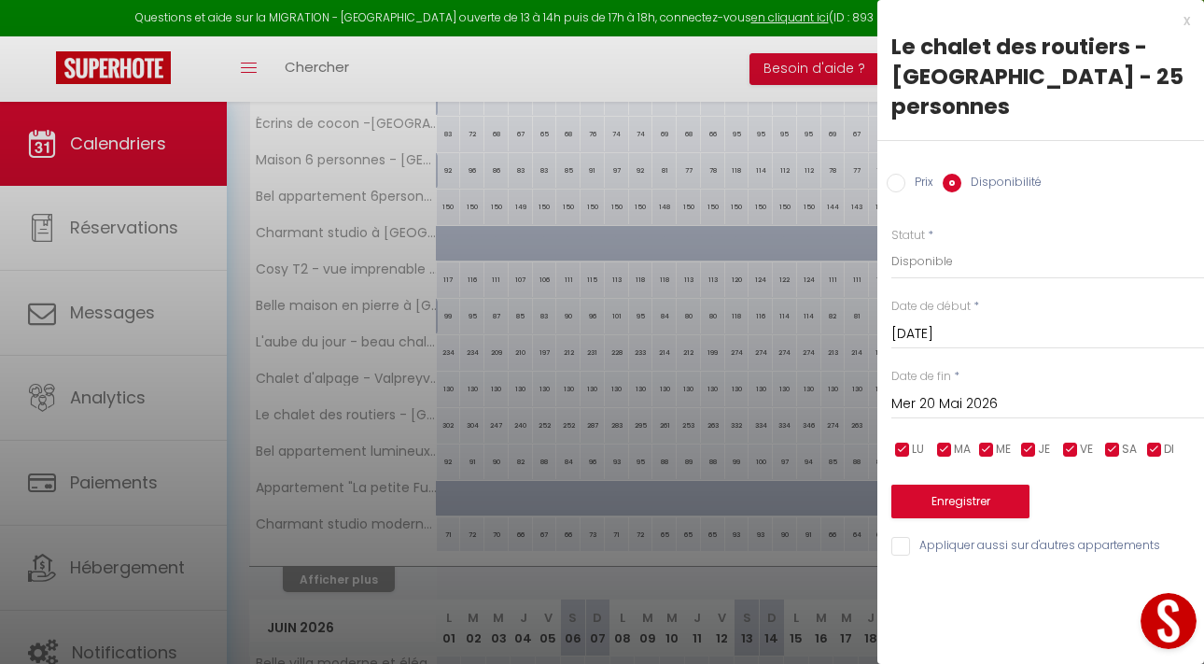
click at [931, 392] on input "Mer 20 Mai 2026" at bounding box center [1047, 404] width 313 height 24
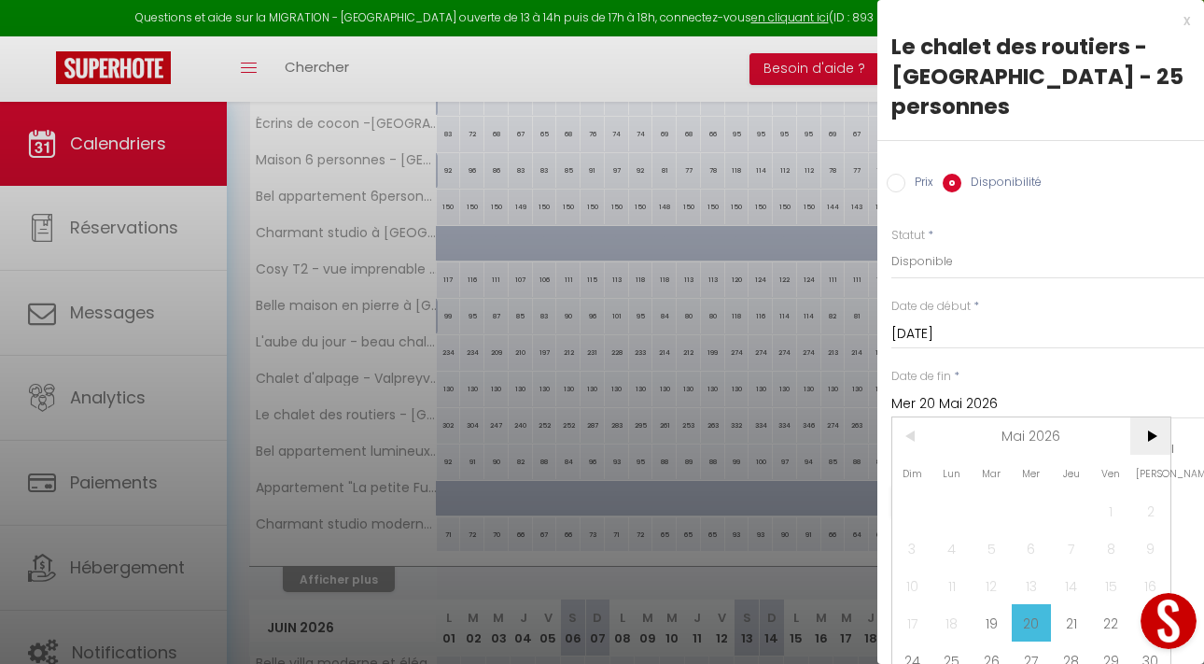
click at [1140, 417] on span ">" at bounding box center [1150, 435] width 40 height 37
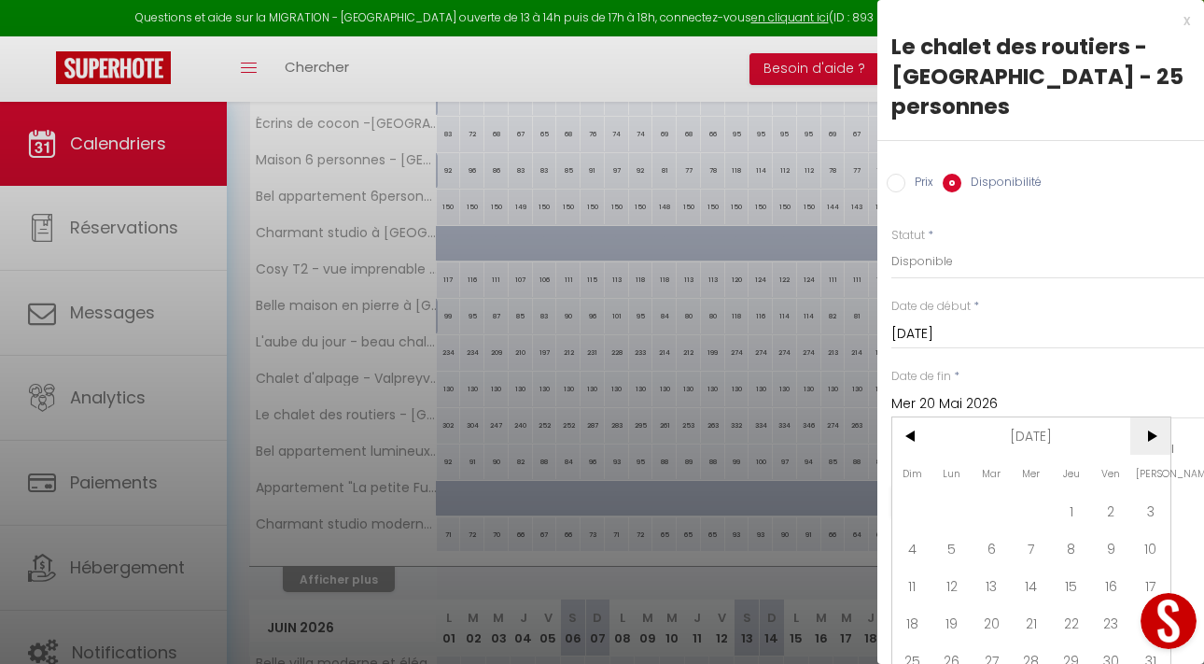
click at [1140, 417] on span ">" at bounding box center [1150, 435] width 40 height 37
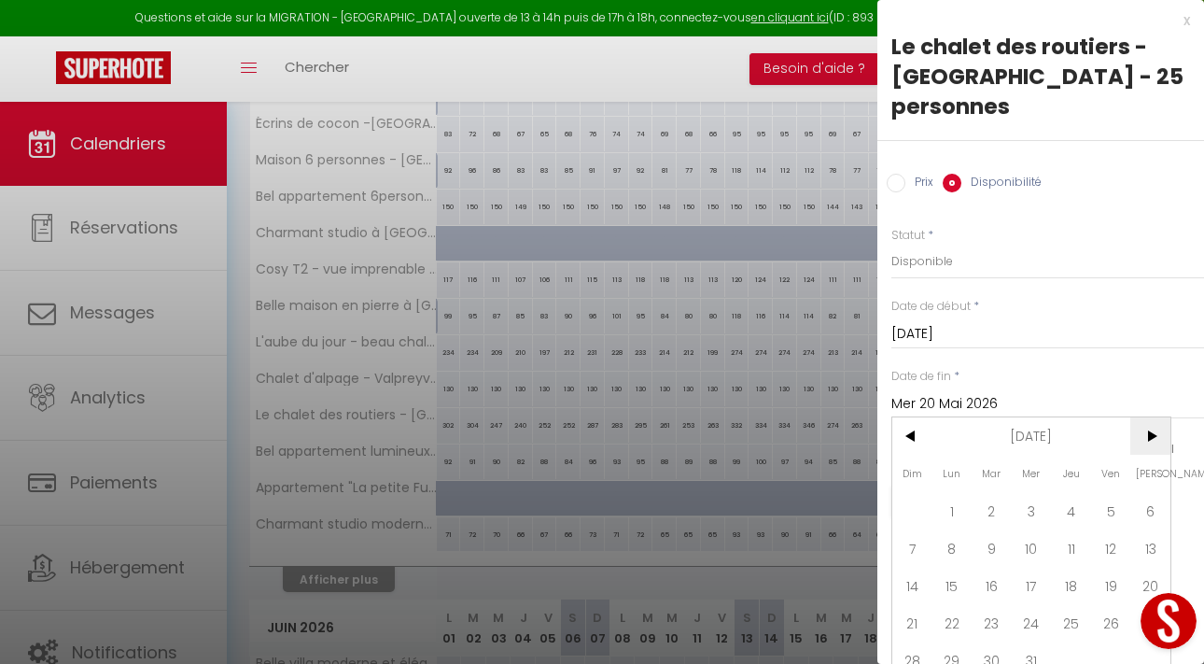
click at [1140, 417] on span ">" at bounding box center [1150, 435] width 40 height 37
click at [1142, 417] on span ">" at bounding box center [1150, 435] width 40 height 37
click at [1119, 641] on span "30" at bounding box center [1111, 659] width 40 height 37
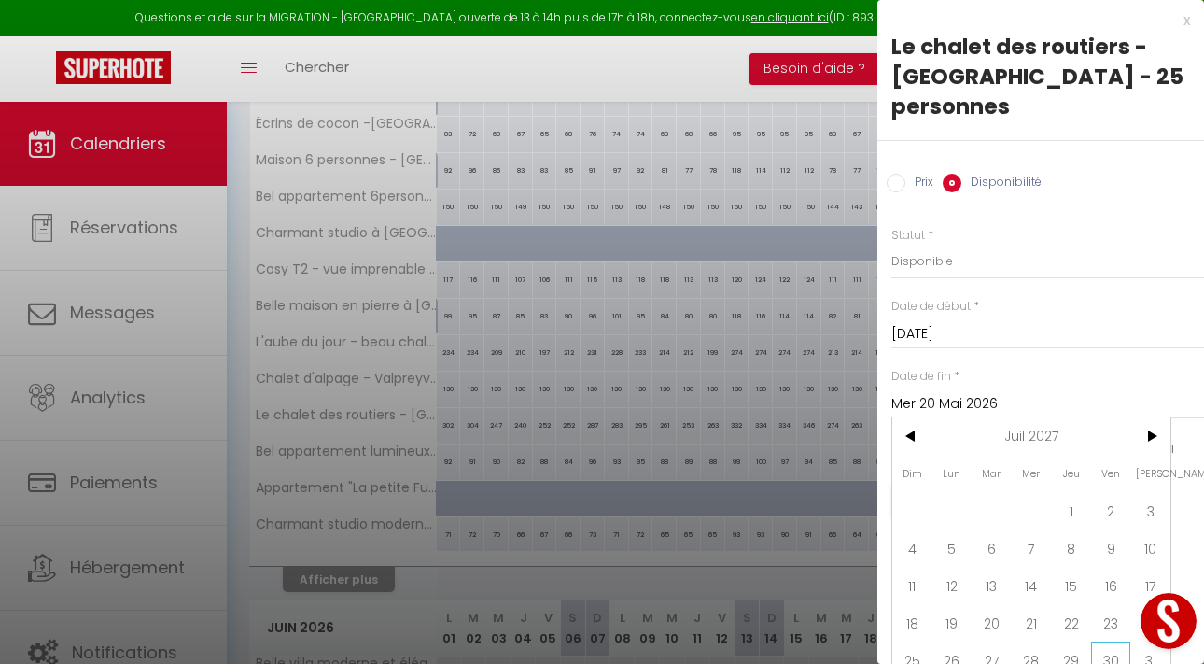
type input "[DATE]"
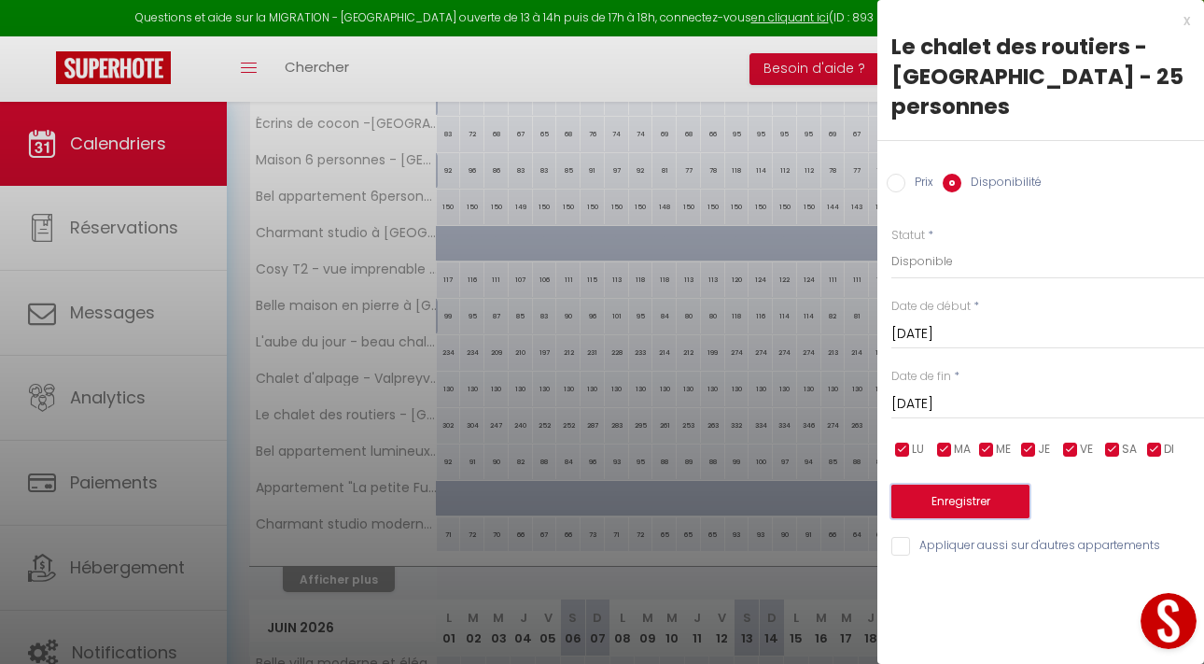
click at [964, 484] on button "Enregistrer" at bounding box center [960, 501] width 138 height 34
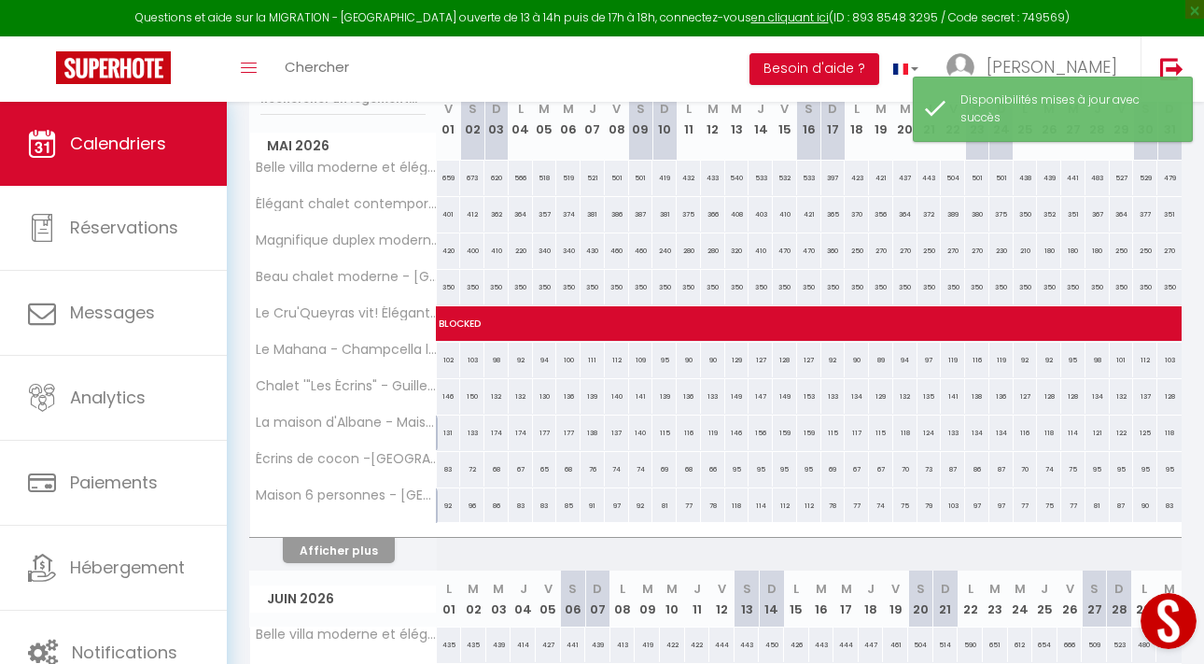
scroll to position [266, 0]
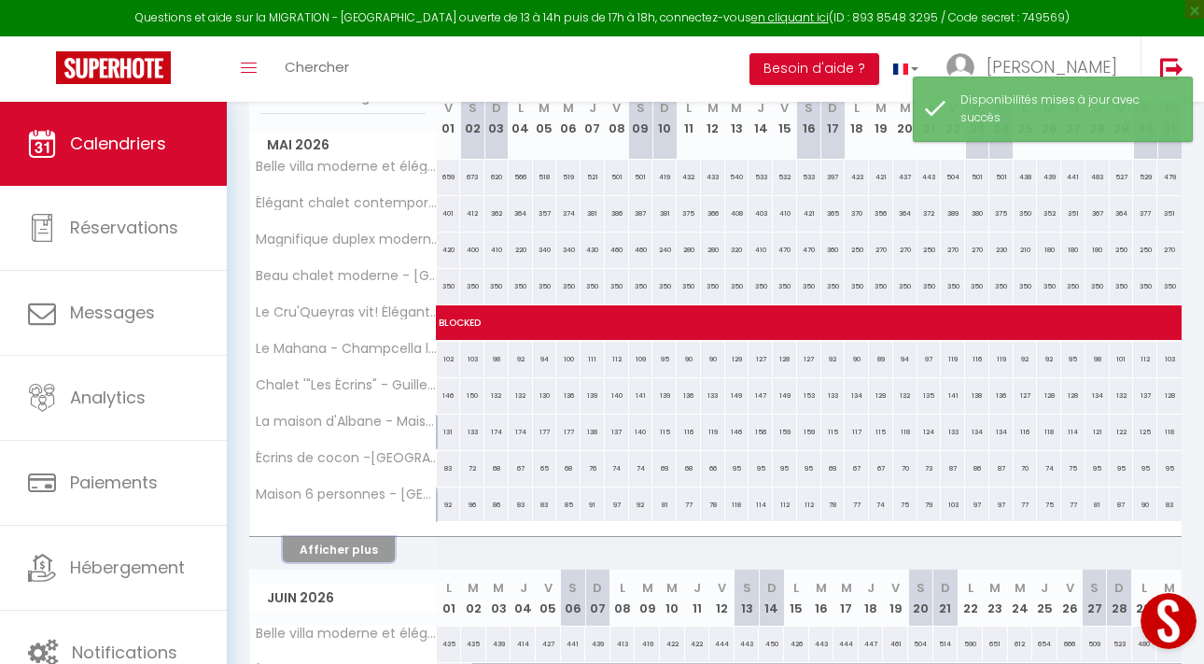
click at [359, 549] on button "Afficher plus" at bounding box center [339, 549] width 112 height 25
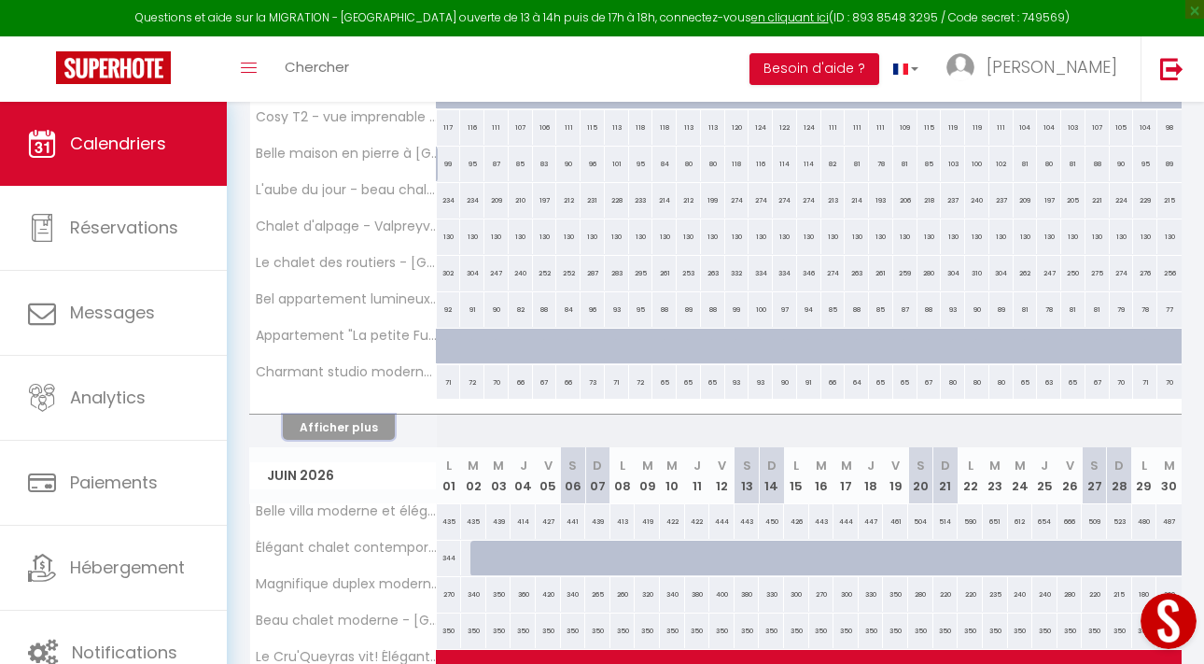
scroll to position [766, 0]
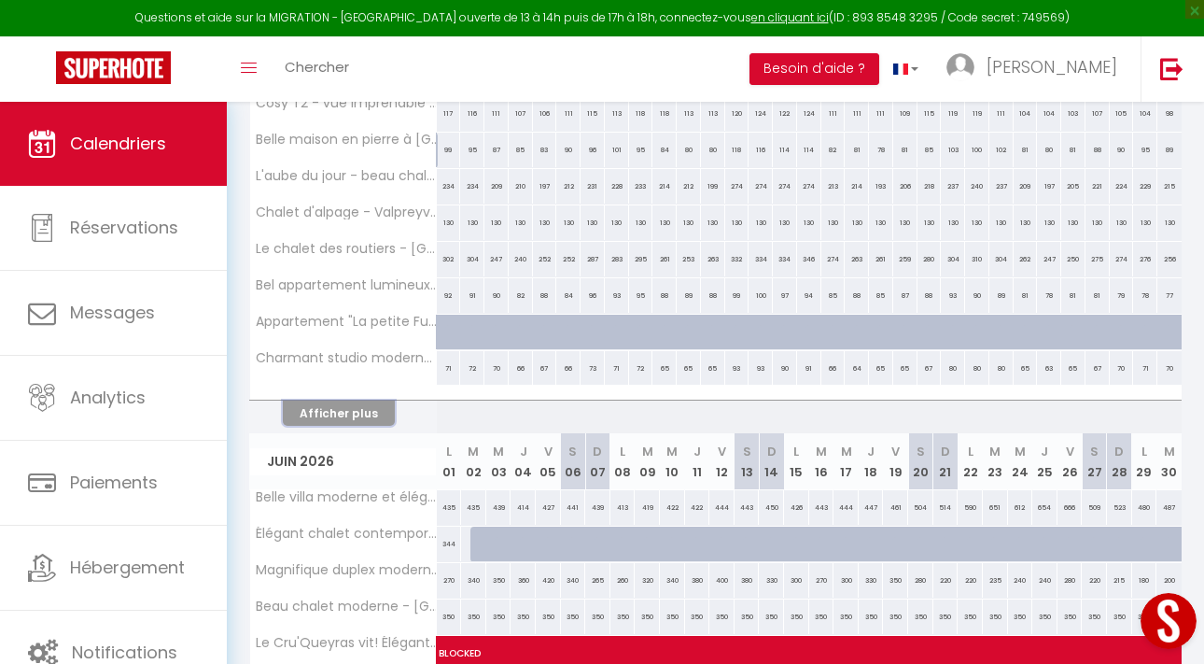
click at [355, 405] on button "Afficher plus" at bounding box center [339, 412] width 112 height 25
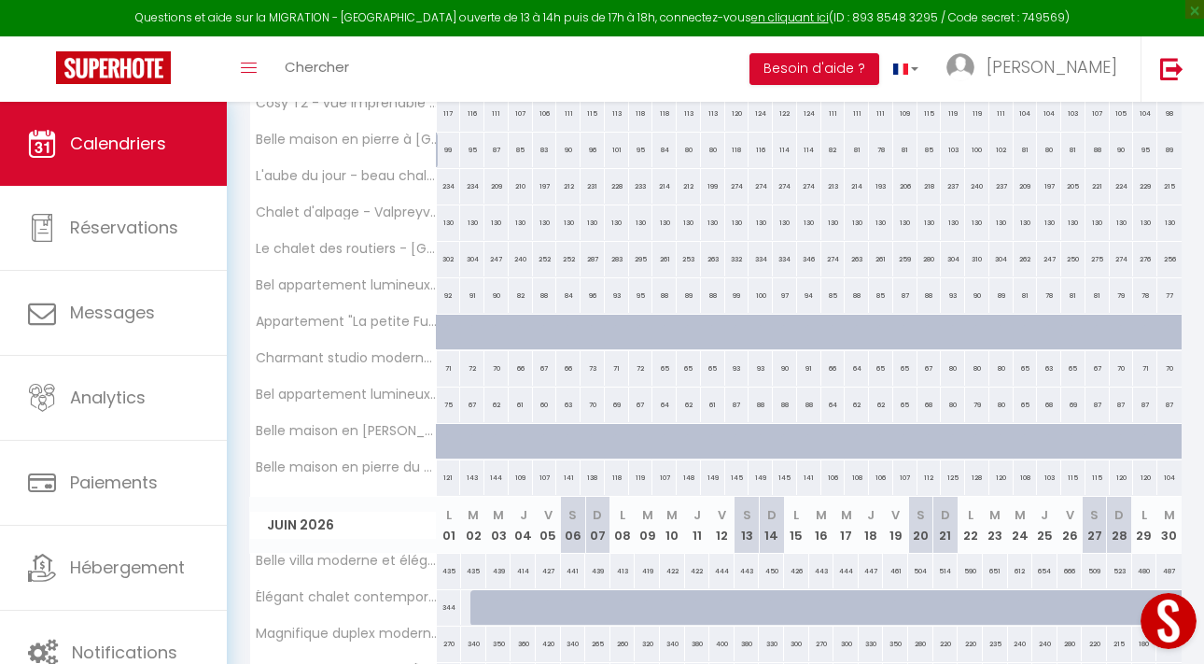
click at [446, 329] on div at bounding box center [457, 342] width 24 height 35
select select "1"
type input "Ven 01 Mai 2026"
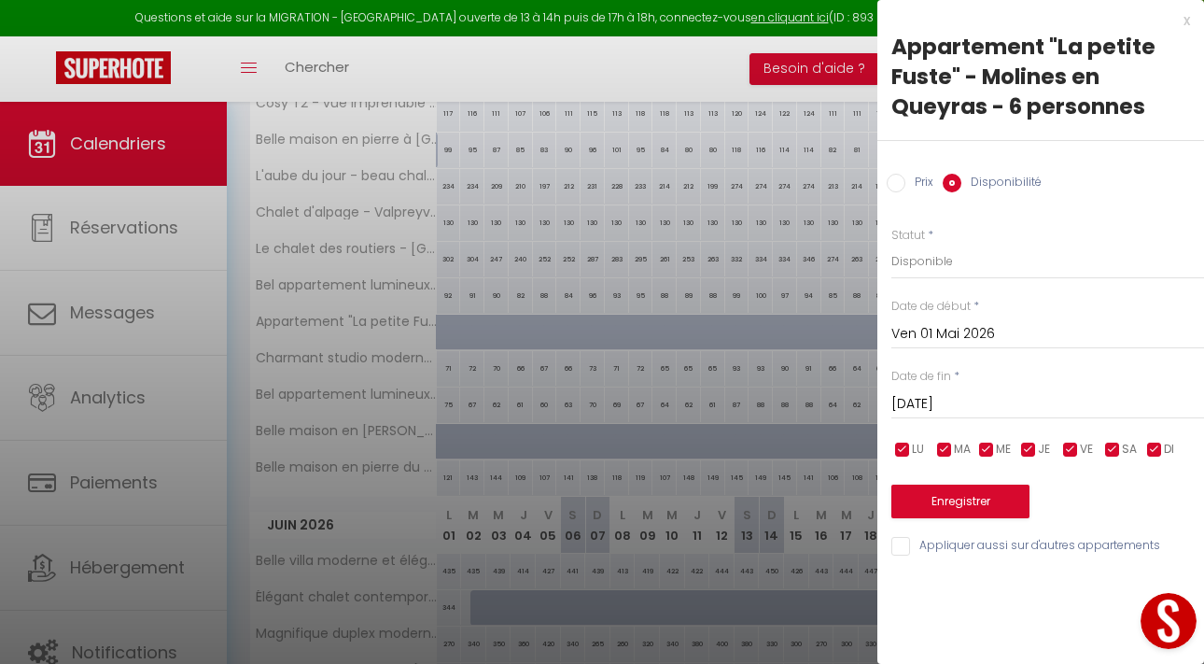
click at [936, 403] on input "[DATE]" at bounding box center [1047, 404] width 313 height 24
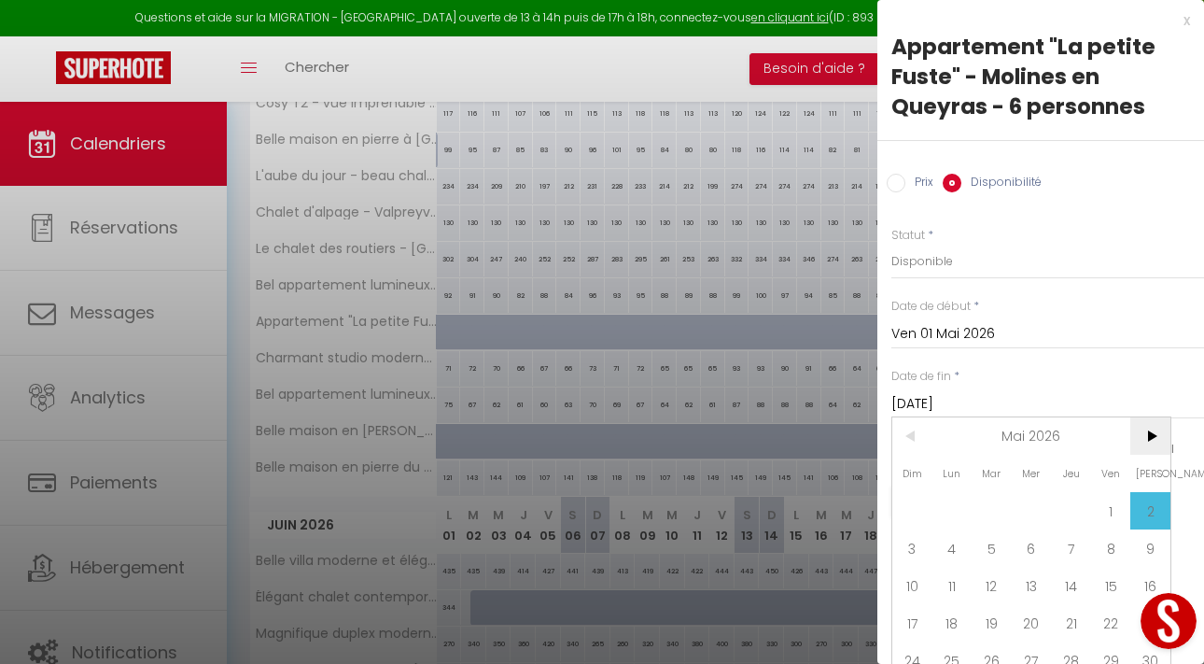
click at [1152, 446] on span ">" at bounding box center [1150, 435] width 40 height 37
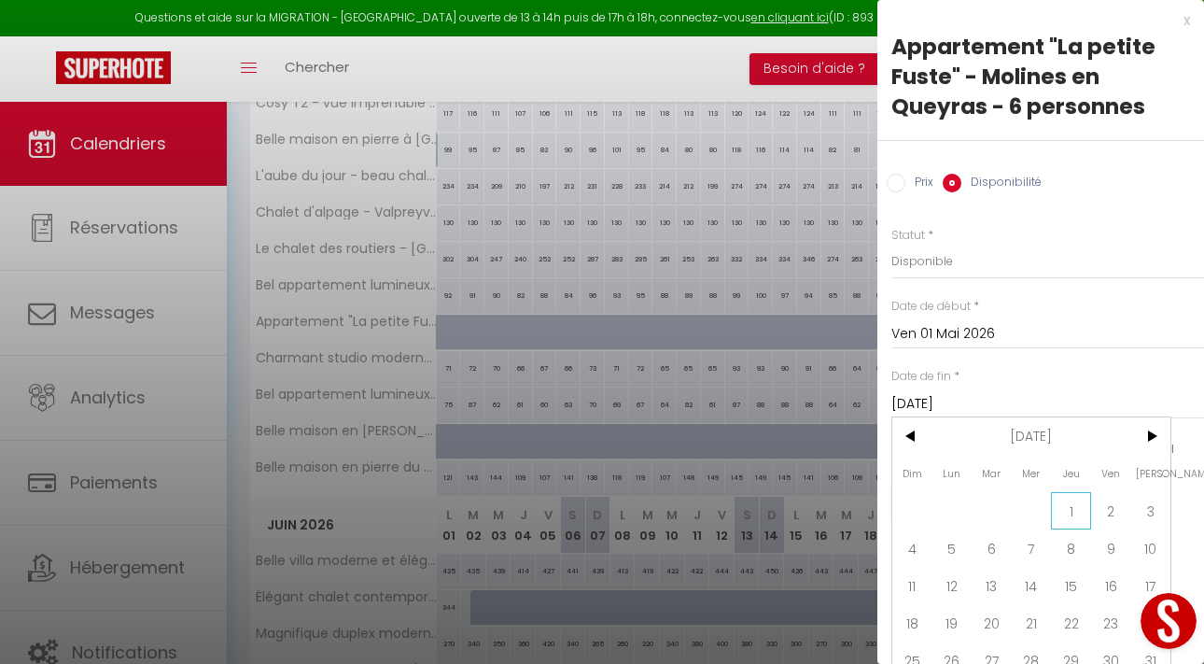
scroll to position [15, 0]
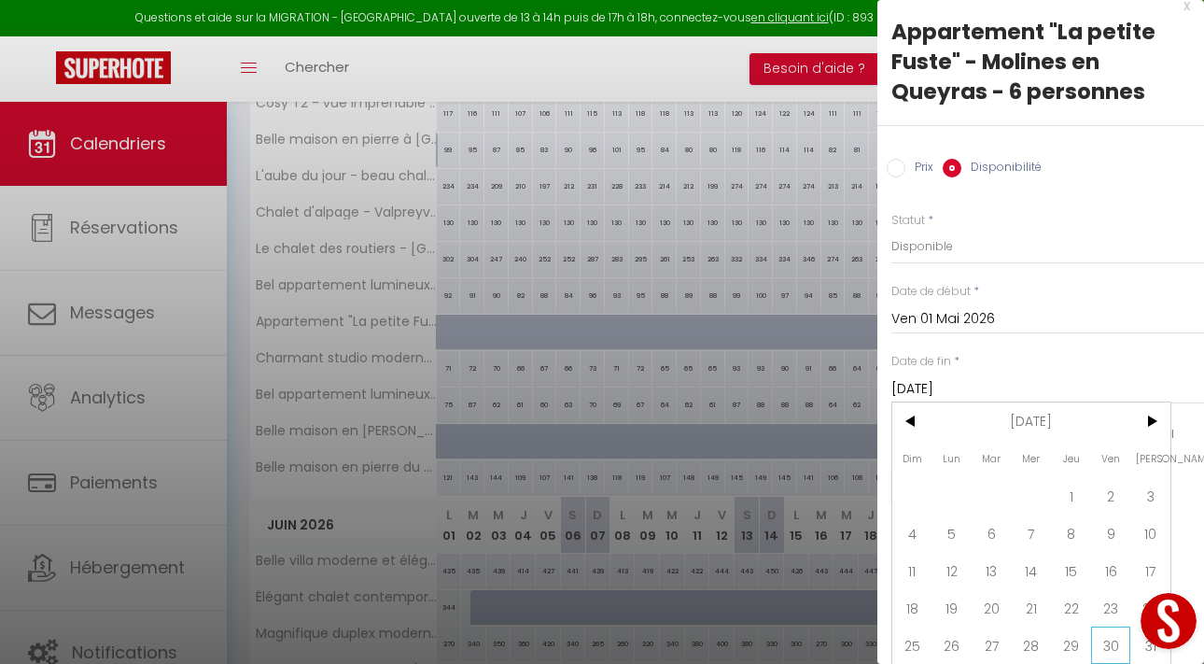
click at [1115, 638] on span "30" at bounding box center [1111, 644] width 40 height 37
type input "[DATE]"
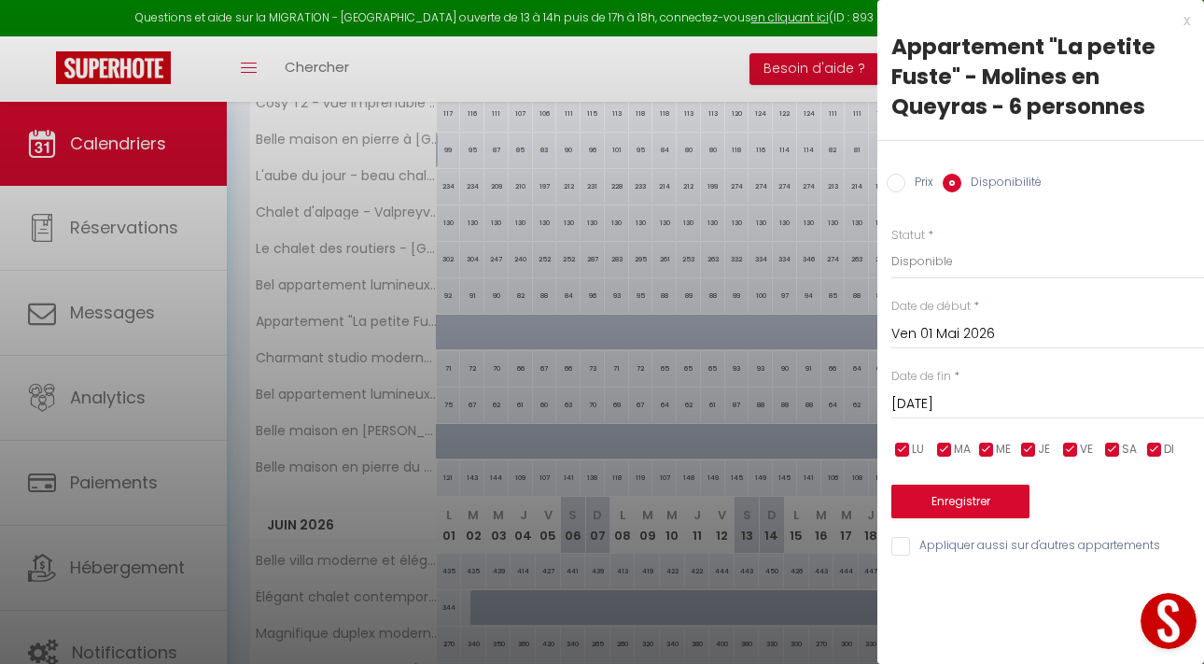
scroll to position [0, 0]
click at [981, 506] on button "Enregistrer" at bounding box center [960, 501] width 138 height 34
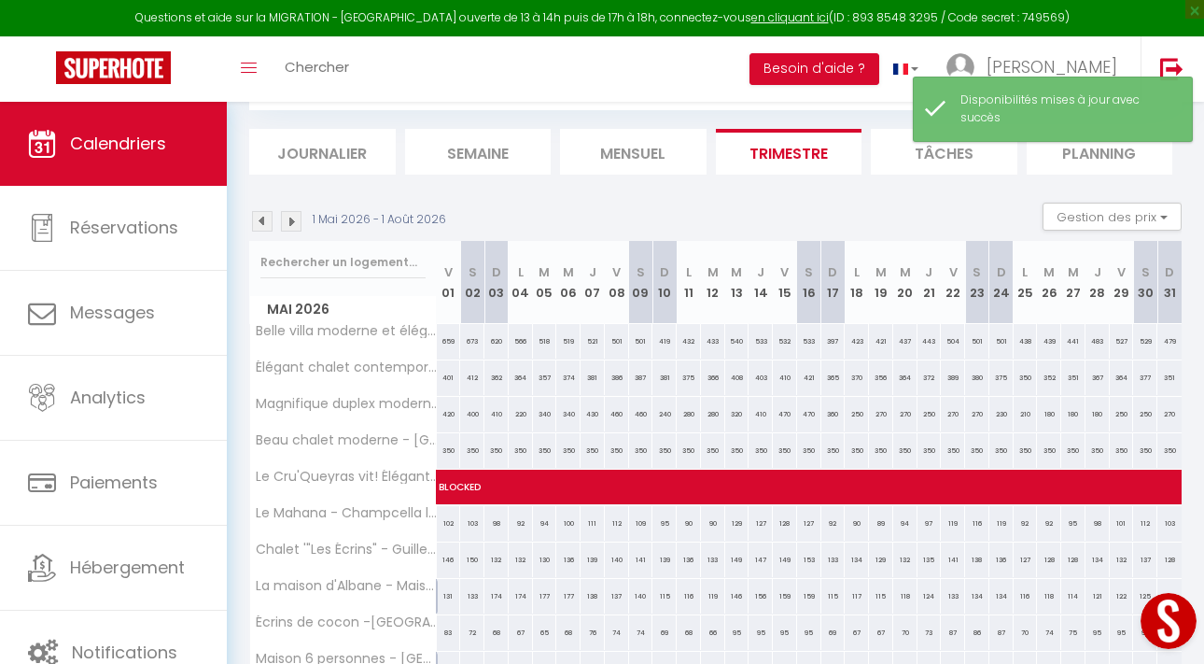
scroll to position [766, 0]
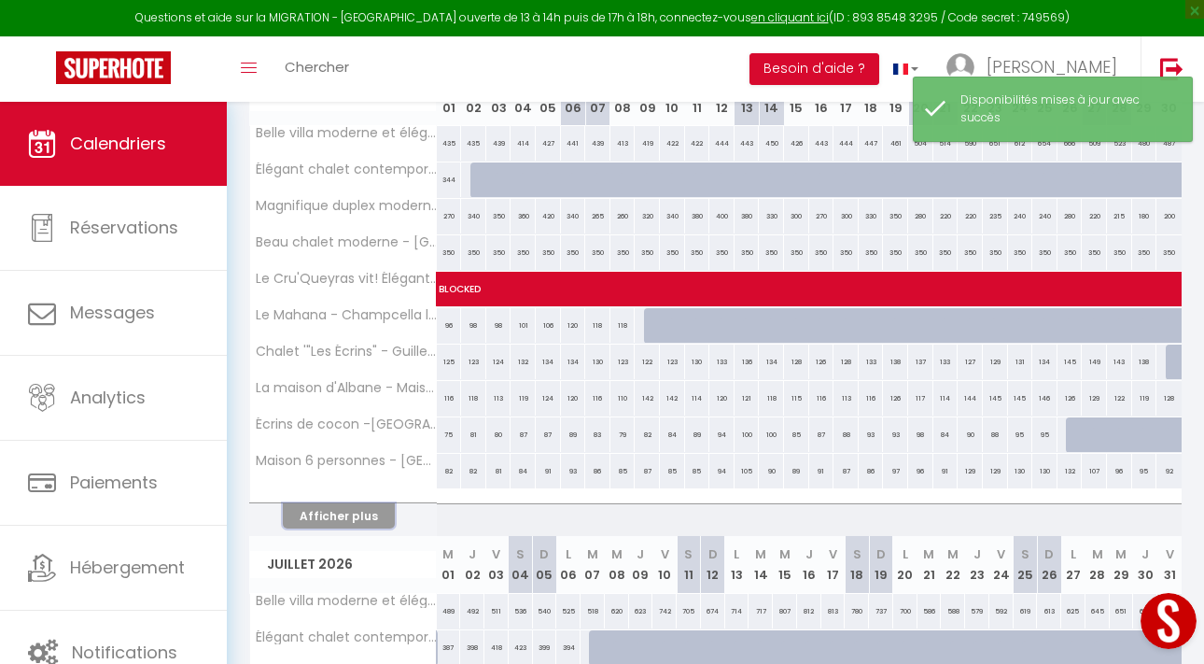
click at [337, 515] on button "Afficher plus" at bounding box center [339, 515] width 112 height 25
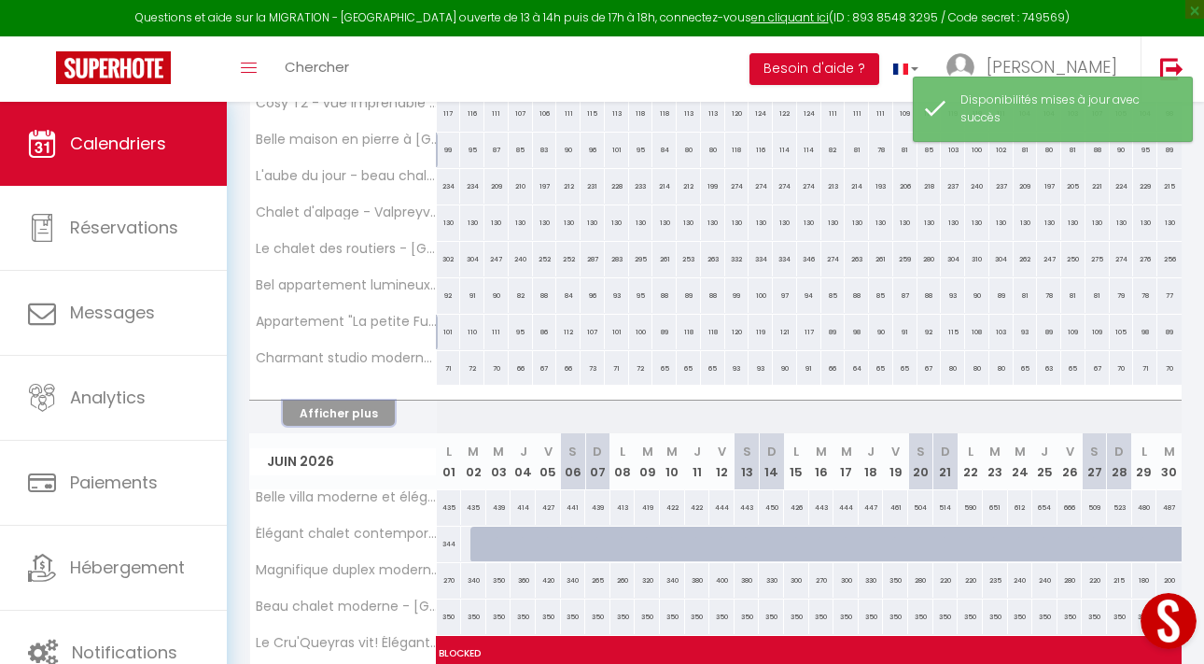
click at [372, 411] on button "Afficher plus" at bounding box center [339, 412] width 112 height 25
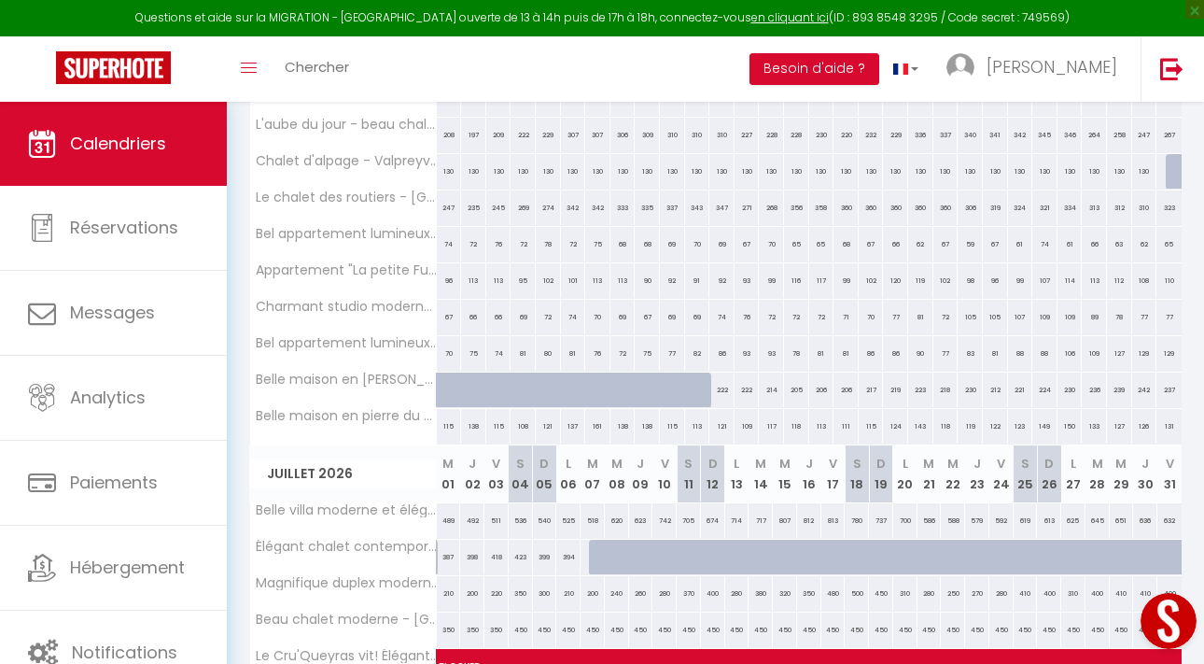
scroll to position [1722, 0]
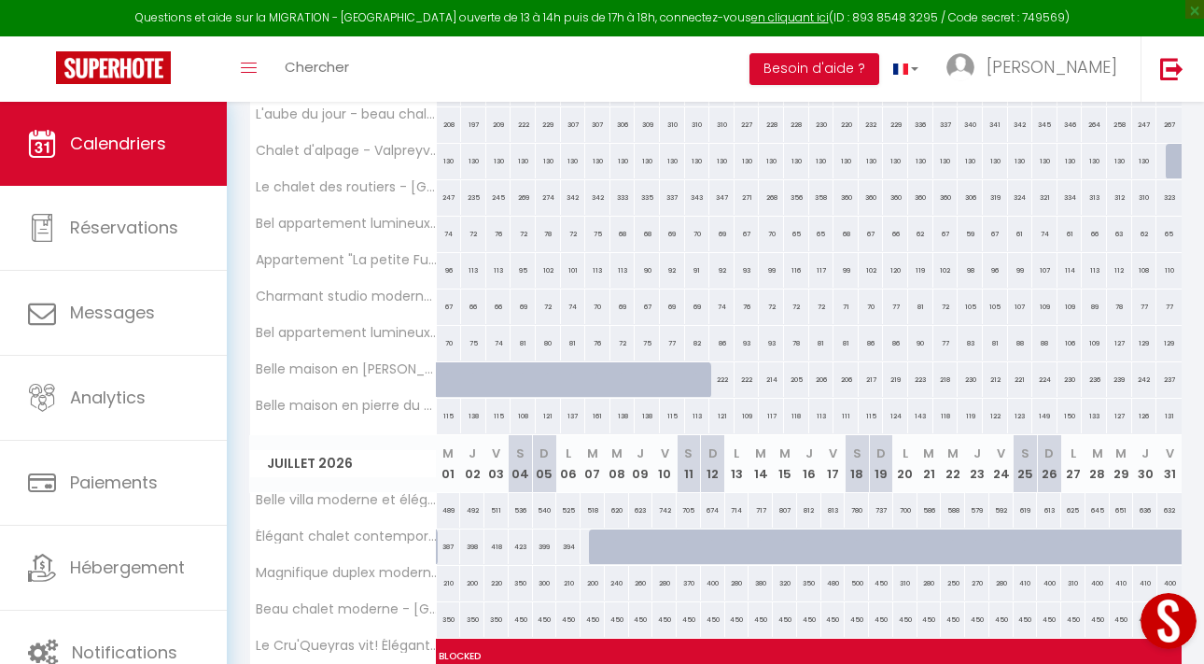
click at [722, 379] on div "222" at bounding box center [721, 379] width 25 height 35
select select "1"
type input "[DATE]"
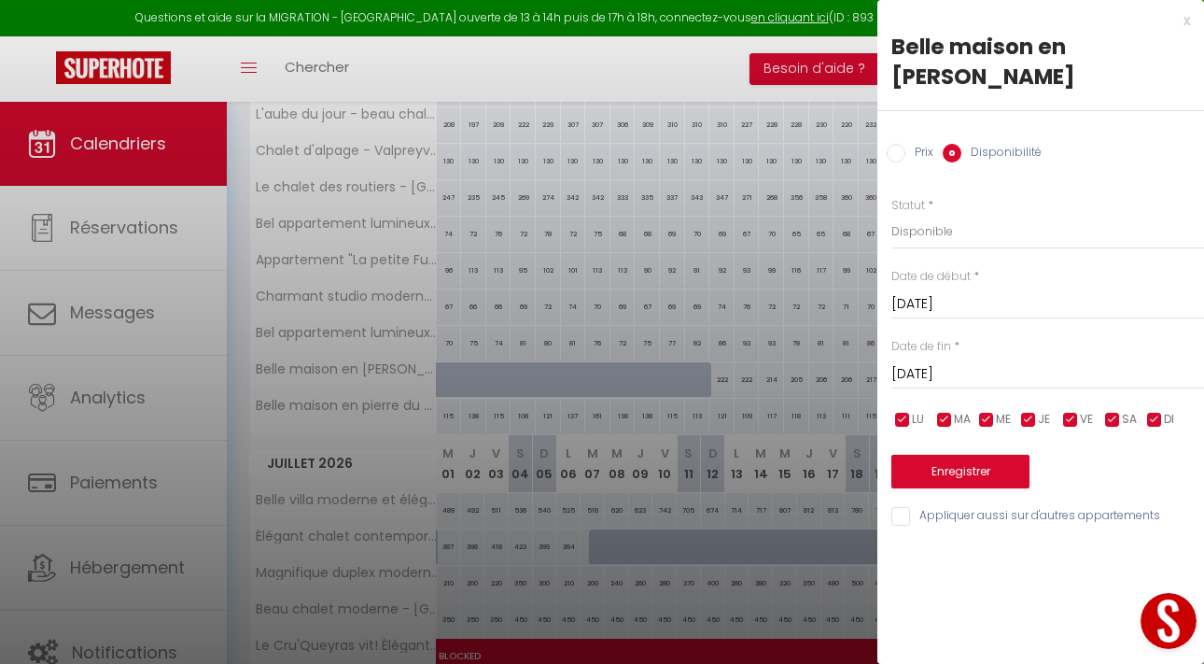
click at [931, 373] on input "[DATE]" at bounding box center [1047, 374] width 313 height 24
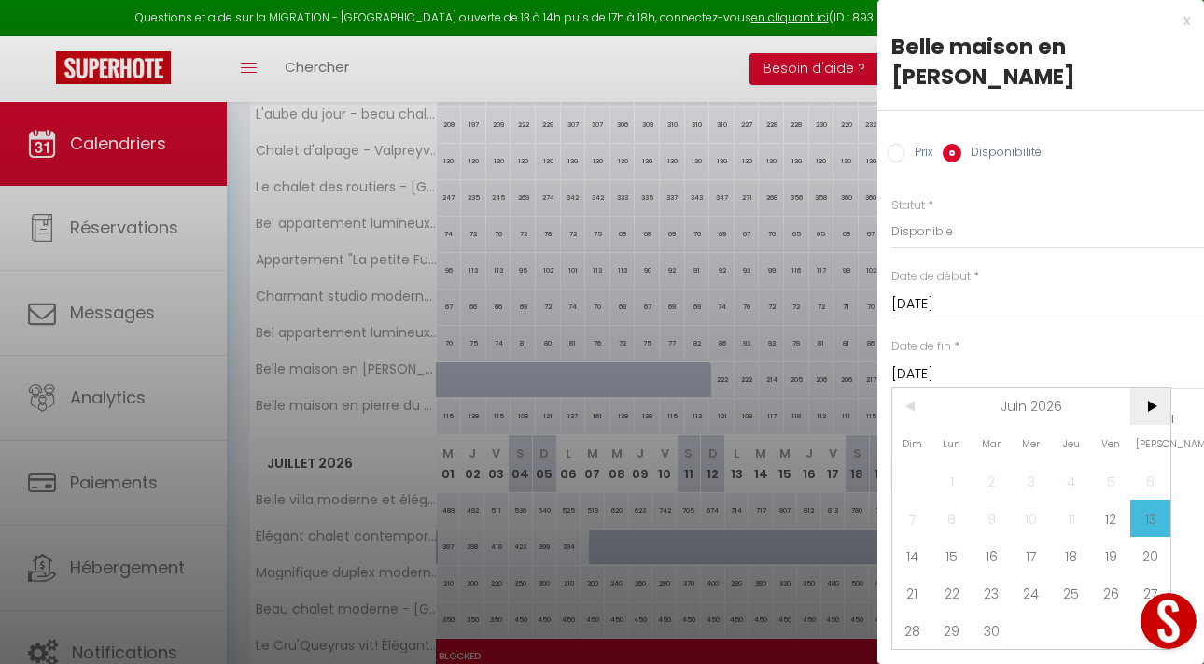
click at [1150, 412] on span ">" at bounding box center [1150, 405] width 40 height 37
click at [1097, 630] on span "31" at bounding box center [1111, 629] width 40 height 37
type input "Ven 31 Juillet 2026"
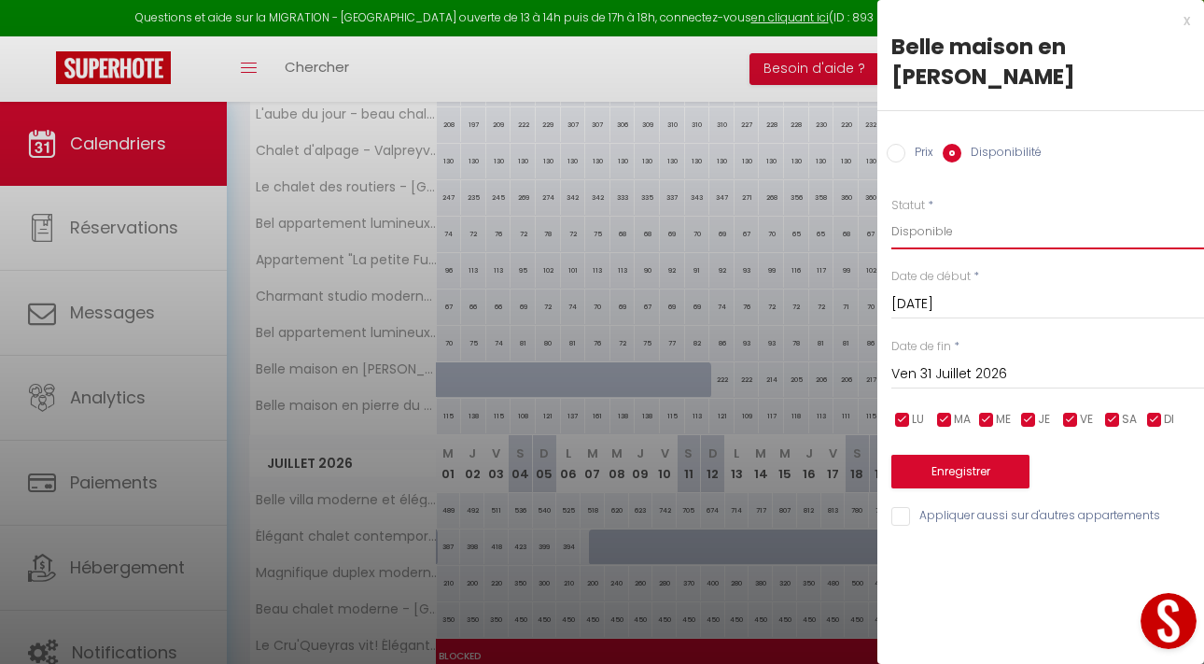
click at [918, 230] on select "Disponible Indisponible" at bounding box center [1047, 231] width 313 height 35
select select "0"
click at [932, 466] on button "Enregistrer" at bounding box center [960, 472] width 138 height 34
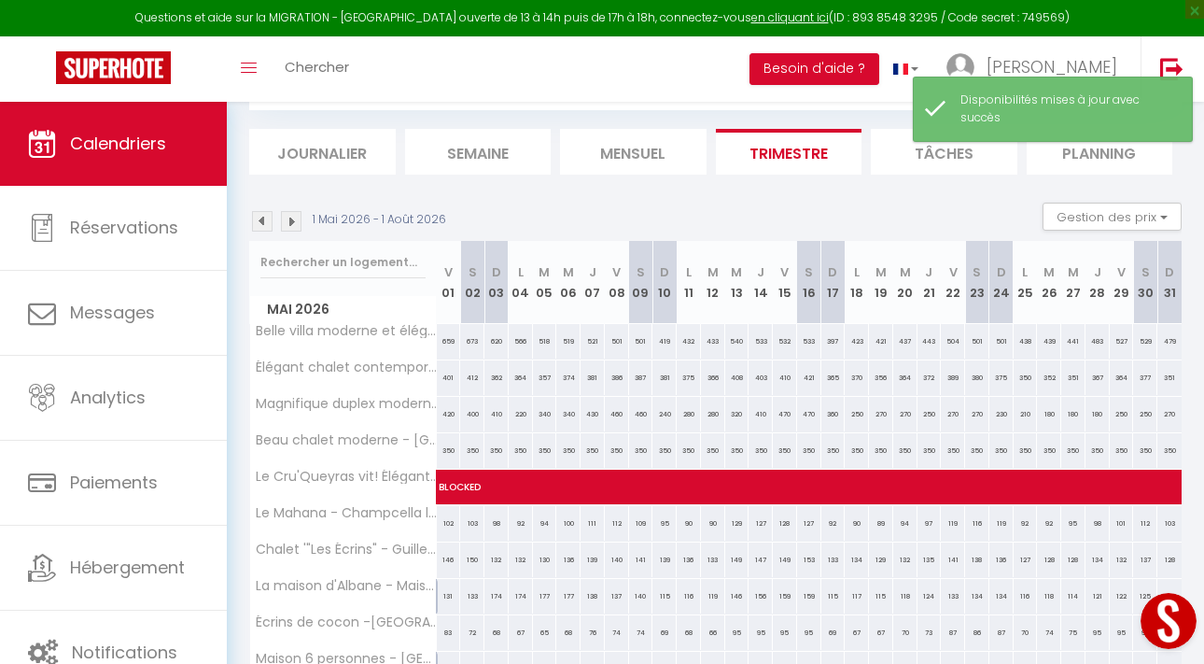
scroll to position [1183, 0]
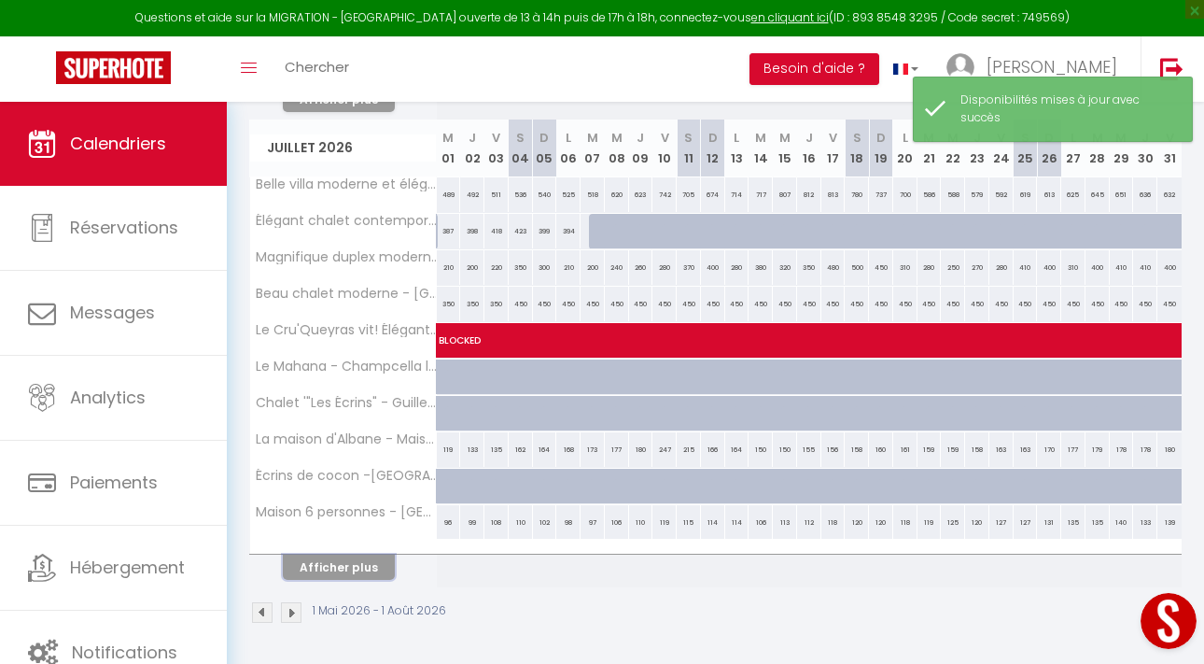
click at [306, 563] on button "Afficher plus" at bounding box center [339, 566] width 112 height 25
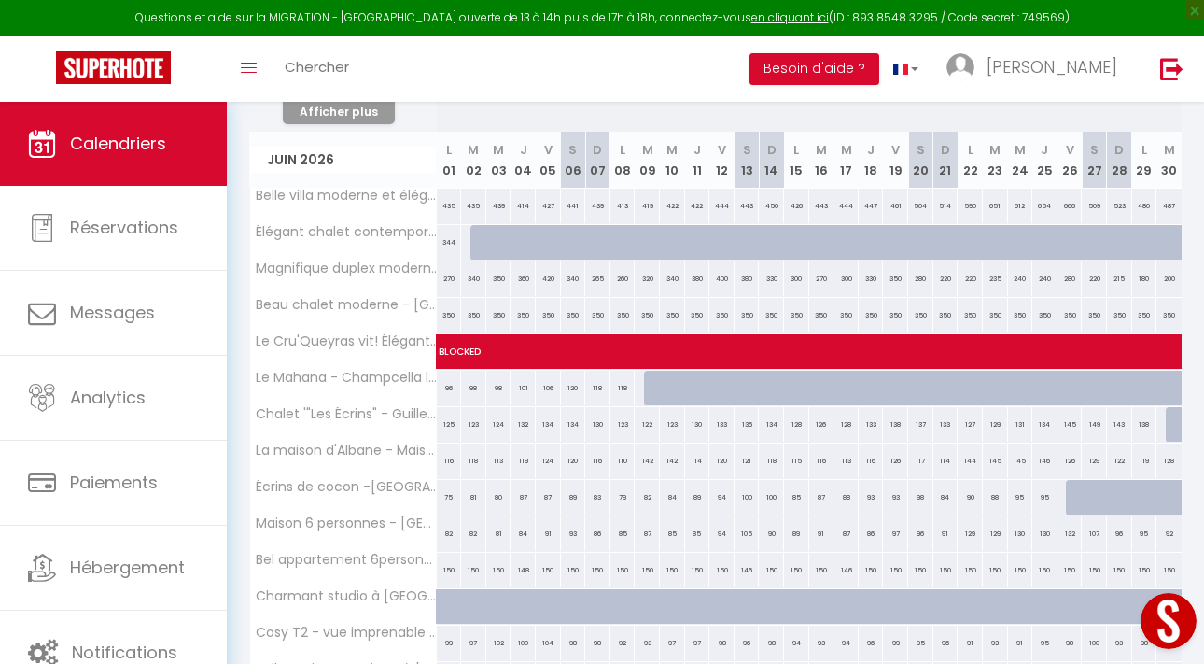
scroll to position [1067, 0]
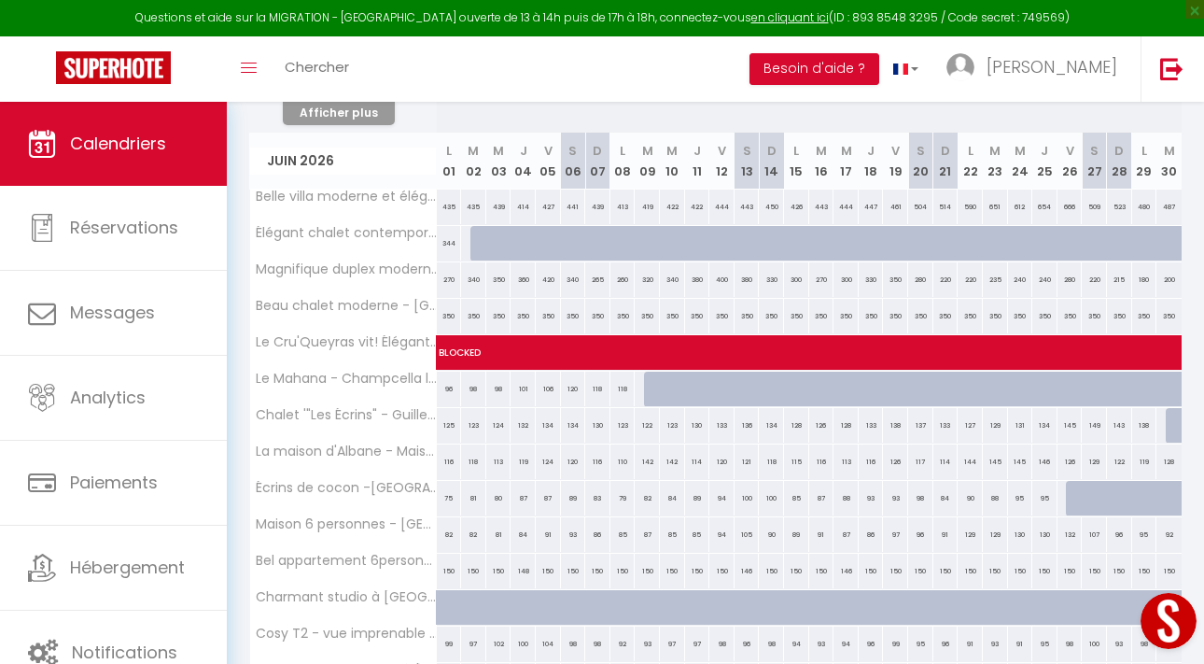
click at [1080, 497] on div at bounding box center [1078, 498] width 25 height 35
select select "1"
type input "[DATE]"
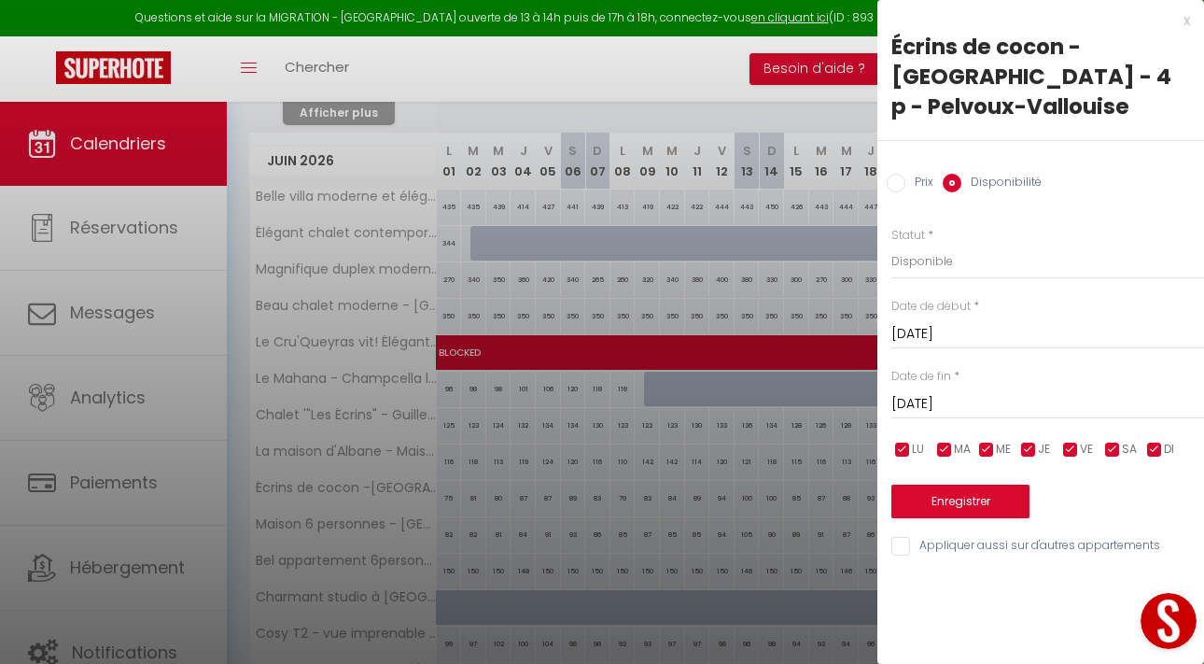
click at [952, 399] on input "[DATE]" at bounding box center [1047, 404] width 313 height 24
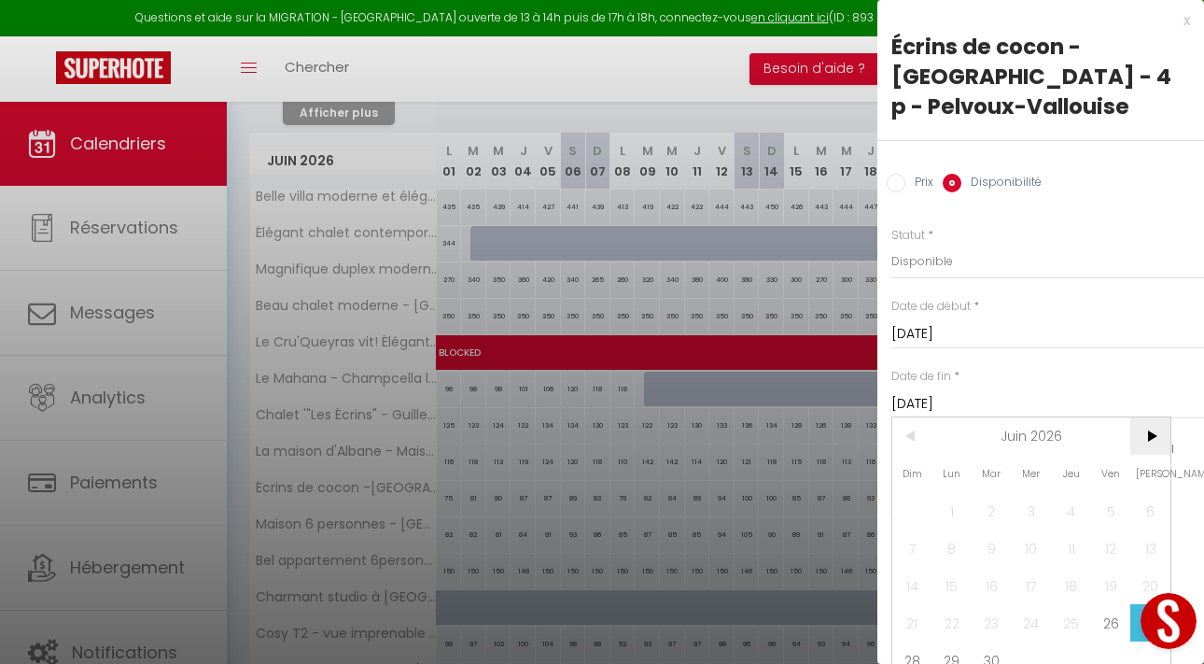
click at [1160, 437] on span ">" at bounding box center [1150, 435] width 40 height 37
click at [1159, 437] on span ">" at bounding box center [1150, 435] width 40 height 37
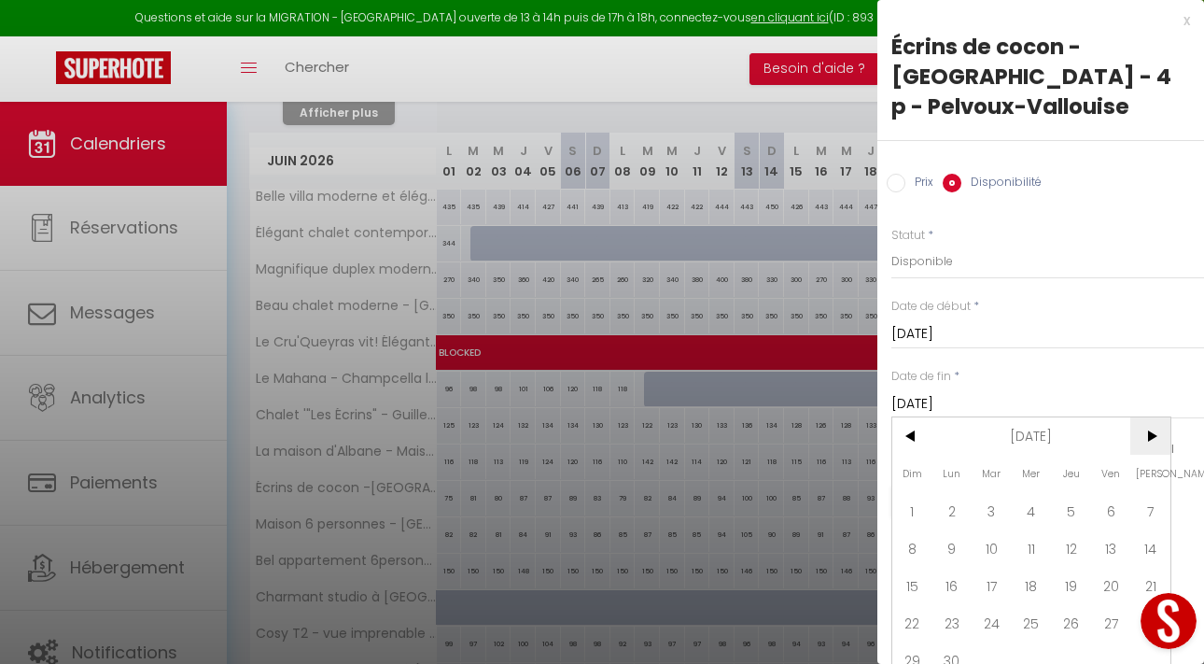
click at [1159, 437] on span ">" at bounding box center [1150, 435] width 40 height 37
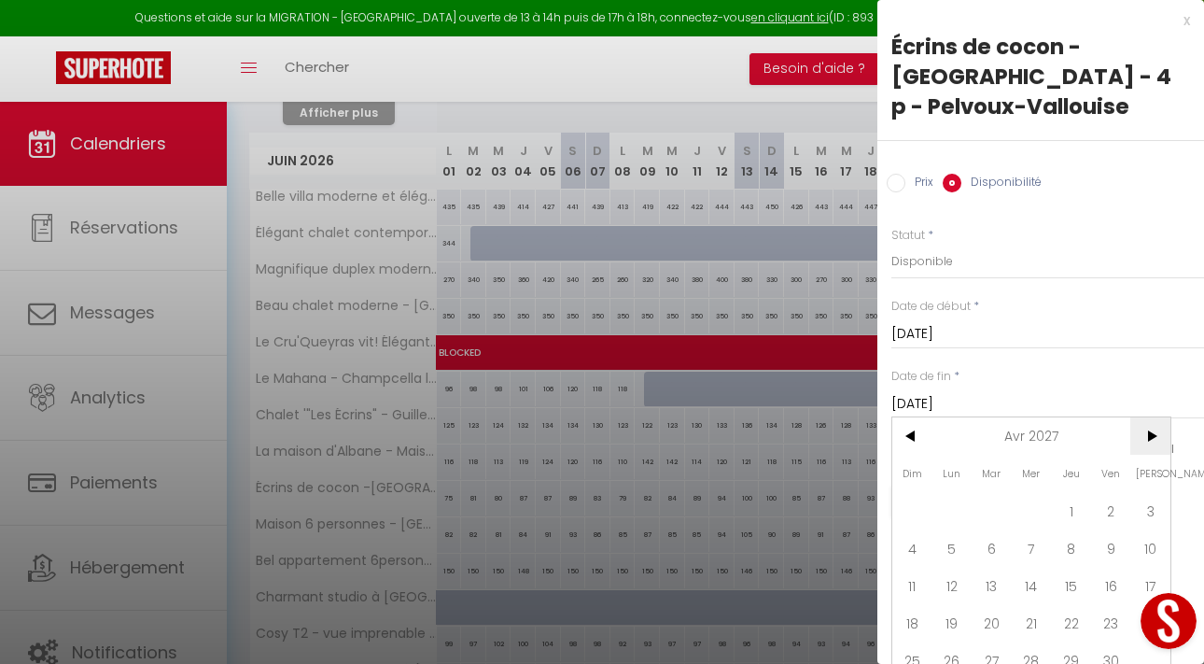
click at [1159, 437] on span ">" at bounding box center [1150, 435] width 40 height 37
click at [950, 535] on span "9" at bounding box center [952, 547] width 40 height 37
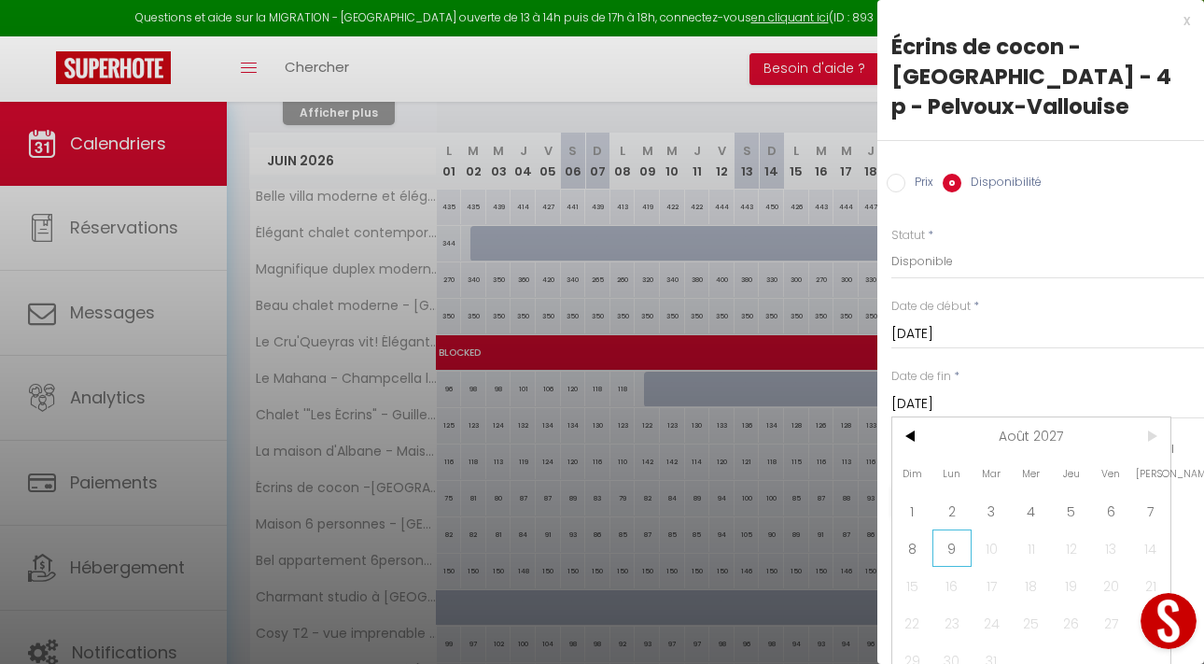
type input "Lun 09 Août 2027"
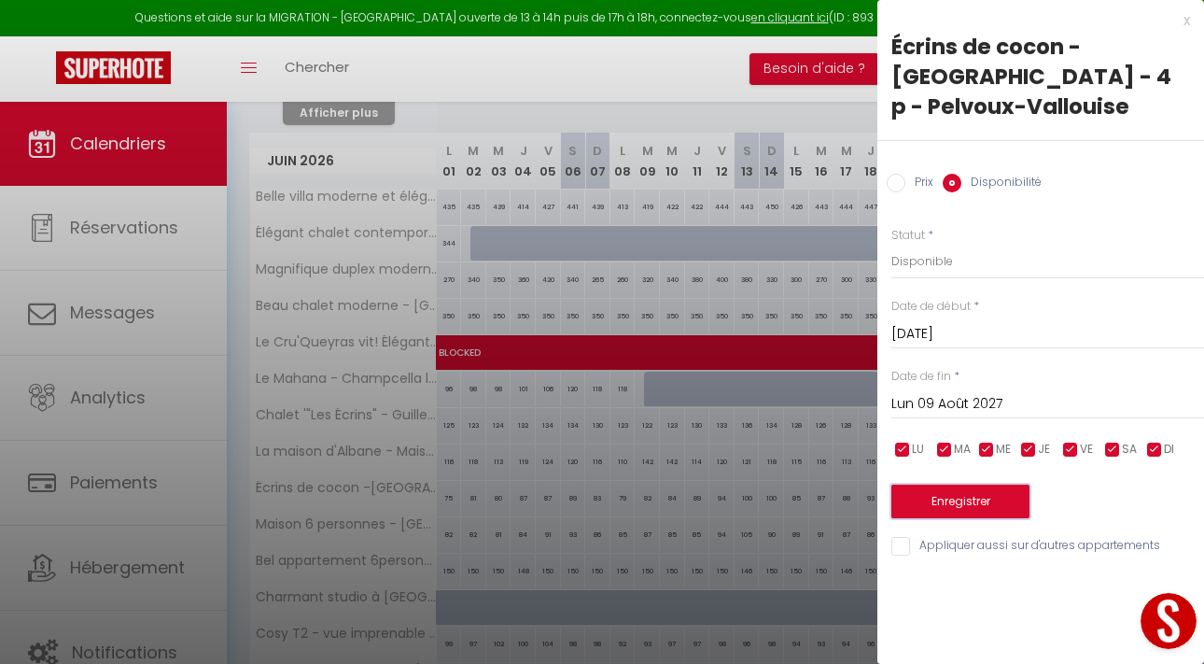
click at [948, 499] on button "Enregistrer" at bounding box center [960, 501] width 138 height 34
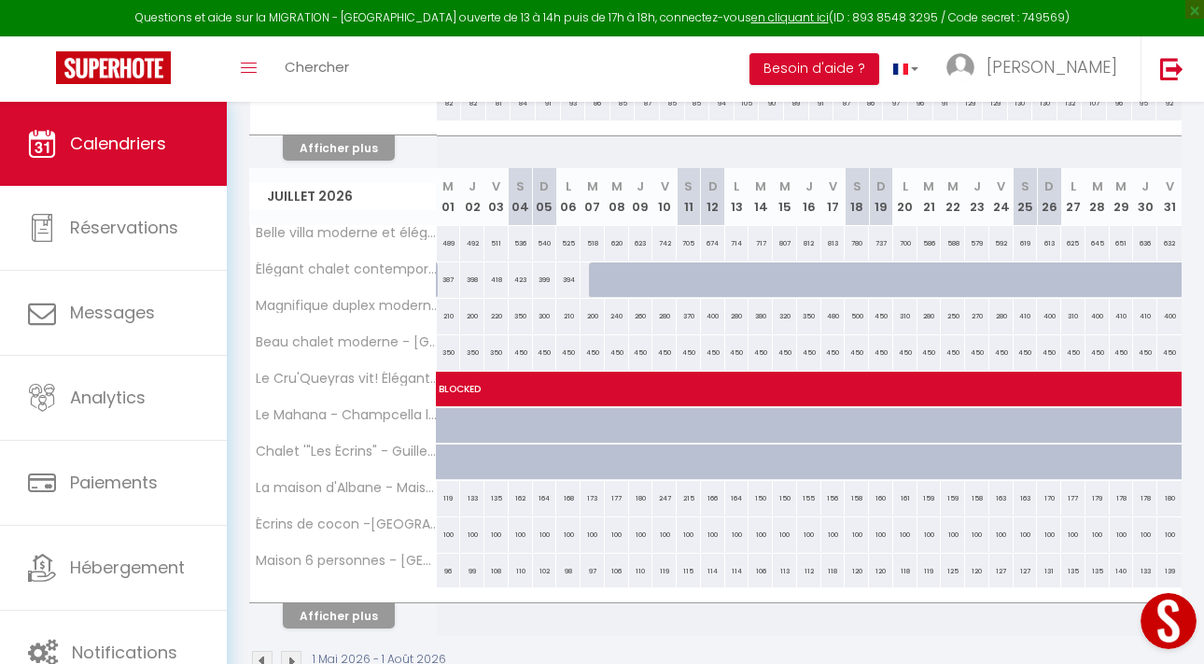
scroll to position [1146, 0]
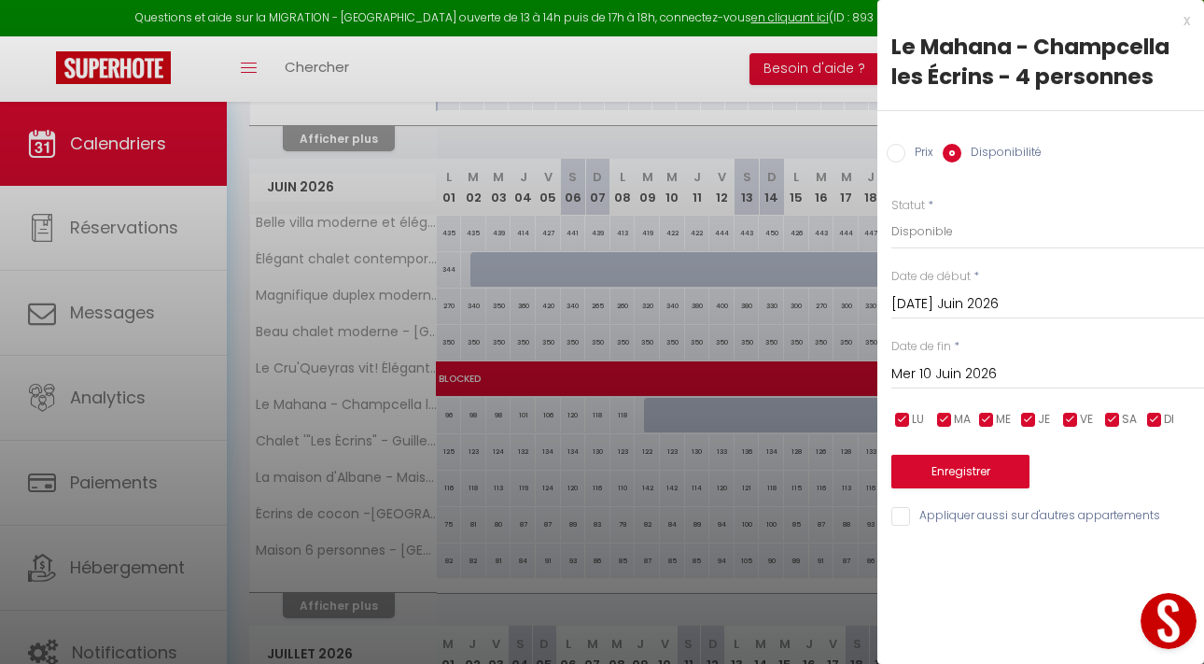
scroll to position [675, 0]
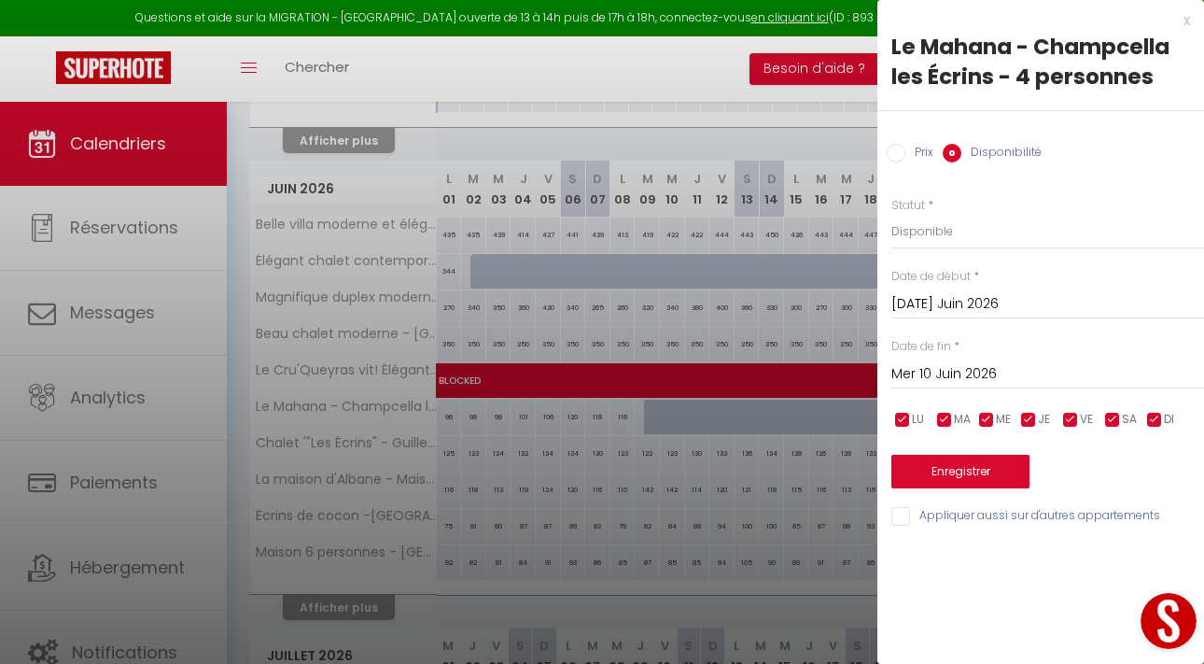
click at [929, 372] on input "Mer 10 Juin 2026" at bounding box center [1047, 374] width 313 height 24
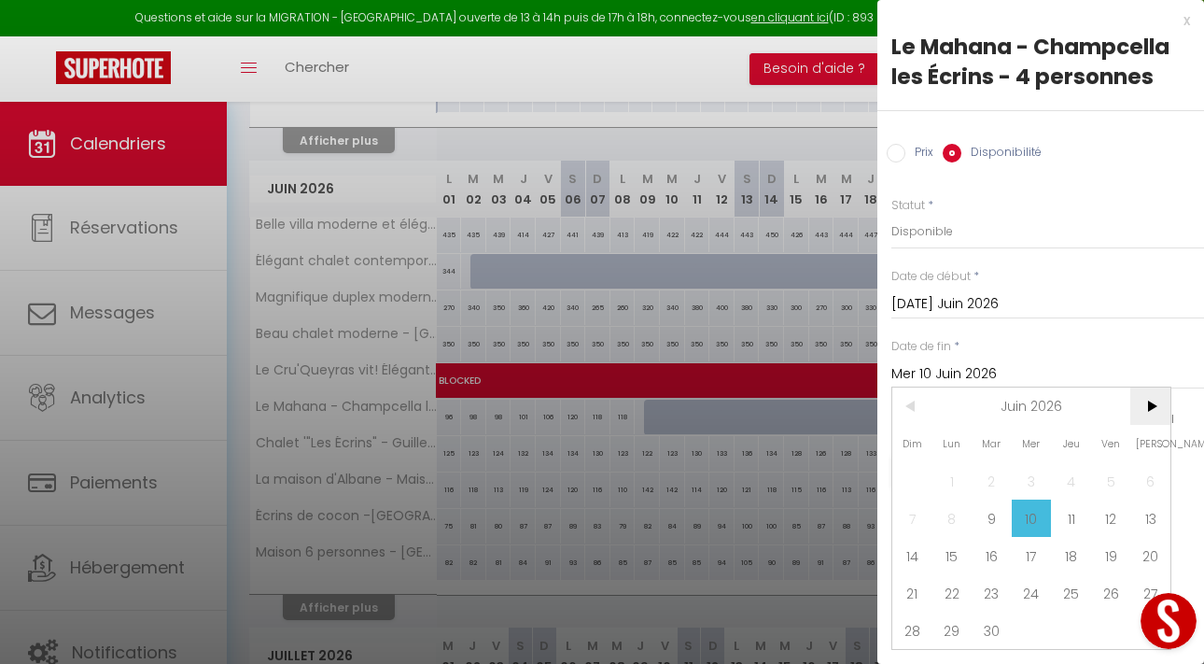
click at [1142, 405] on span ">" at bounding box center [1150, 405] width 40 height 37
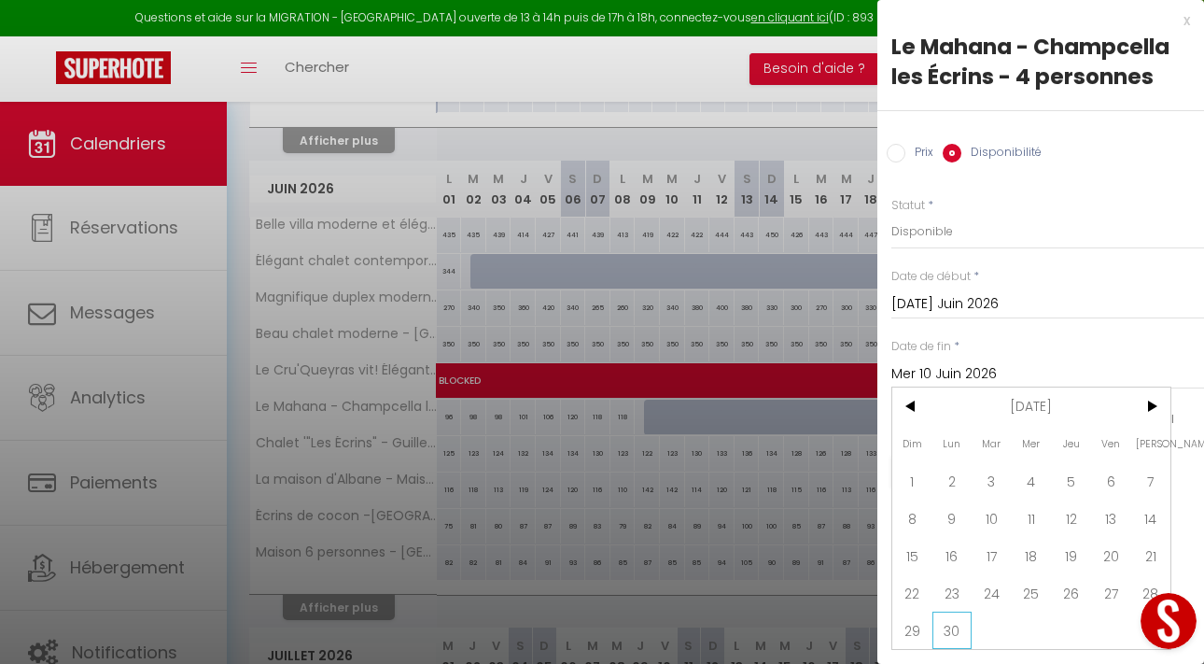
click at [958, 629] on span "30" at bounding box center [952, 629] width 40 height 37
type input "Lun 30 Novembre 2026"
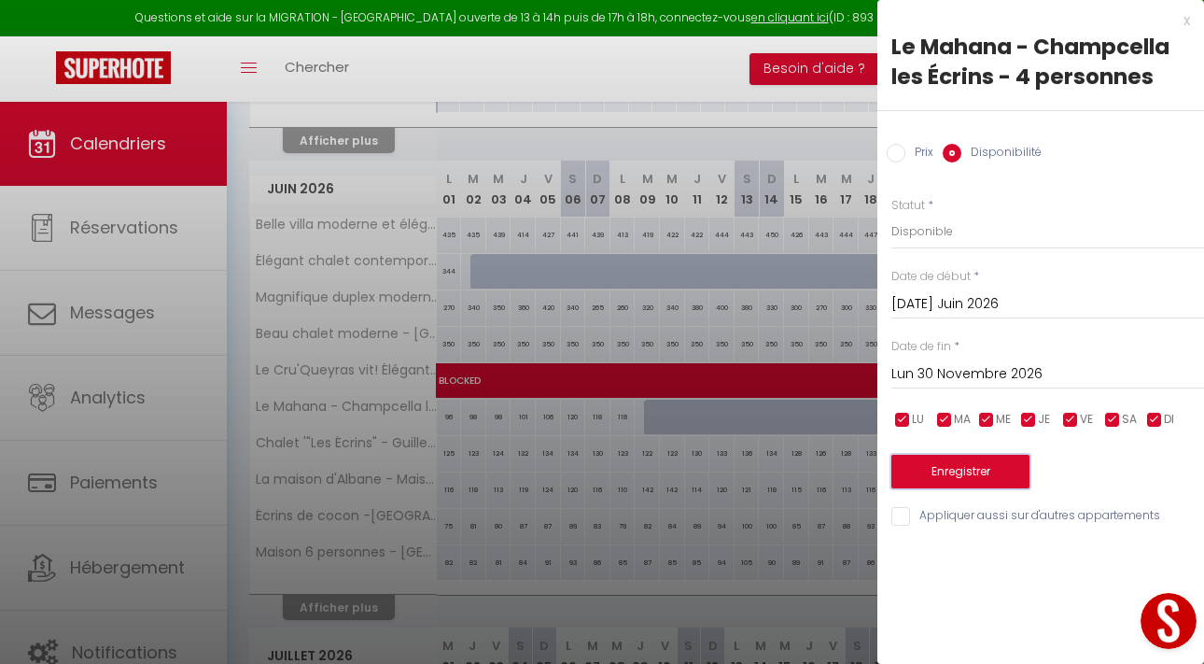
click at [938, 472] on button "Enregistrer" at bounding box center [960, 472] width 138 height 34
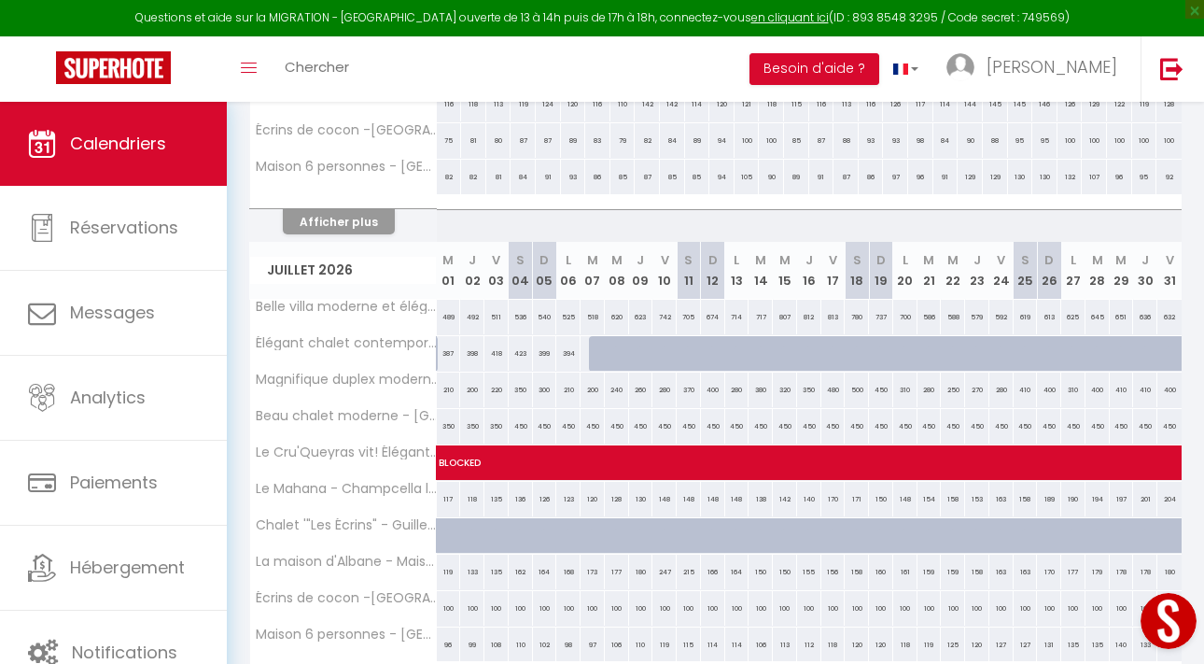
scroll to position [1183, 0]
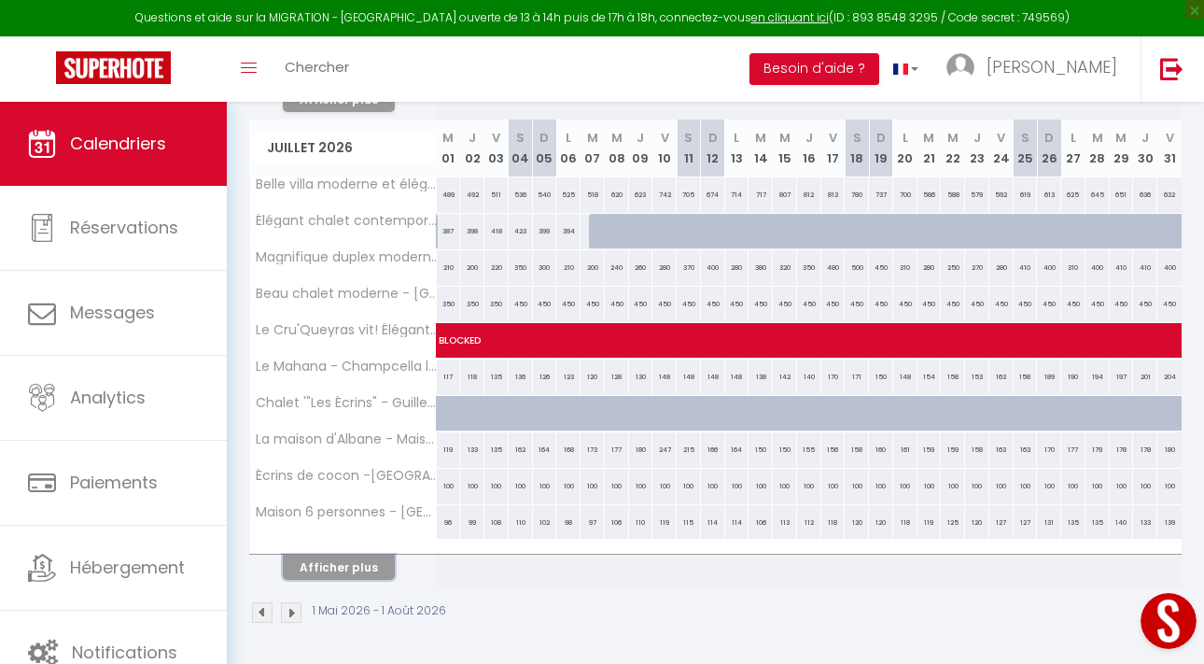
click at [340, 564] on button "Afficher plus" at bounding box center [339, 566] width 112 height 25
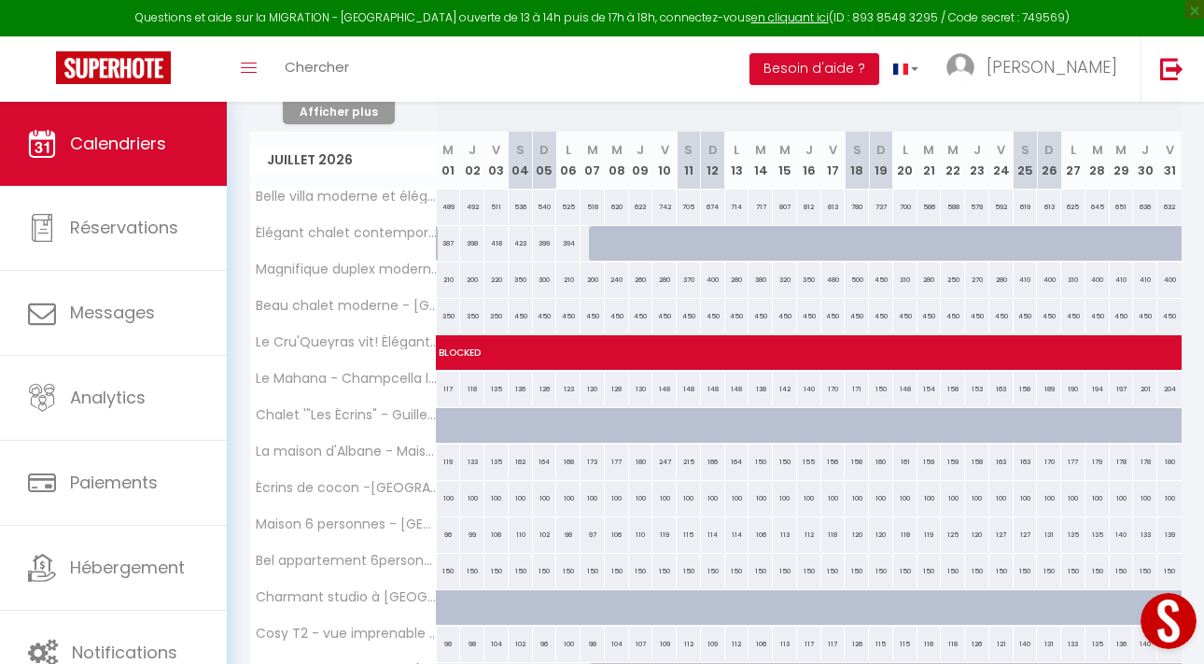
scroll to position [1933, 0]
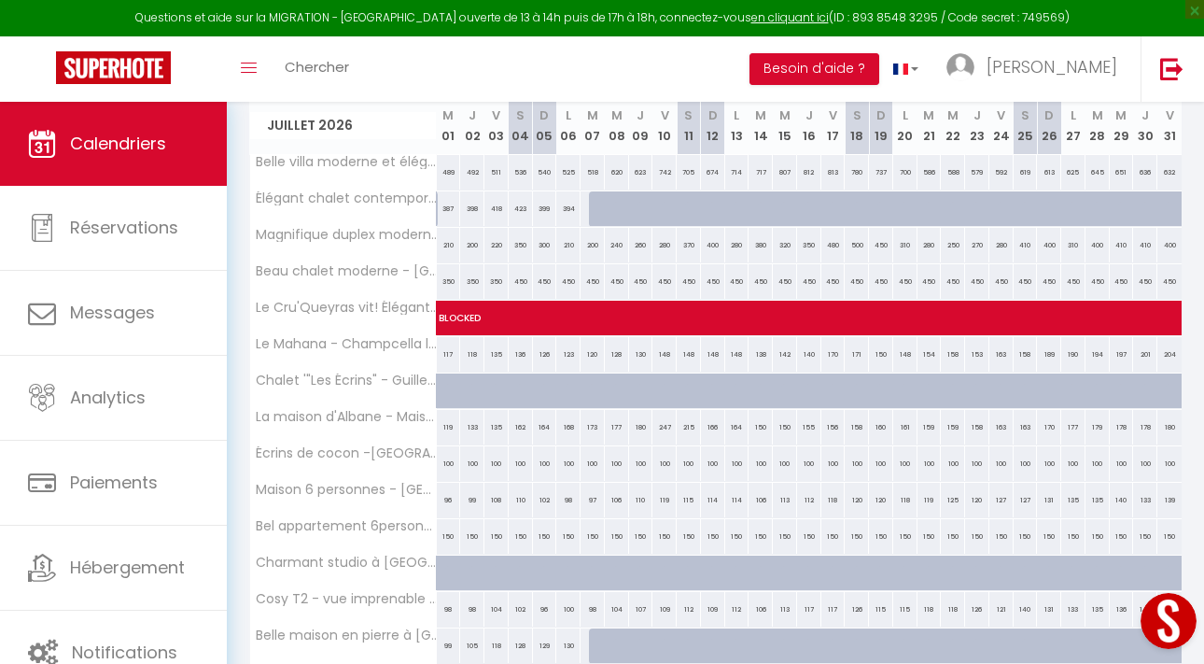
click at [444, 395] on div at bounding box center [449, 390] width 24 height 35
select select "1"
type input "Mer 01 Juillet 2026"
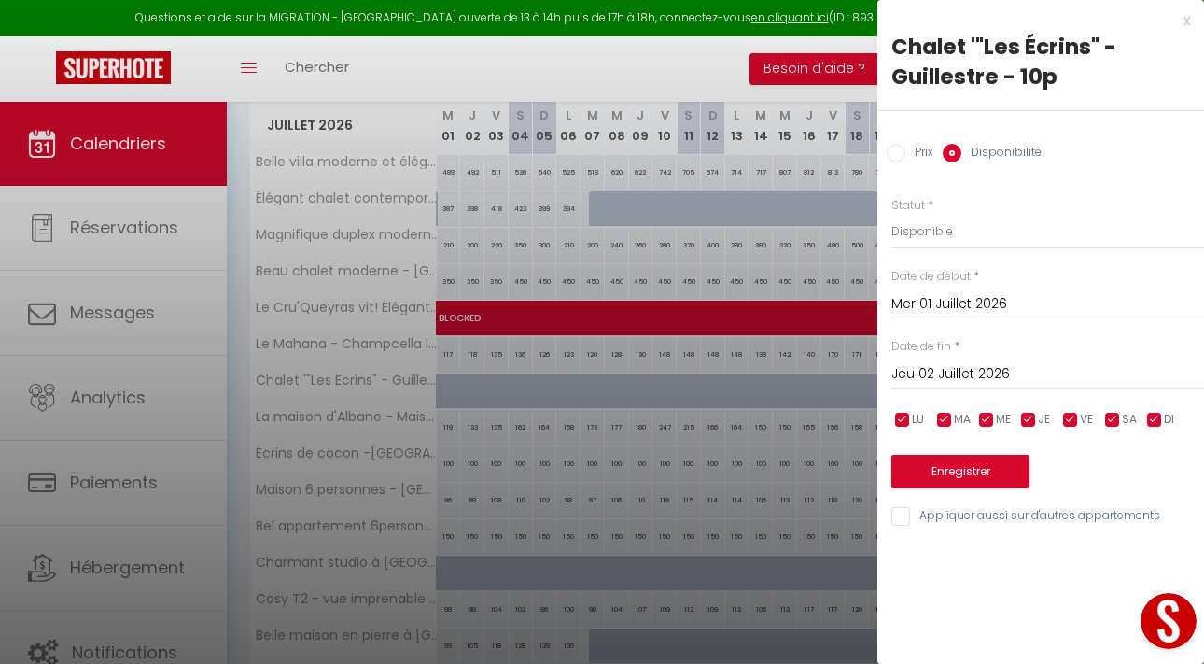
click at [930, 371] on input "Jeu 02 Juillet 2026" at bounding box center [1047, 374] width 313 height 24
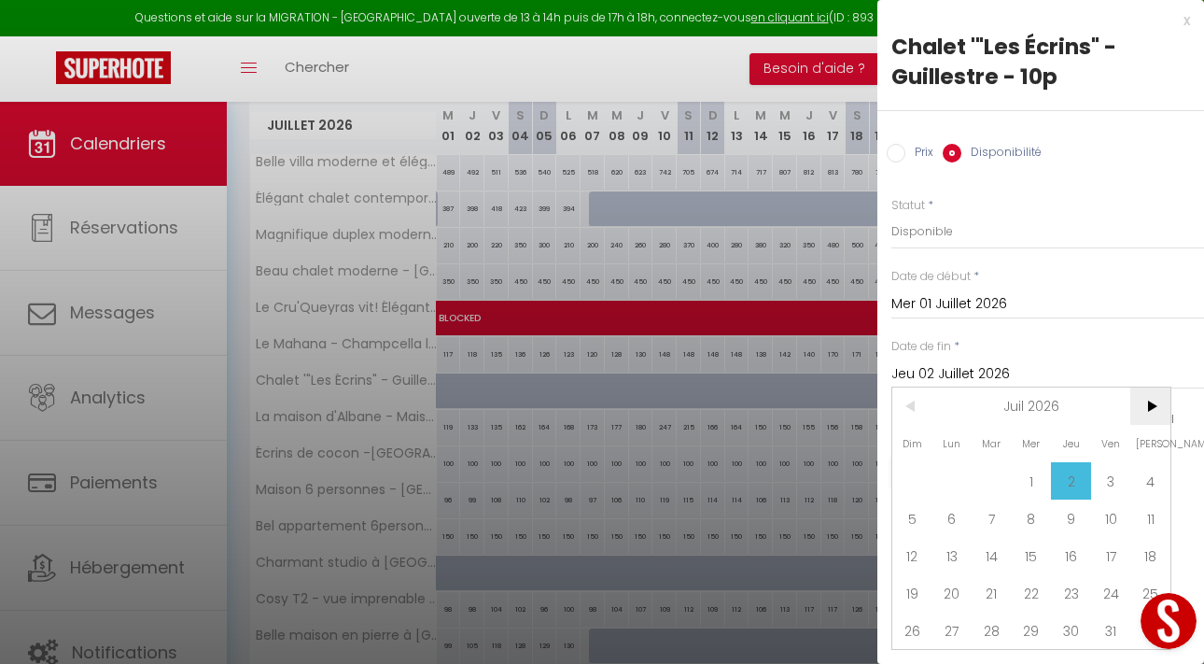
click at [1140, 406] on span ">" at bounding box center [1150, 405] width 40 height 37
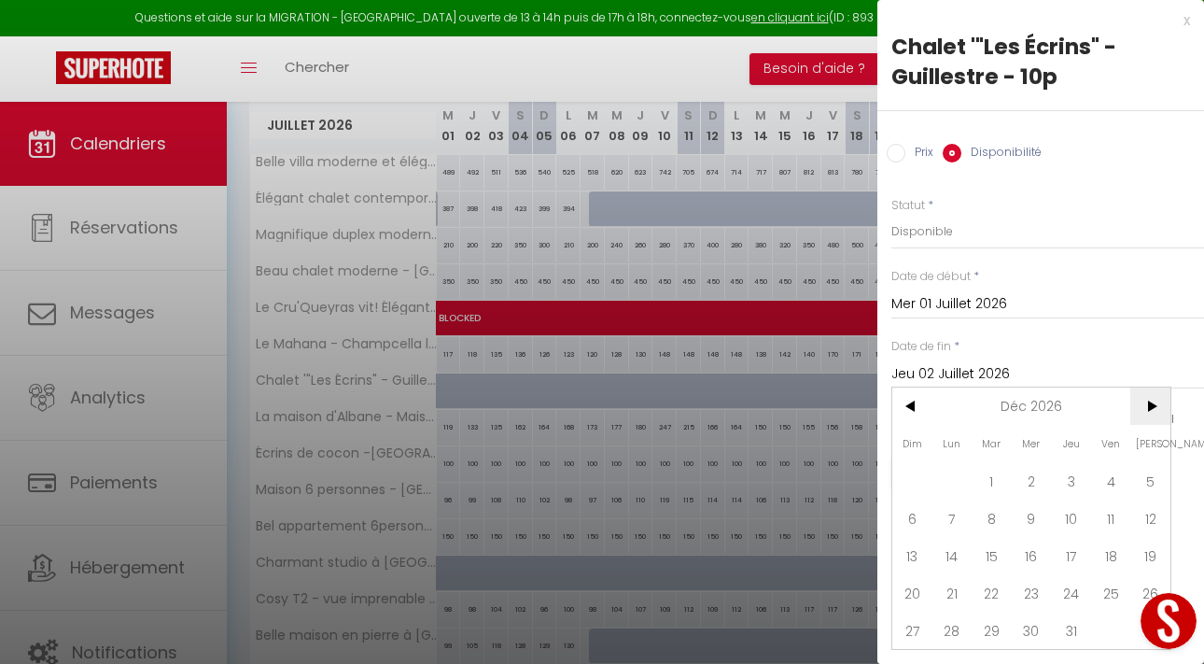
click at [1140, 406] on span ">" at bounding box center [1150, 405] width 40 height 37
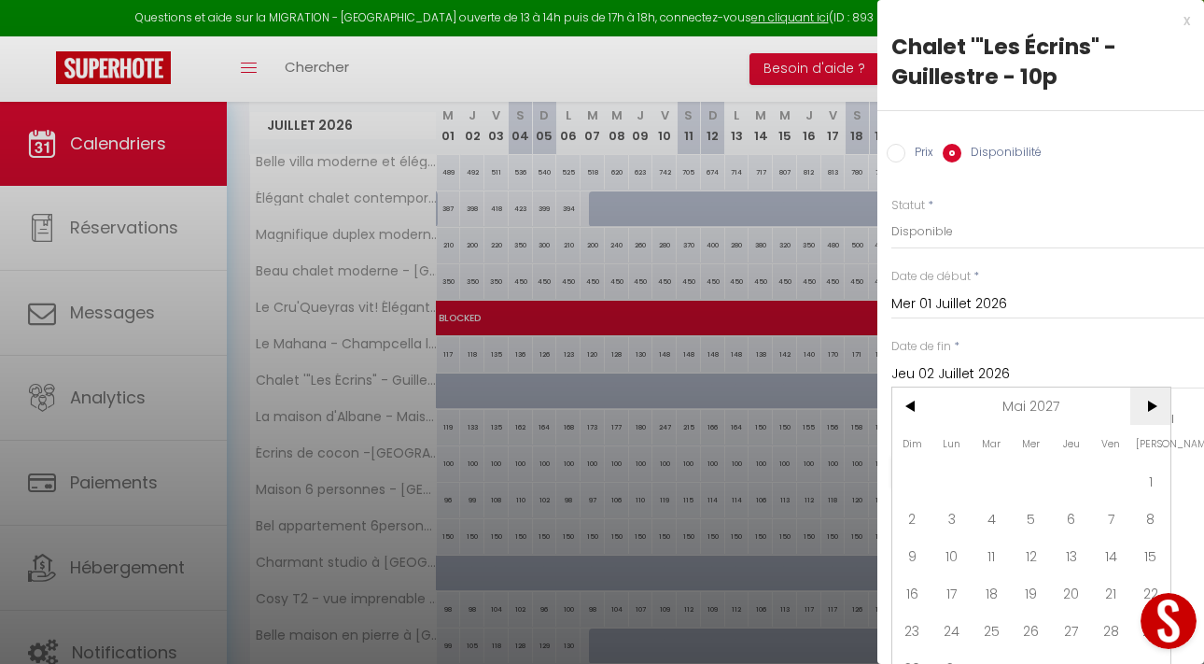
click at [1140, 406] on span ">" at bounding box center [1150, 405] width 40 height 37
click at [956, 515] on span "9" at bounding box center [952, 517] width 40 height 37
type input "Lun 09 Août 2027"
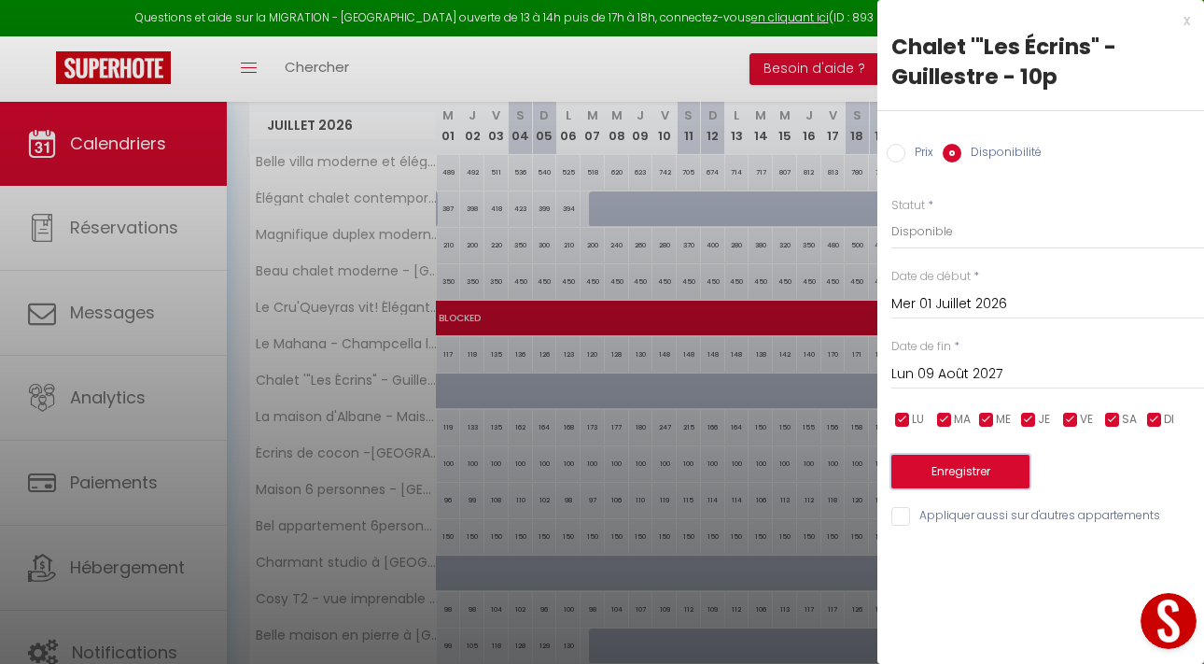
click at [952, 479] on button "Enregistrer" at bounding box center [960, 472] width 138 height 34
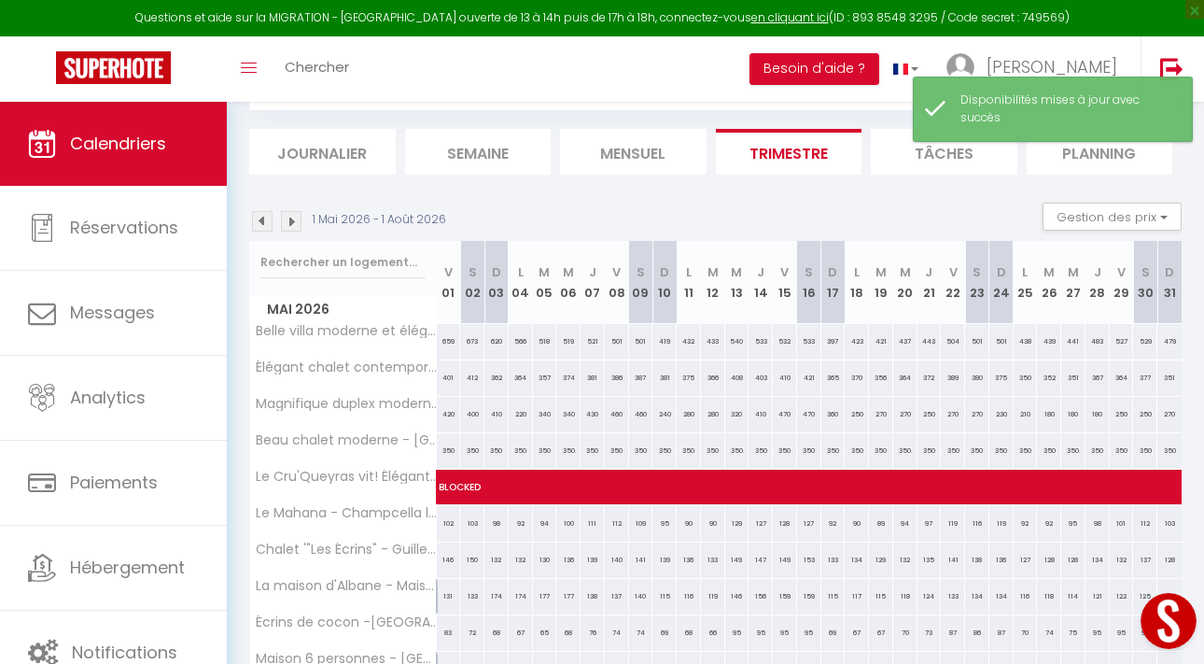
scroll to position [1183, 0]
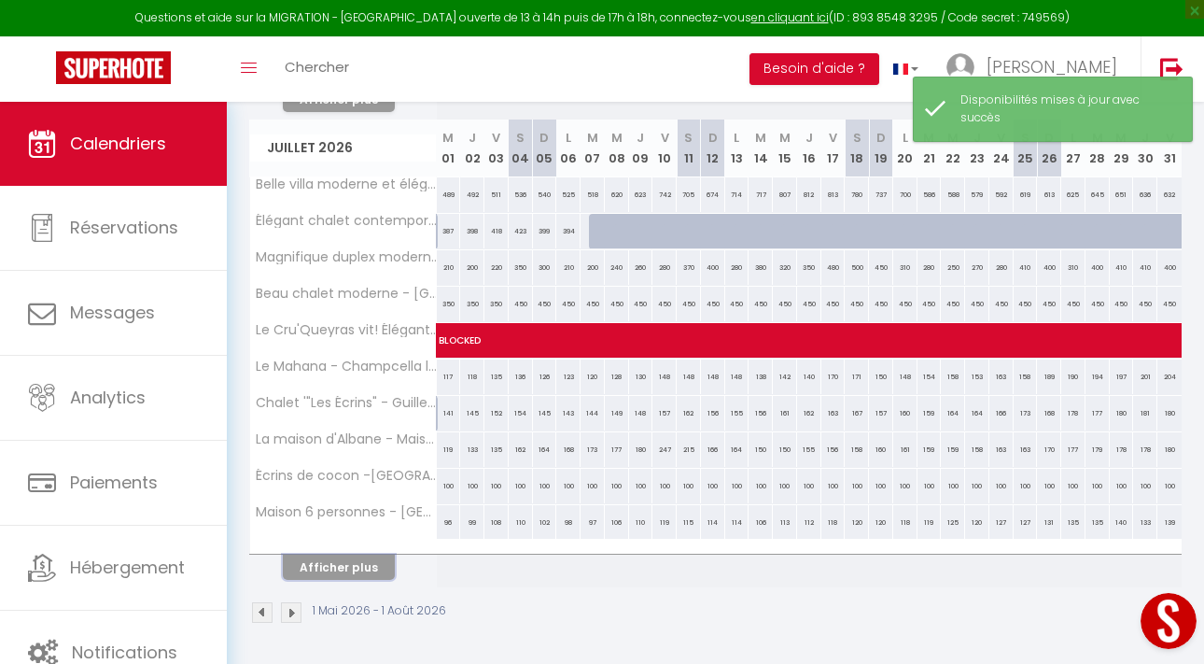
click at [374, 563] on button "Afficher plus" at bounding box center [339, 566] width 112 height 25
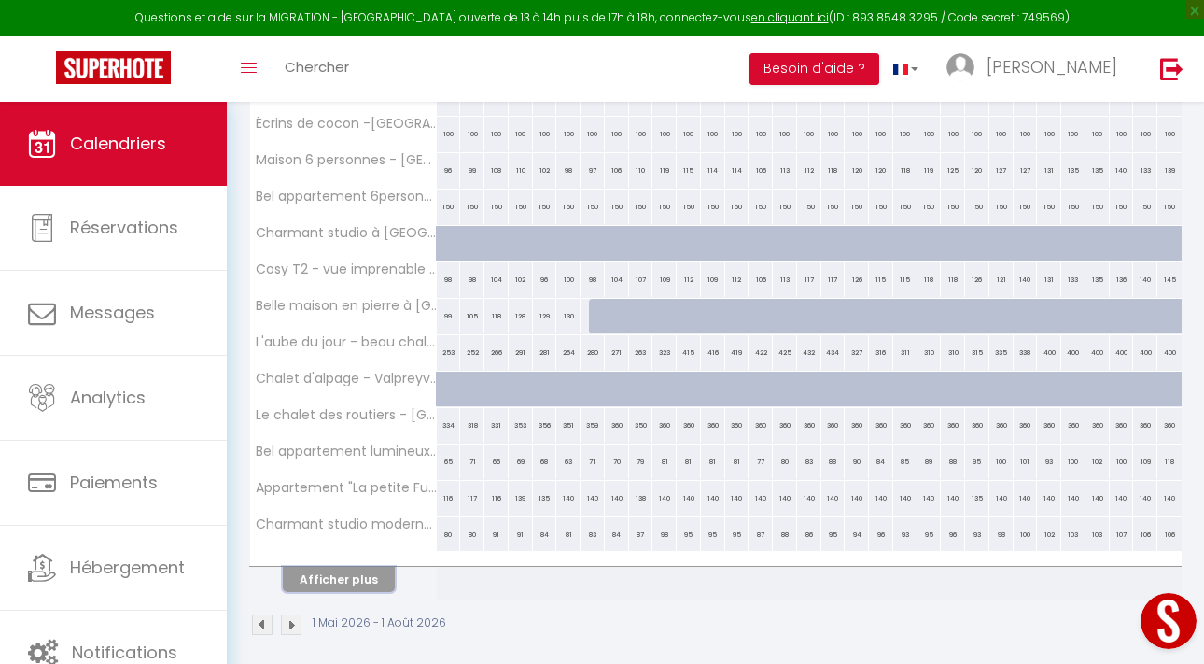
scroll to position [2265, 0]
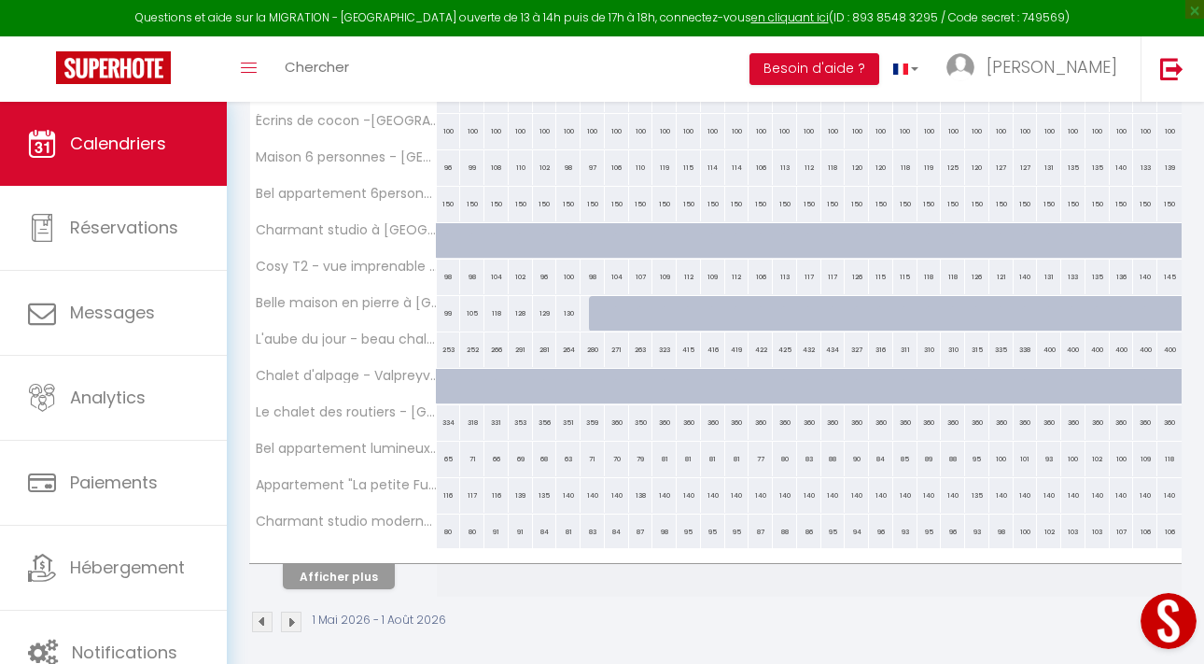
click at [599, 318] on div at bounding box center [601, 313] width 24 height 35
select select "1"
type input "Mar 07 Juillet 2026"
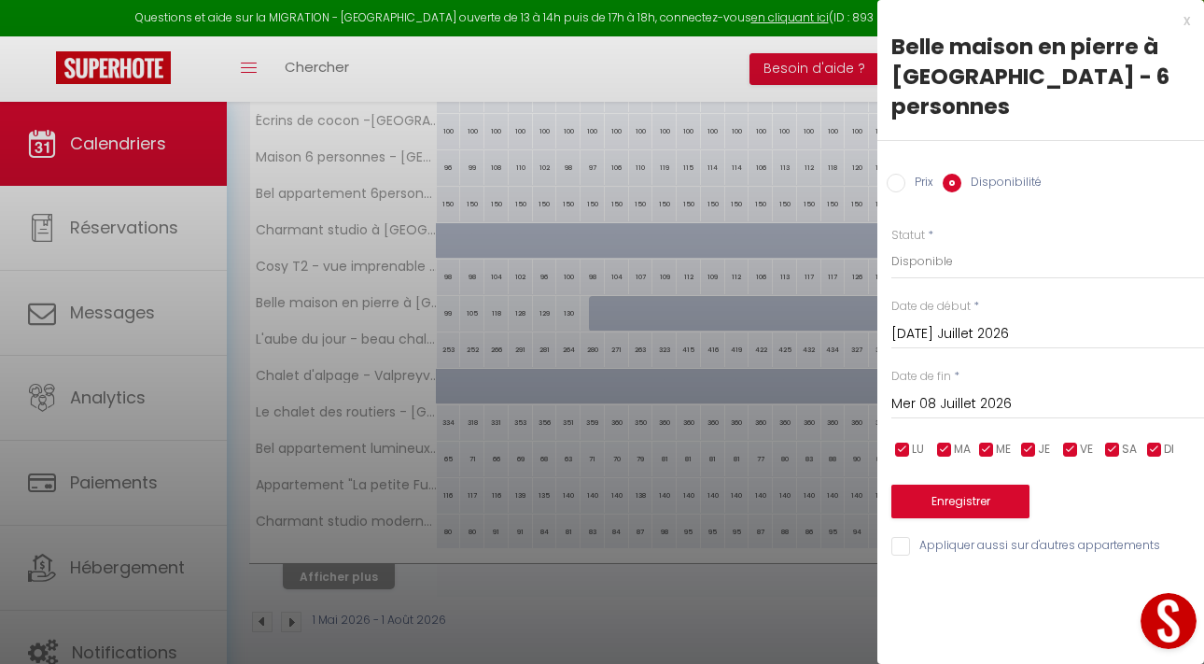
click at [936, 401] on input "Mer 08 Juillet 2026" at bounding box center [1047, 404] width 313 height 24
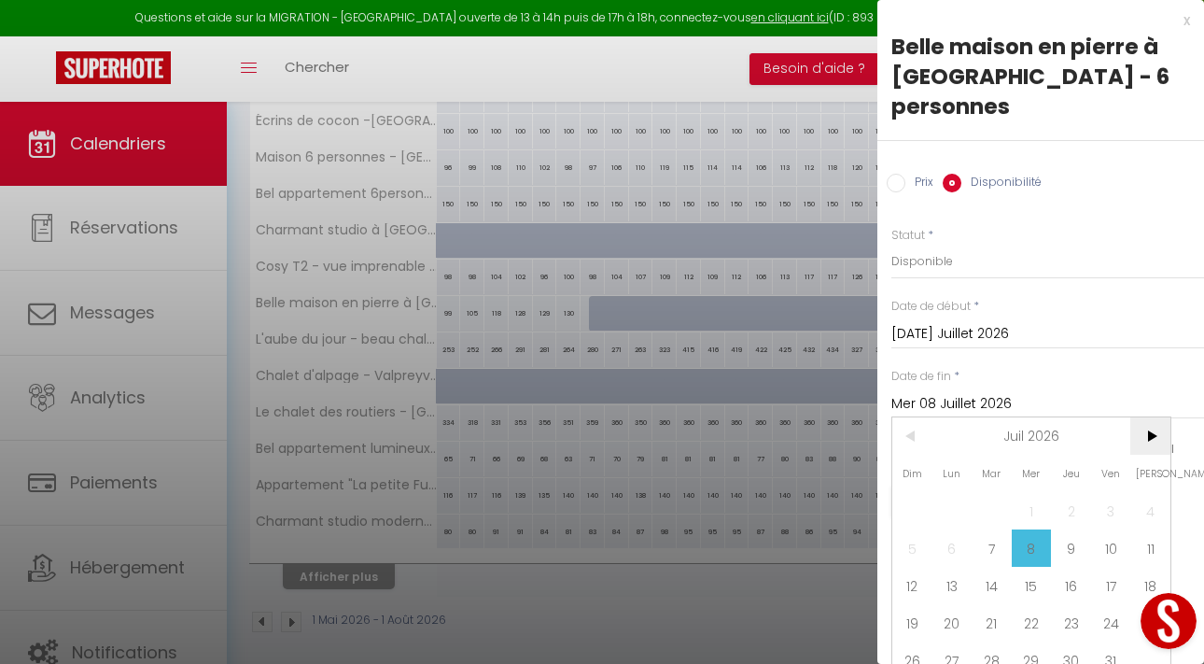
click at [1152, 433] on span ">" at bounding box center [1150, 435] width 40 height 37
click at [1151, 434] on span ">" at bounding box center [1150, 435] width 40 height 37
click at [1032, 659] on span "30" at bounding box center [1032, 659] width 40 height 37
type input "Mer 30 Septembre 2026"
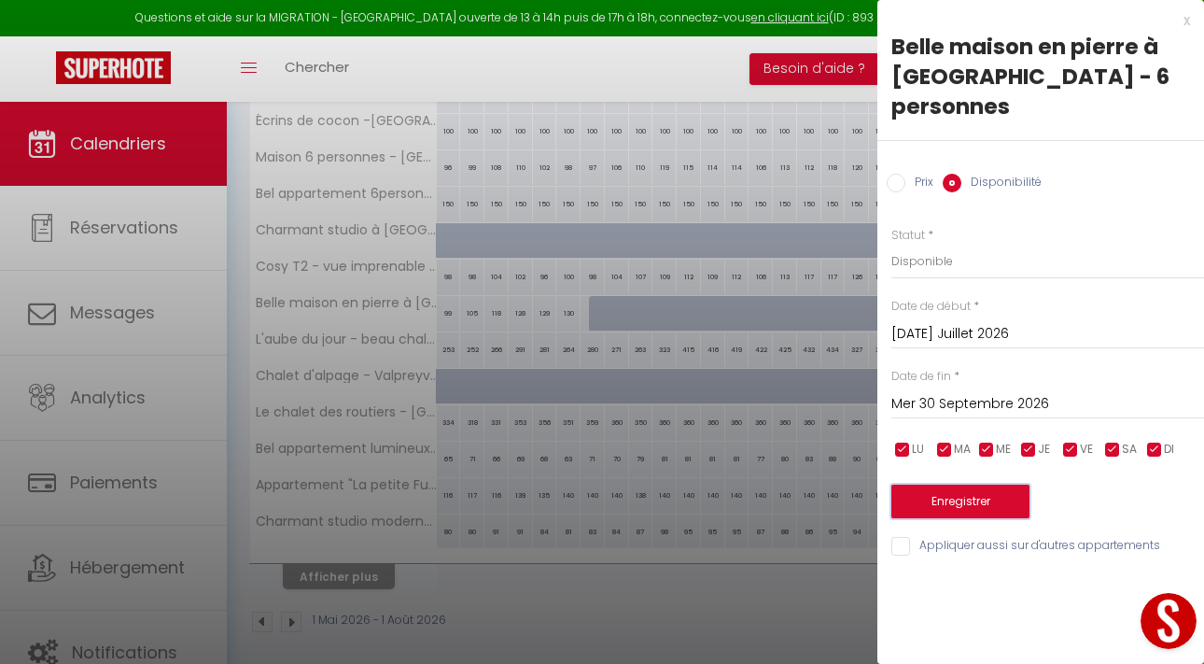
click at [960, 496] on button "Enregistrer" at bounding box center [960, 501] width 138 height 34
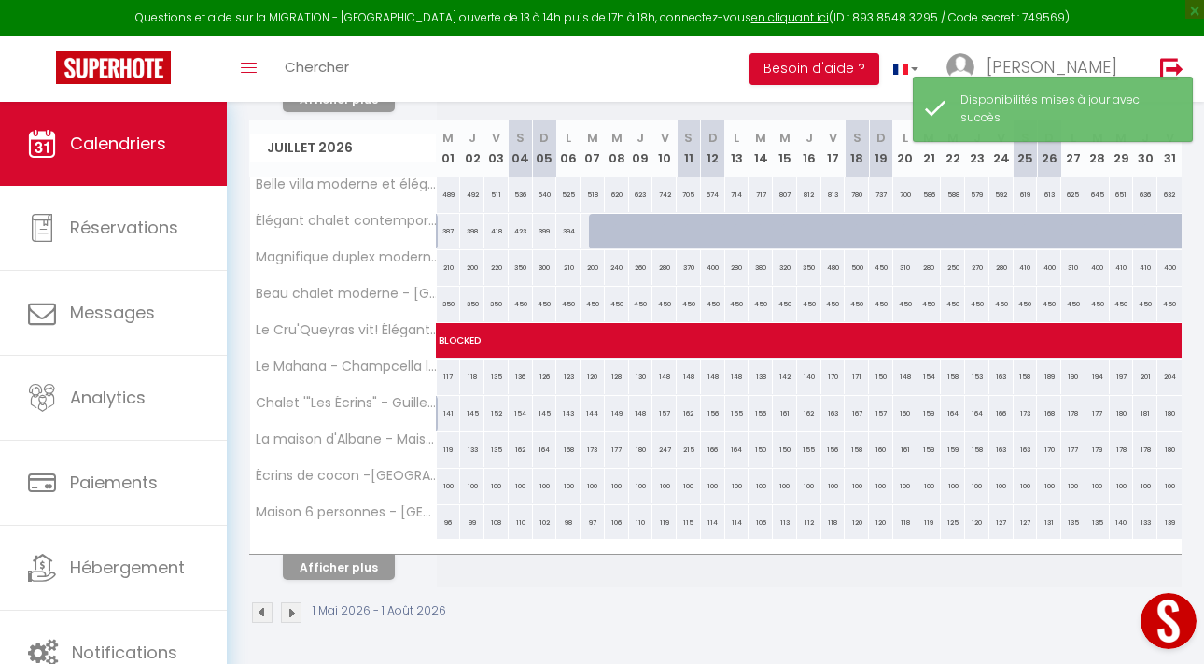
scroll to position [0, 1]
click at [364, 561] on button "Afficher plus" at bounding box center [338, 566] width 112 height 25
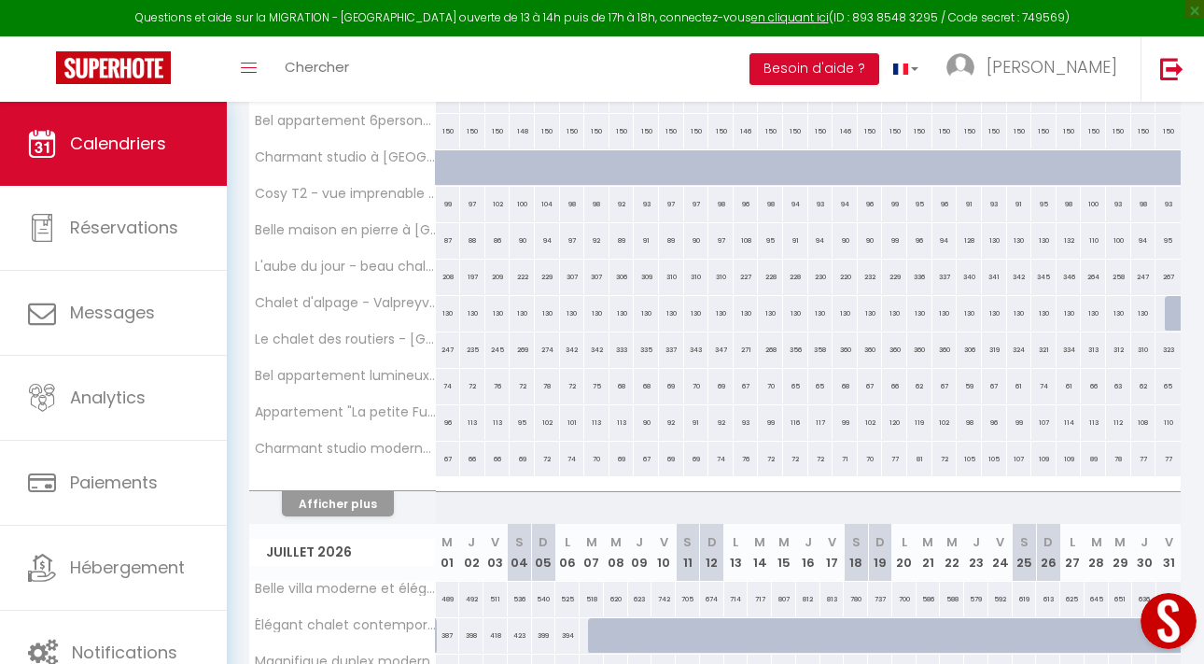
scroll to position [1509, 0]
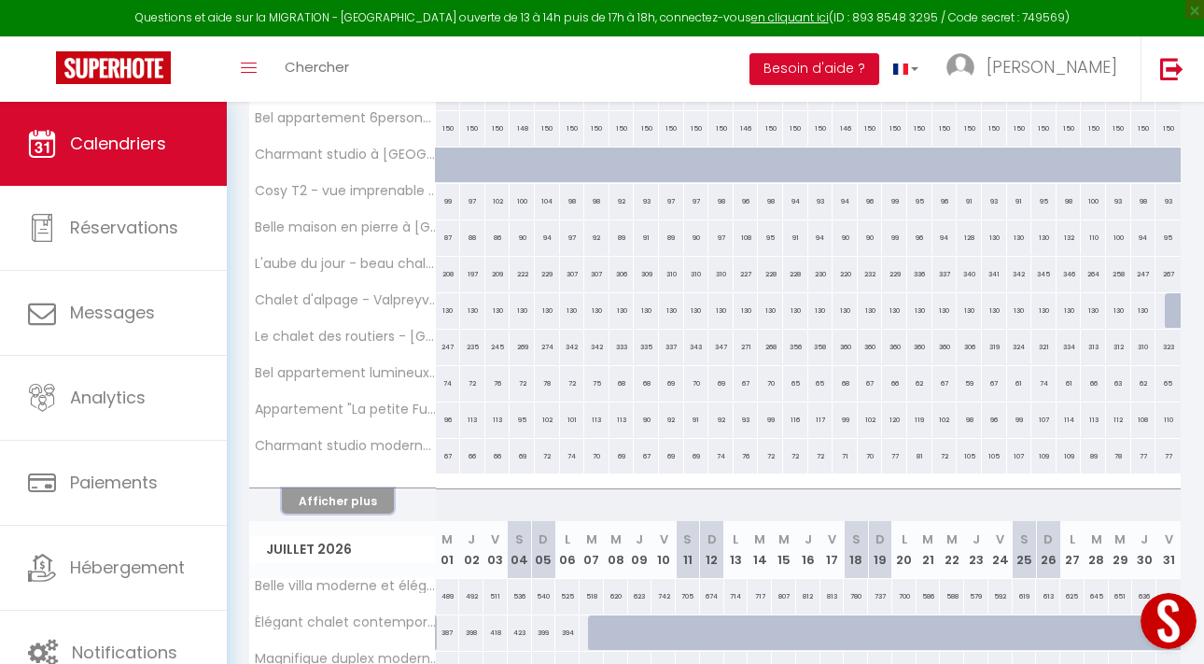
click at [326, 497] on button "Afficher plus" at bounding box center [338, 500] width 112 height 25
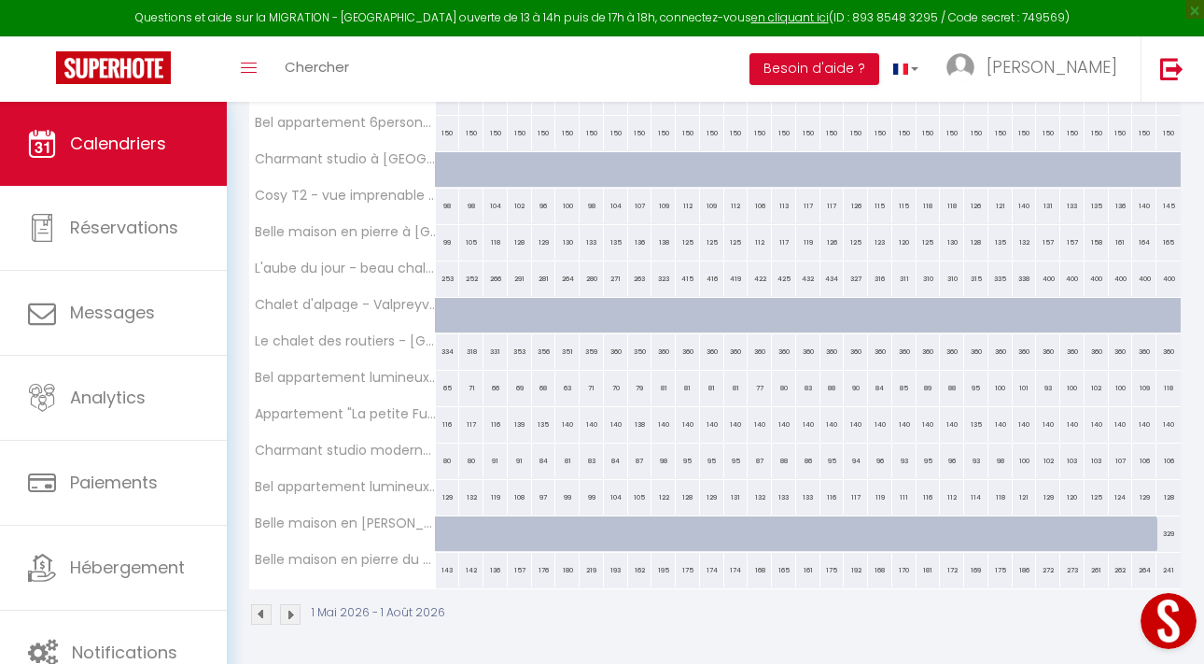
scroll to position [2465, 0]
click at [444, 317] on div at bounding box center [456, 323] width 24 height 35
select select "1"
type input "Mer 01 Juillet 2026"
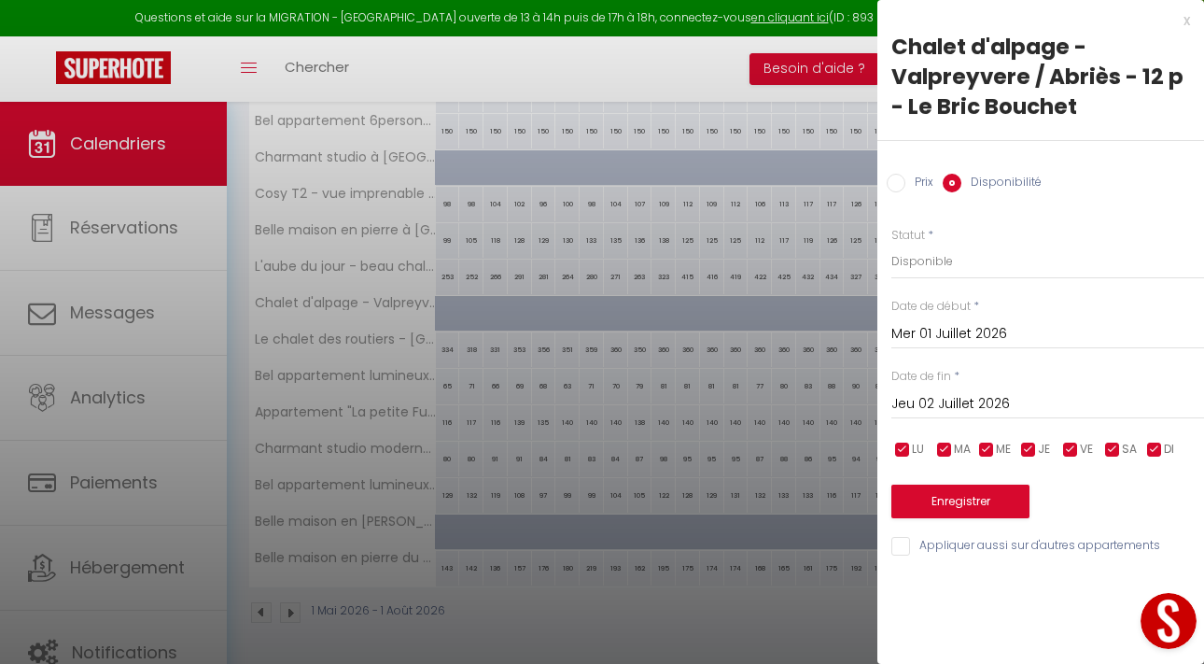
click at [900, 409] on input "Jeu 02 Juillet 2026" at bounding box center [1047, 404] width 313 height 24
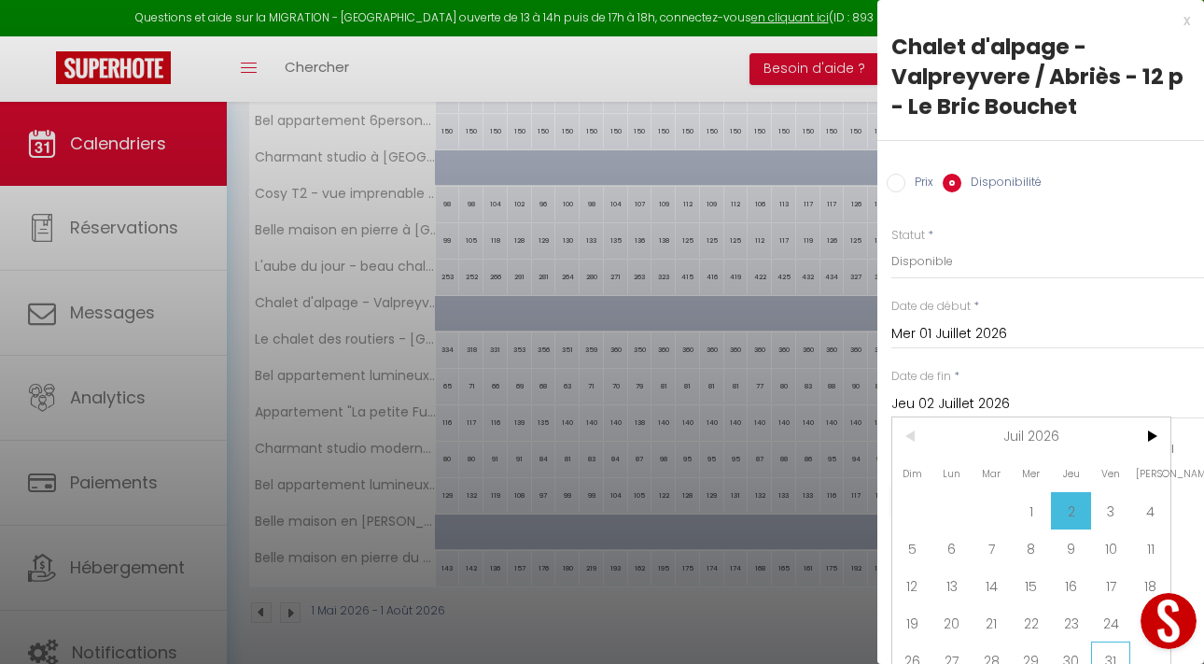
click at [1101, 654] on span "31" at bounding box center [1111, 659] width 40 height 37
type input "Ven 31 Juillet 2026"
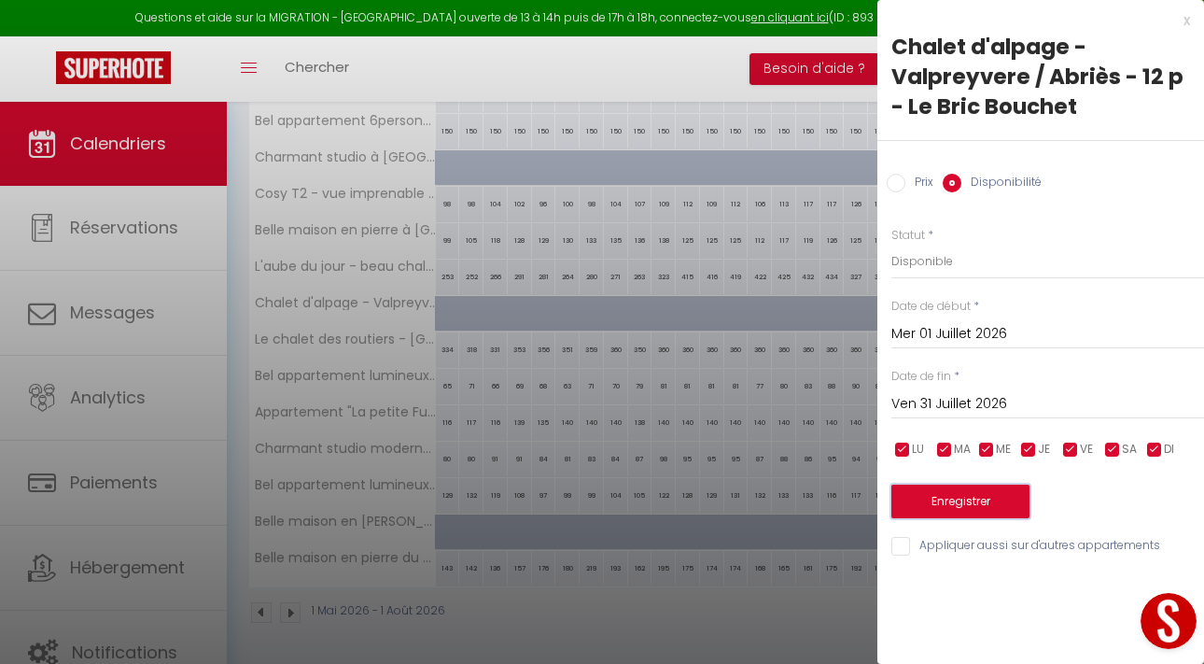
click at [946, 492] on button "Enregistrer" at bounding box center [960, 501] width 138 height 34
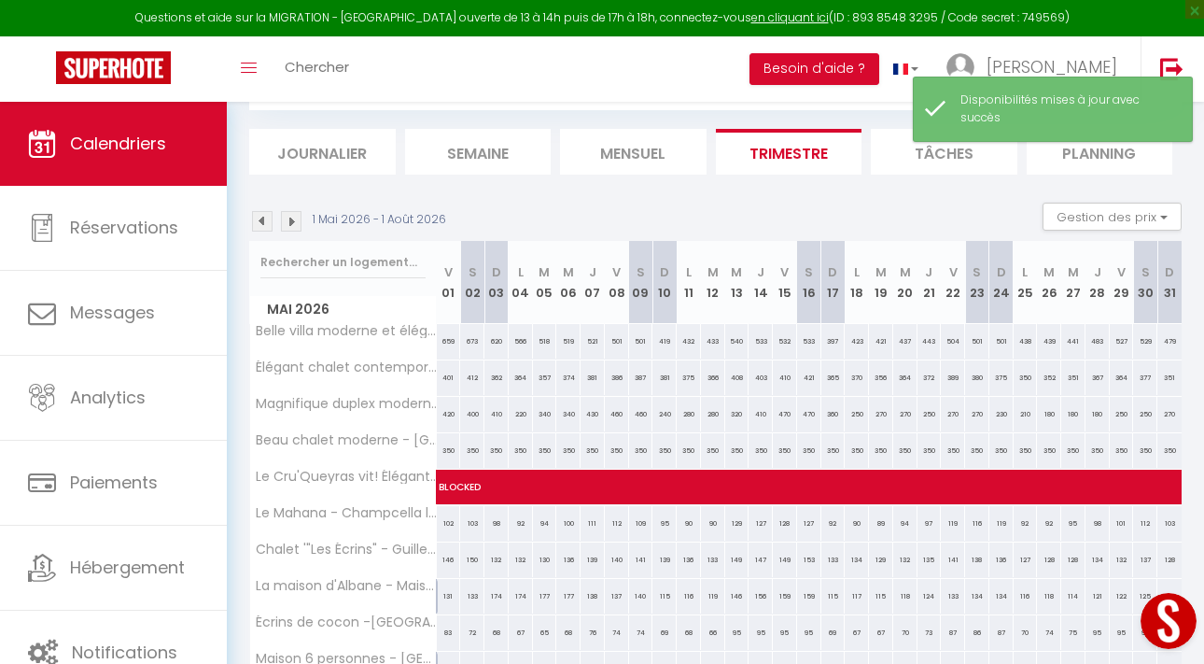
scroll to position [1183, 0]
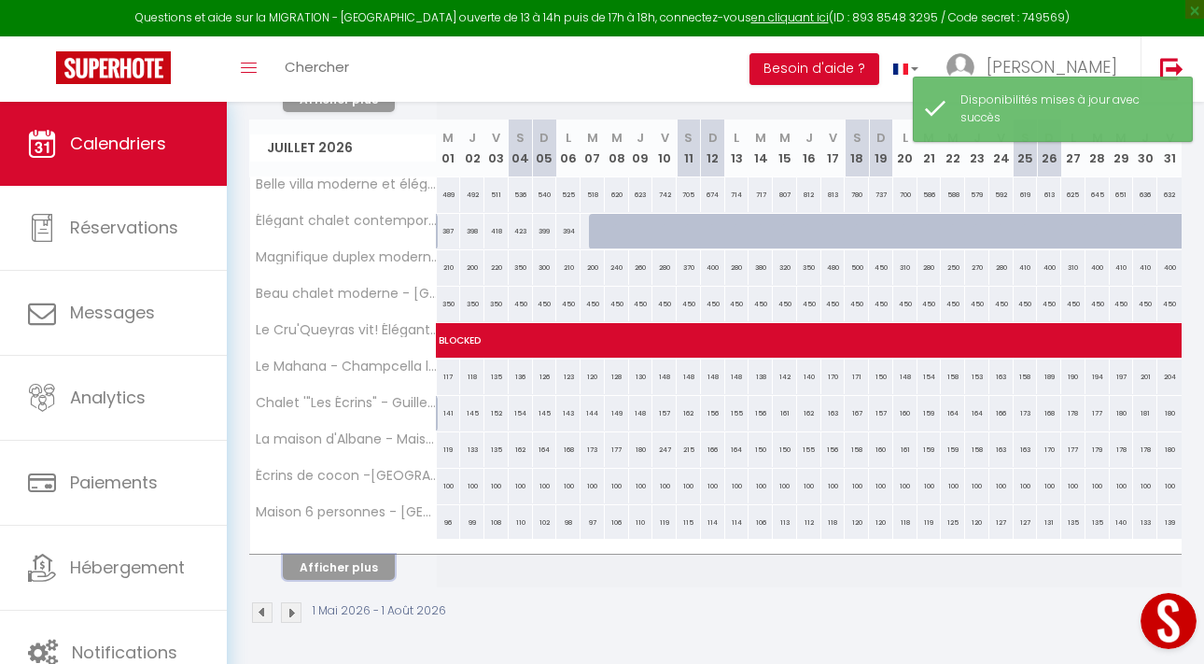
click at [372, 563] on button "Afficher plus" at bounding box center [339, 566] width 112 height 25
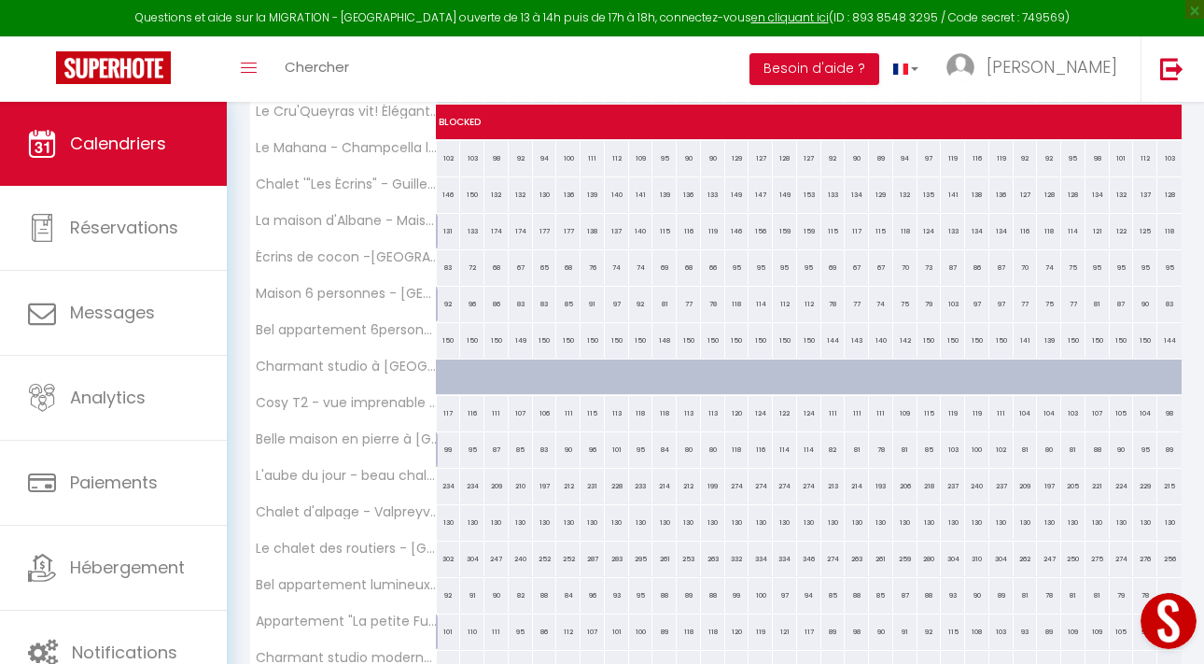
scroll to position [0, 0]
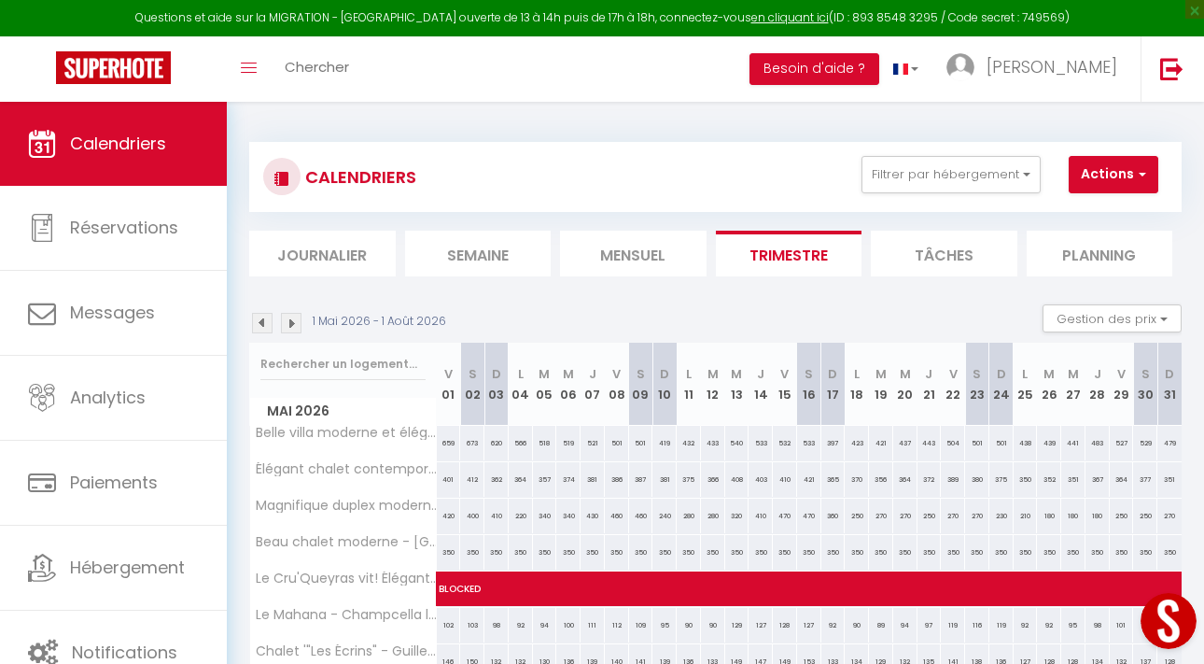
click at [289, 328] on img at bounding box center [291, 323] width 21 height 21
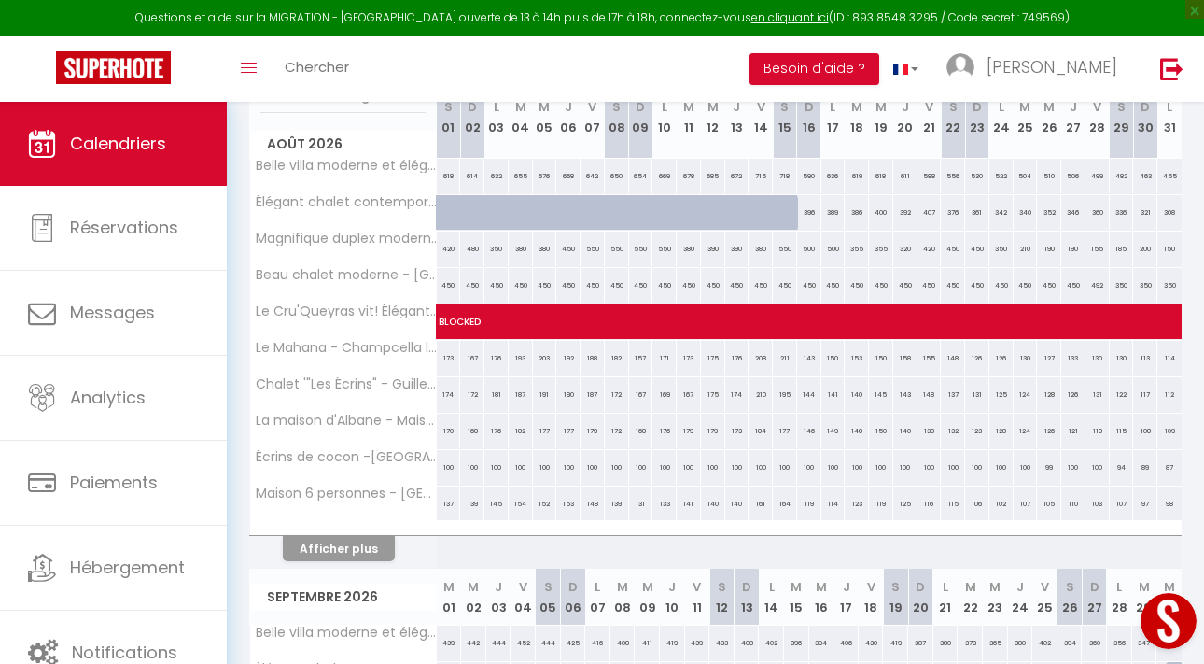
scroll to position [287, 0]
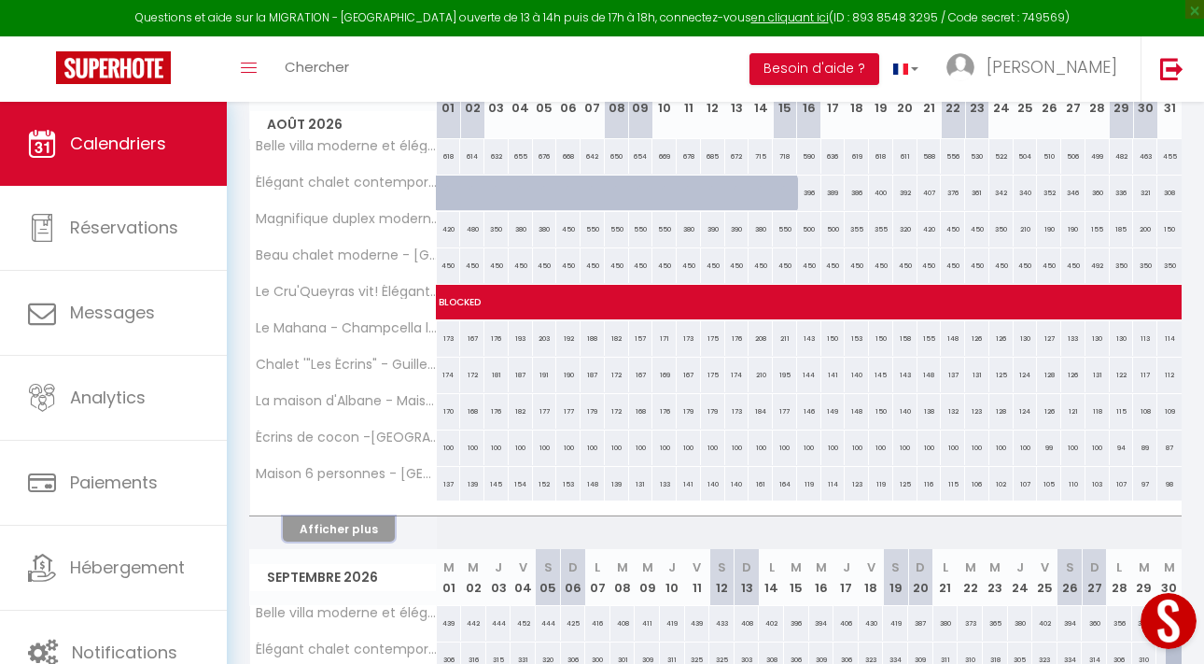
click at [369, 526] on button "Afficher plus" at bounding box center [339, 528] width 112 height 25
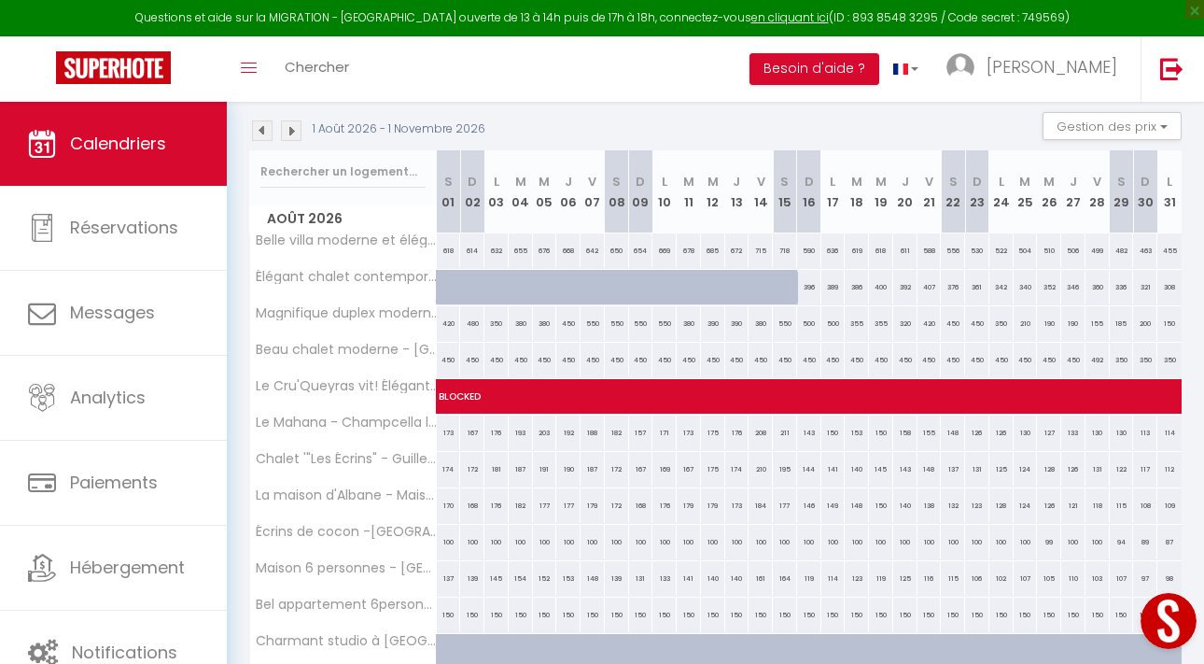
scroll to position [0, 0]
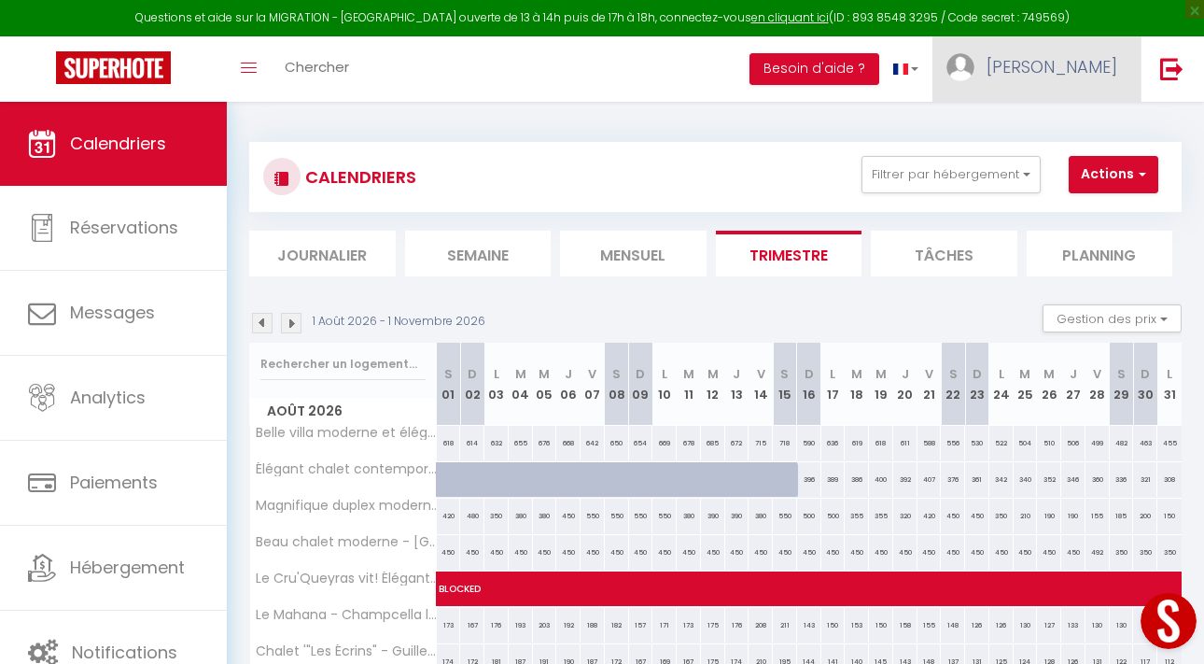
click at [1079, 70] on span "[PERSON_NAME]" at bounding box center [1052, 66] width 131 height 23
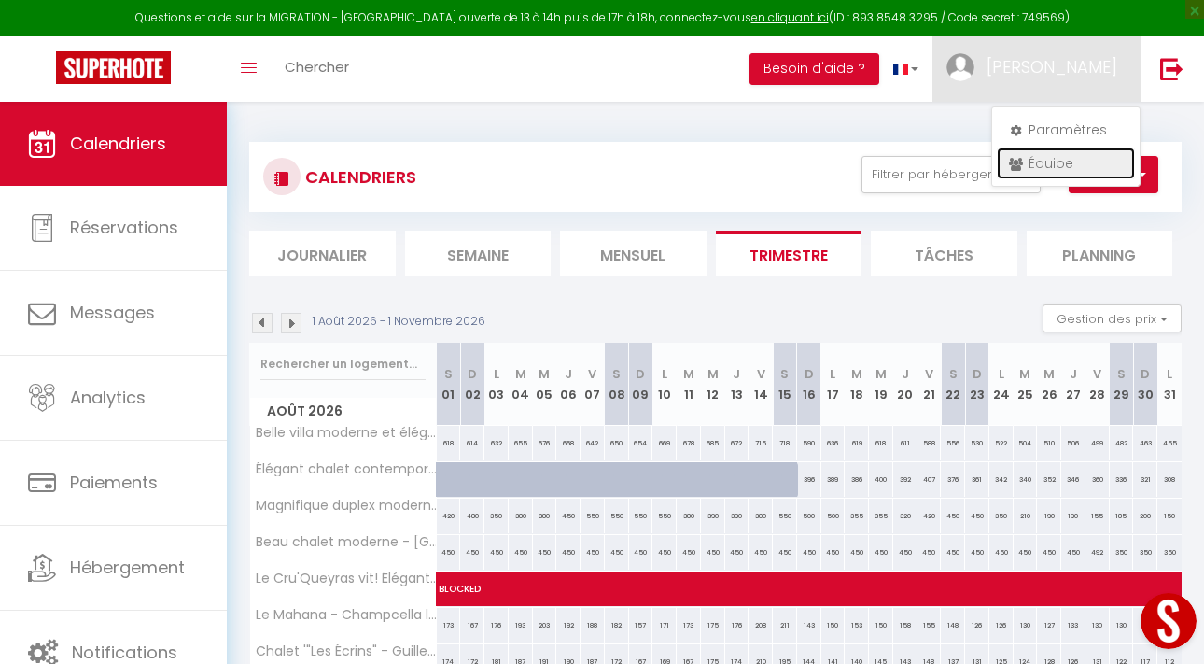
click at [1051, 159] on link "Équipe" at bounding box center [1066, 163] width 138 height 32
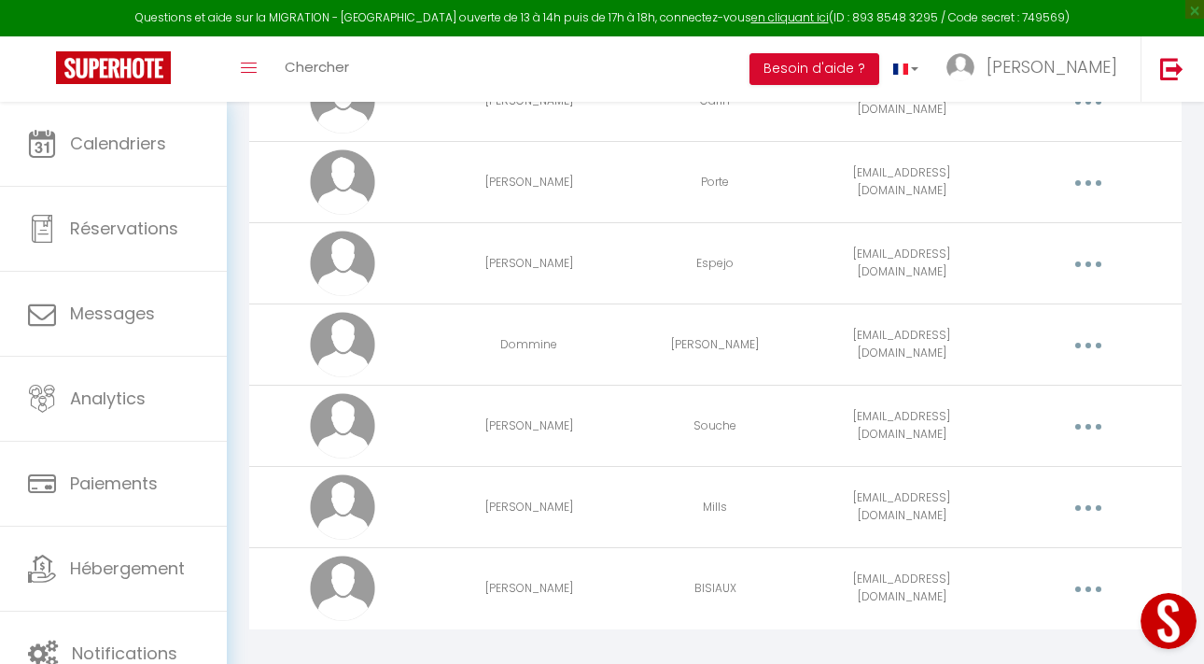
scroll to position [2949, 0]
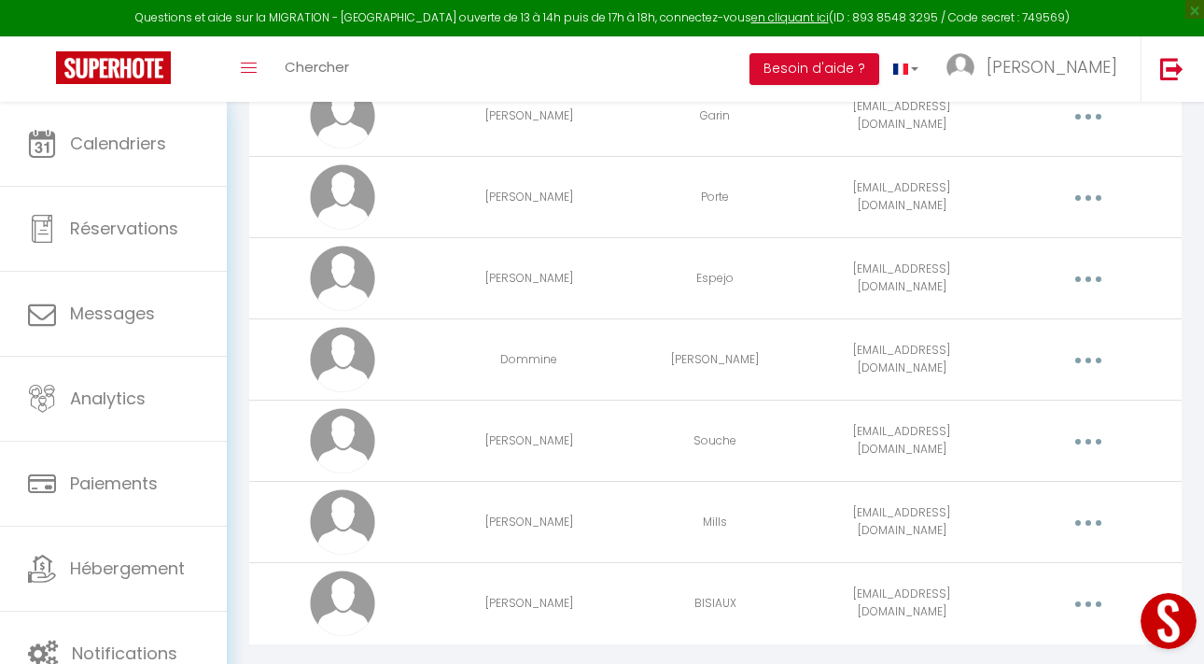
click at [1082, 193] on button "button" at bounding box center [1088, 196] width 49 height 35
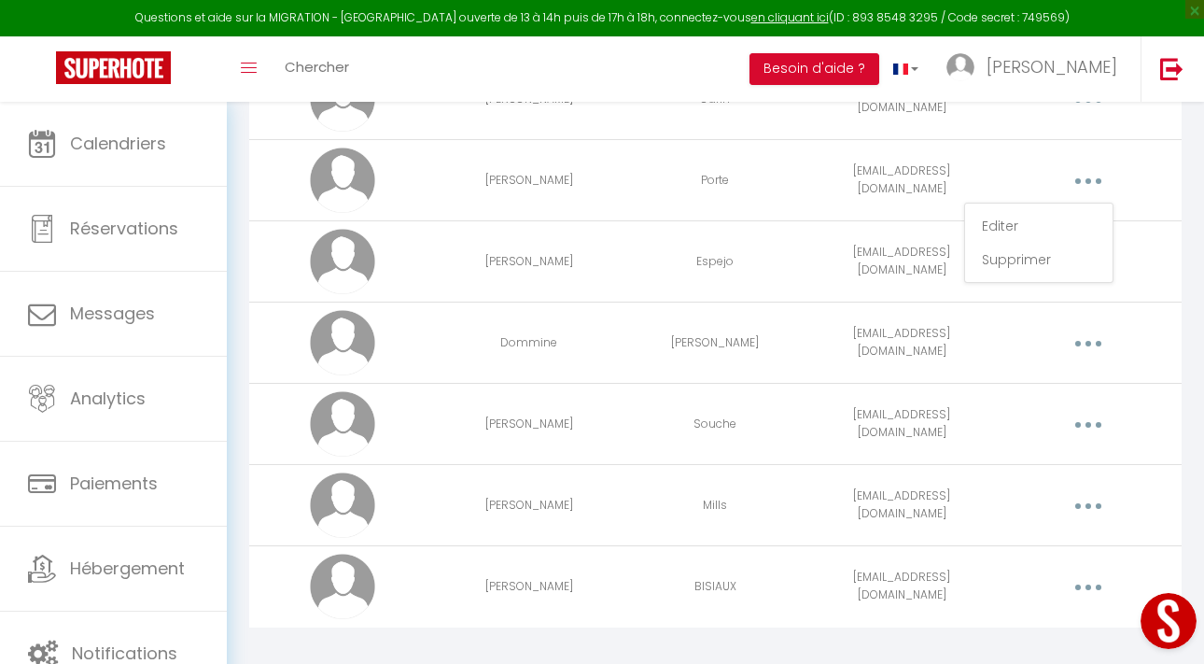
scroll to position [2965, 0]
click at [1022, 223] on link "Editer" at bounding box center [1039, 227] width 138 height 32
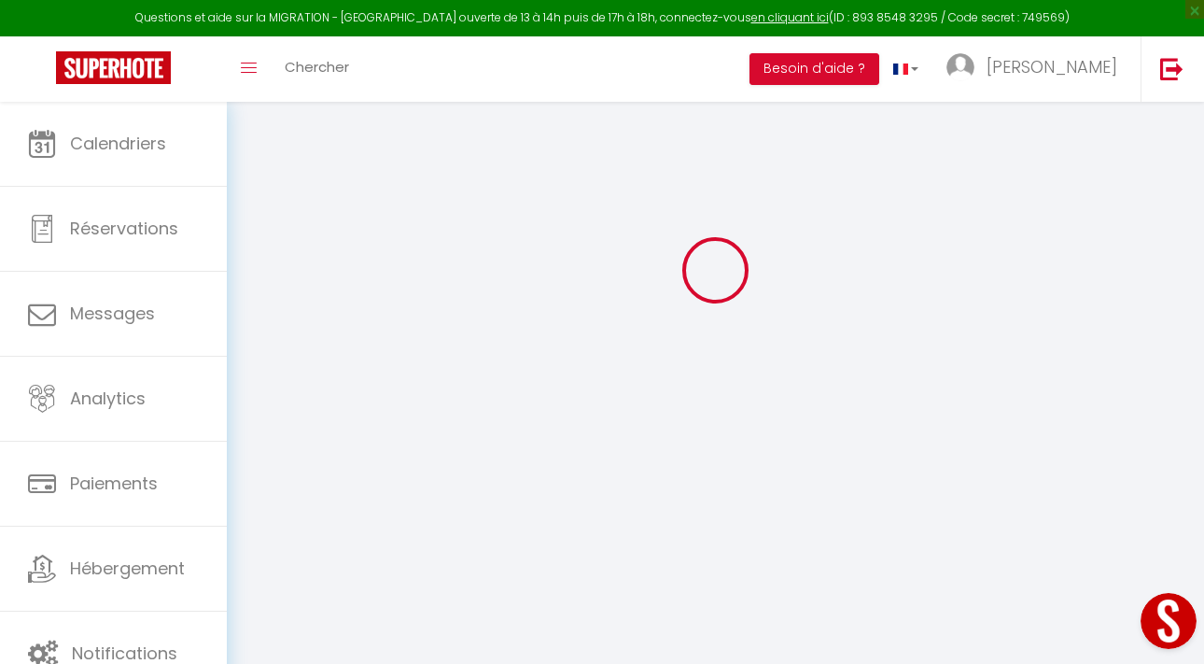
type input "Olivier"
type input "Porte"
type input "olivierporte67@gmail.com"
type textarea "https://app.superhote.com/#/connect/Ad2GG9heTX"
checkbox input "false"
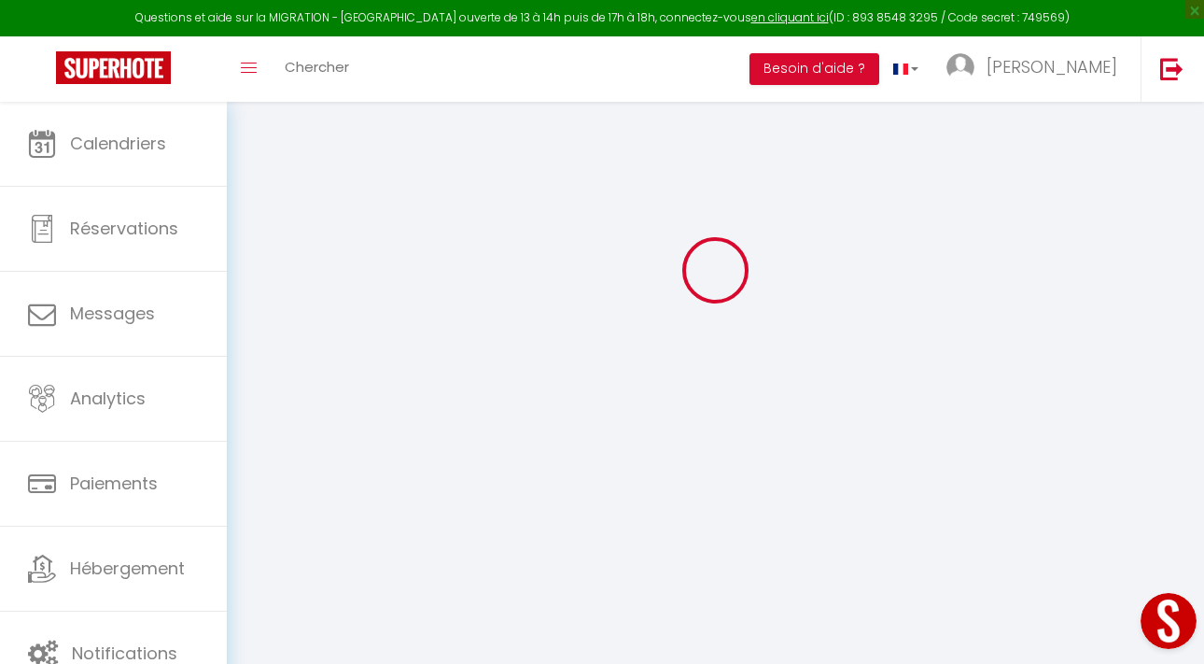
checkbox input "false"
checkbox input "true"
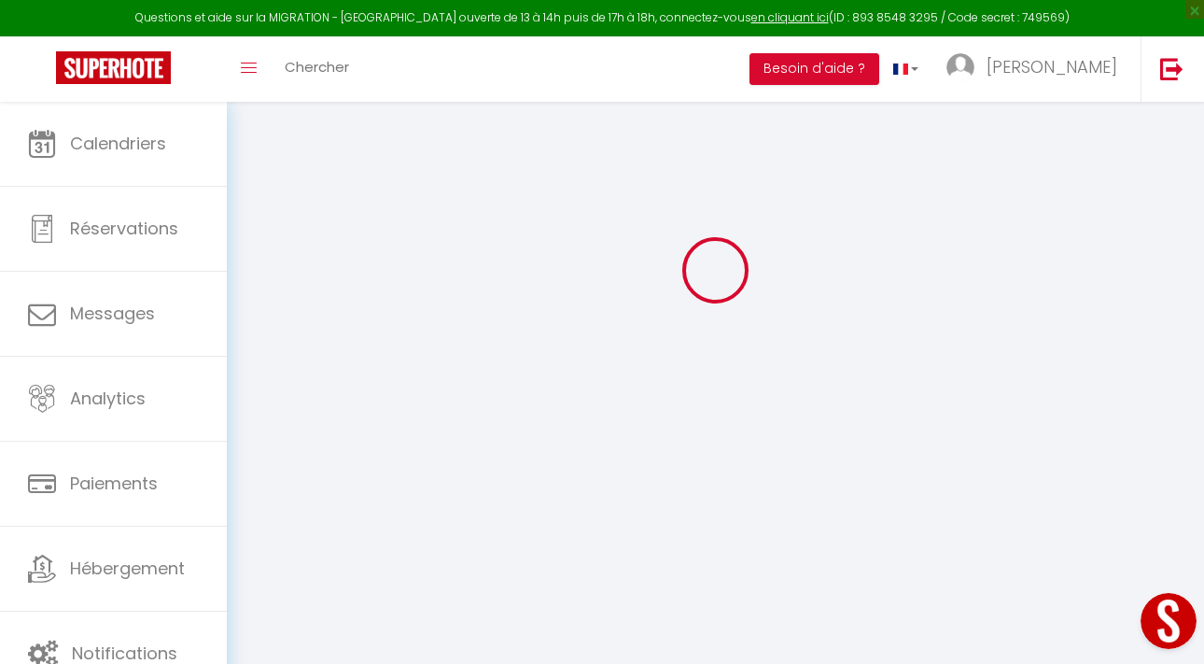
checkbox input "true"
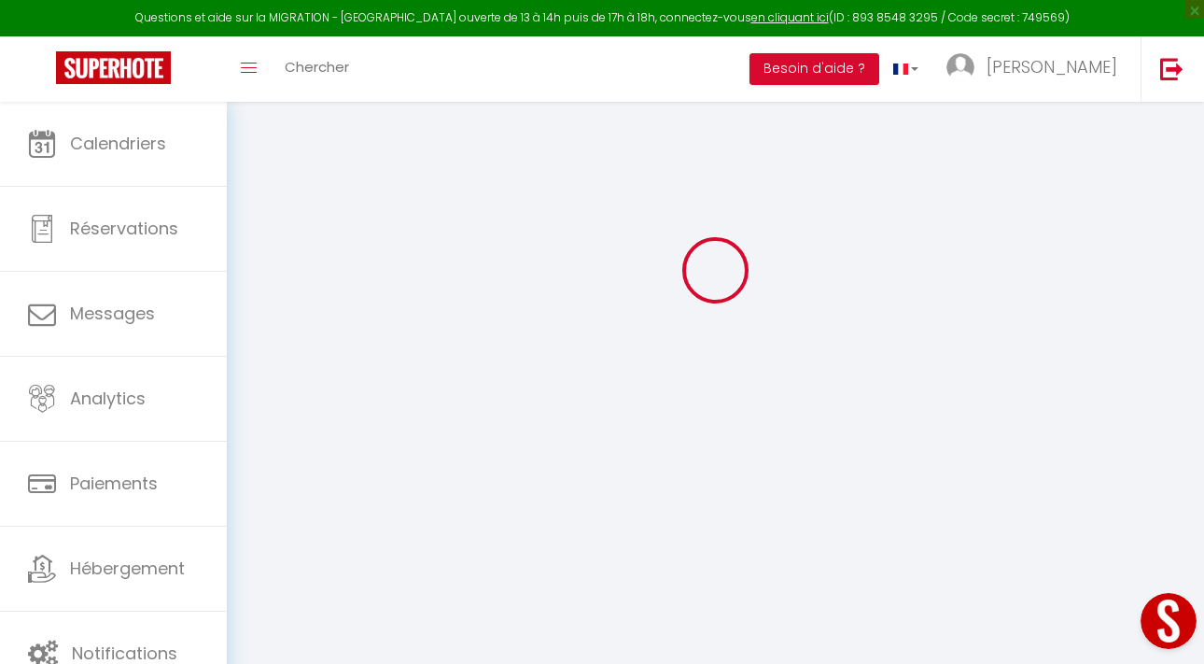
checkbox input "true"
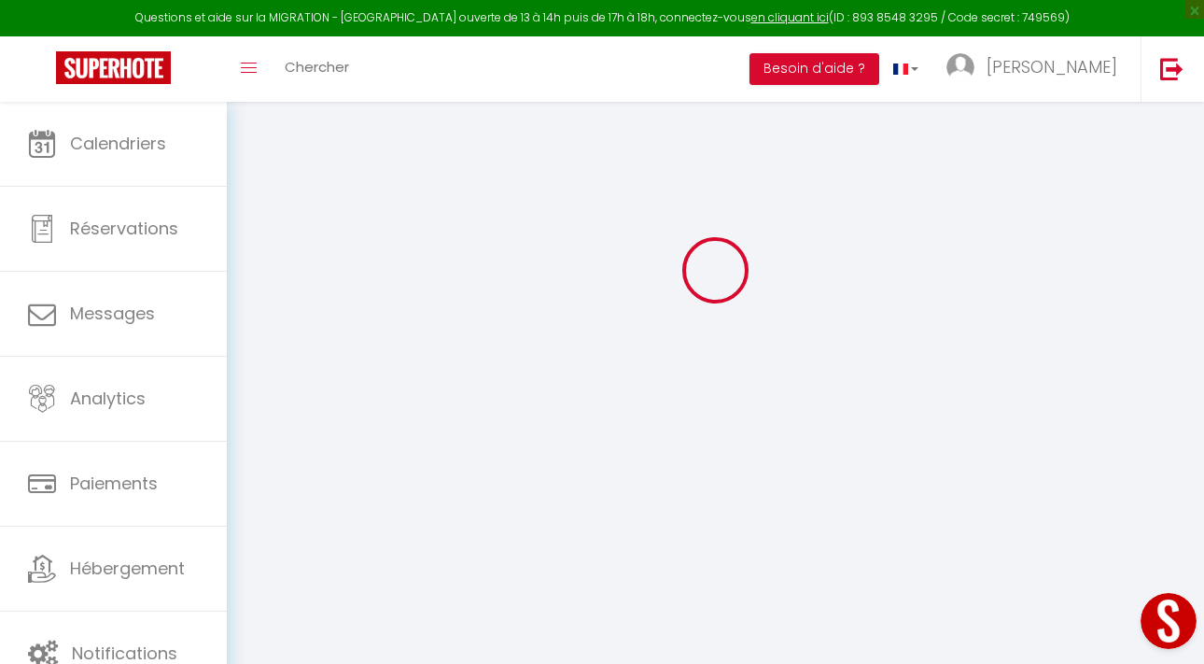
checkbox input "false"
checkbox input "true"
select select
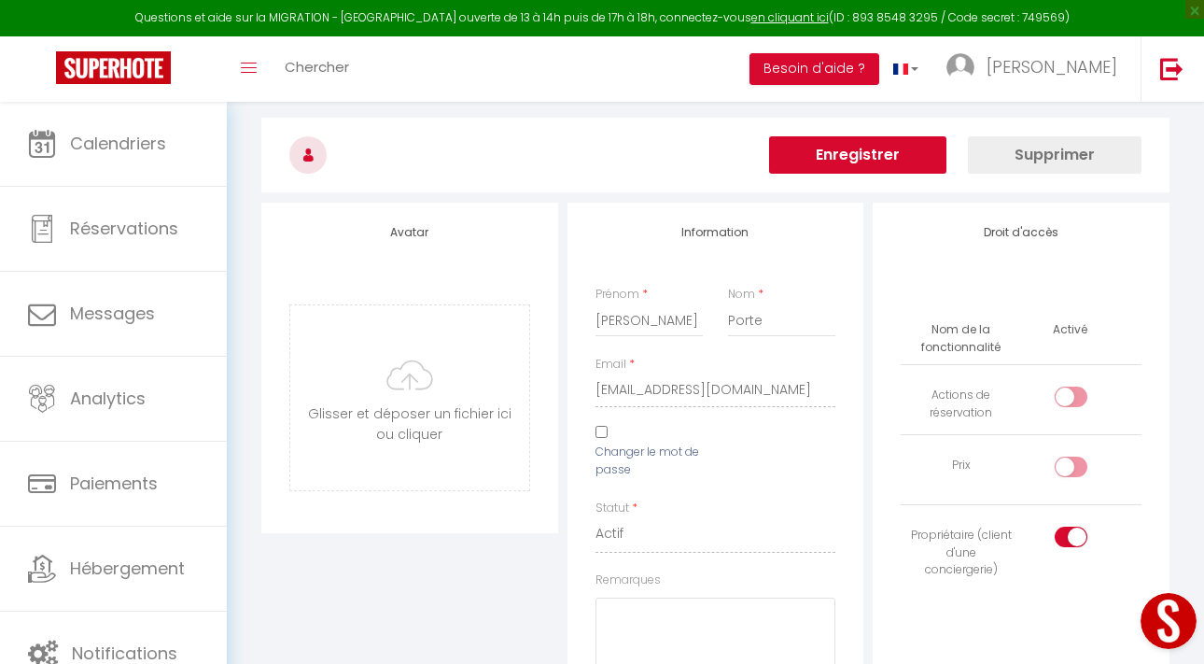
scroll to position [0, 0]
